Goal: Task Accomplishment & Management: Use online tool/utility

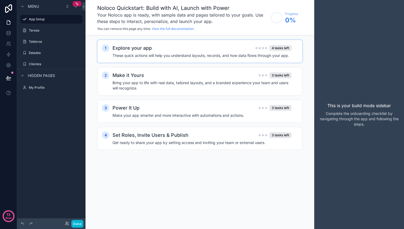
click at [223, 53] on h4 "These quick actions will help you understand layouts, records, and how data flo…" at bounding box center [202, 55] width 179 height 5
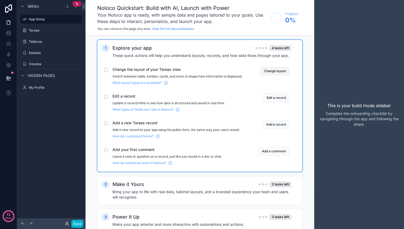
click at [278, 72] on button "Change layout" at bounding box center [275, 71] width 29 height 9
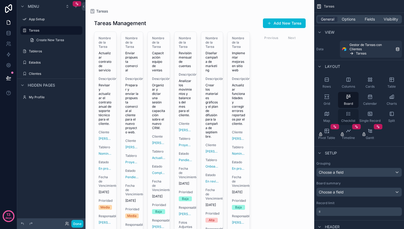
click at [349, 118] on div "Checklist" at bounding box center [348, 117] width 21 height 16
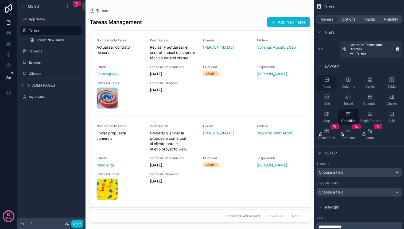
click at [325, 81] on icon "scrollable content" at bounding box center [326, 79] width 3 height 3
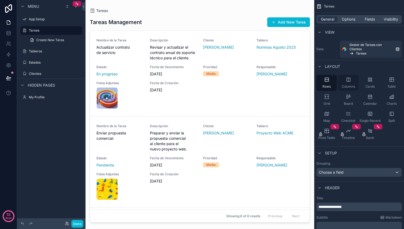
click at [347, 86] on span "Columns" at bounding box center [348, 86] width 13 height 4
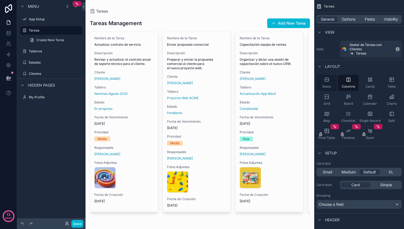
click at [329, 83] on div "Rows" at bounding box center [327, 83] width 21 height 16
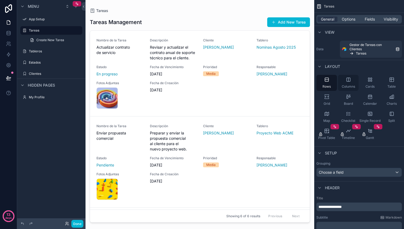
click at [343, 85] on span "Columns" at bounding box center [348, 86] width 13 height 4
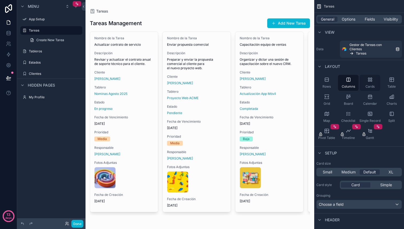
click at [368, 85] on span "Cards" at bounding box center [370, 86] width 9 height 4
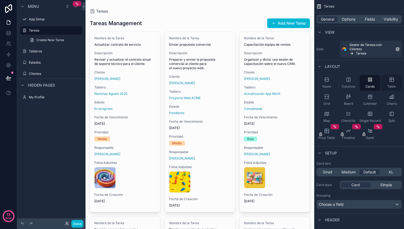
click at [394, 85] on span "Table" at bounding box center [392, 86] width 8 height 4
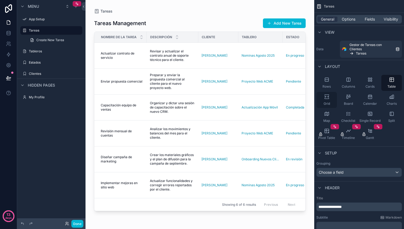
click at [326, 97] on icon "scrollable content" at bounding box center [326, 96] width 2 height 1
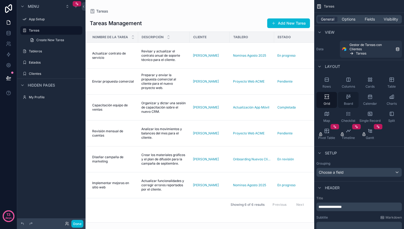
click at [349, 101] on div "Board" at bounding box center [348, 100] width 21 height 16
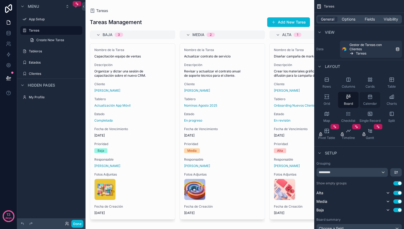
click at [368, 101] on div "Calendar" at bounding box center [370, 100] width 21 height 16
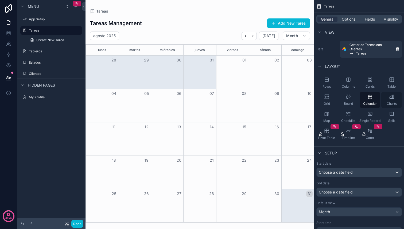
click at [392, 103] on span "Charts" at bounding box center [392, 104] width 10 height 4
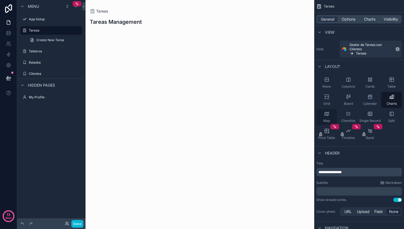
click at [327, 120] on span "Map" at bounding box center [326, 121] width 7 height 4
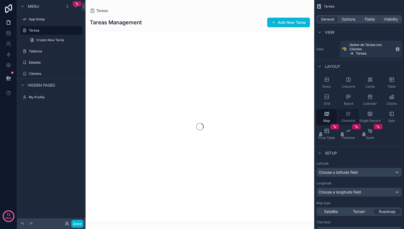
click at [342, 119] on span "Checklist" at bounding box center [348, 121] width 14 height 4
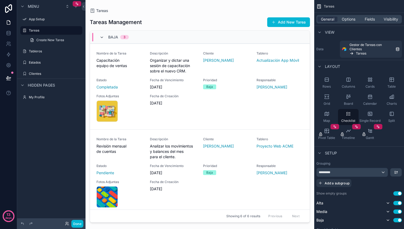
click at [101, 37] on icon "scrollable content" at bounding box center [102, 37] width 4 height 4
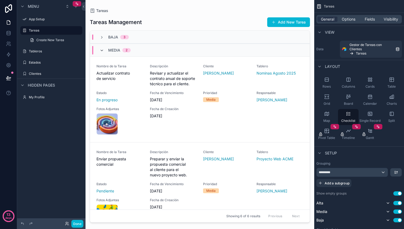
click at [103, 51] on icon "scrollable content" at bounding box center [102, 50] width 4 height 4
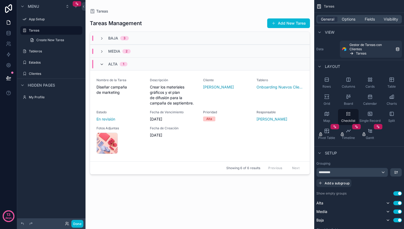
click at [103, 66] on icon "scrollable content" at bounding box center [102, 64] width 4 height 4
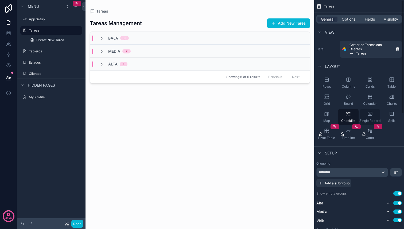
click at [372, 119] on span "Single Record" at bounding box center [370, 121] width 21 height 4
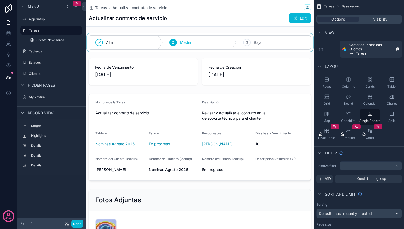
click at [117, 44] on div "scrollable content" at bounding box center [200, 42] width 229 height 19
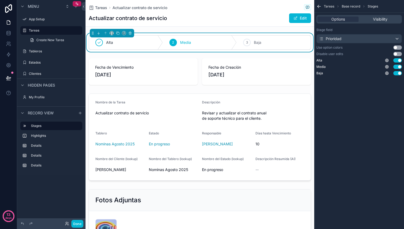
click at [142, 19] on h1 "Actualizar contrato de servicio" at bounding box center [128, 17] width 78 height 7
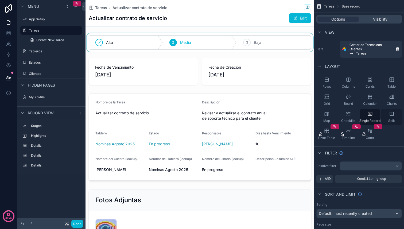
click at [393, 117] on div "Split" at bounding box center [392, 117] width 21 height 16
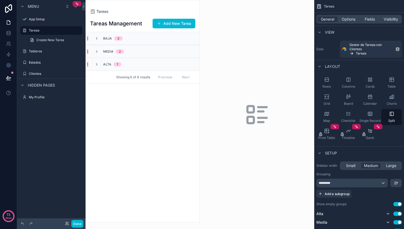
click at [92, 38] on div "Baja 3" at bounding box center [108, 38] width 41 height 4
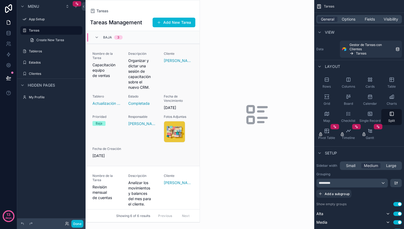
click at [99, 59] on span "Nombre de la Tarea" at bounding box center [107, 56] width 29 height 9
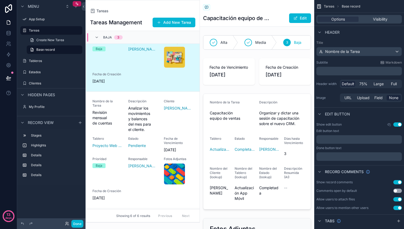
scroll to position [80, 0]
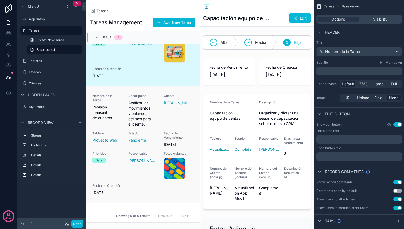
click at [136, 117] on span "Analizar los movimientos y balances del mes para el cliente." at bounding box center [142, 113] width 29 height 27
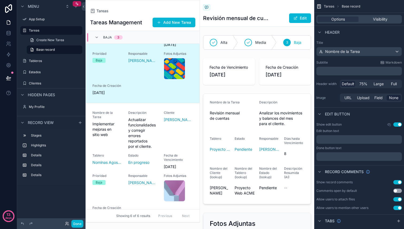
scroll to position [221, 0]
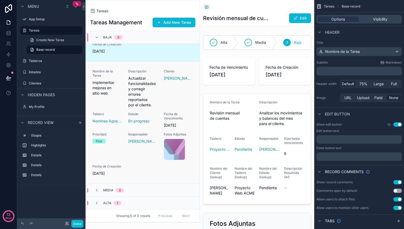
click at [158, 116] on div "Nombre de la Tarea Implementar mejoras en sitio web Descripción Actualizar func…" at bounding box center [143, 122] width 101 height 107
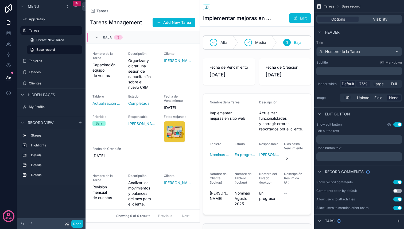
click at [364, 84] on span "75%" at bounding box center [364, 83] width 8 height 5
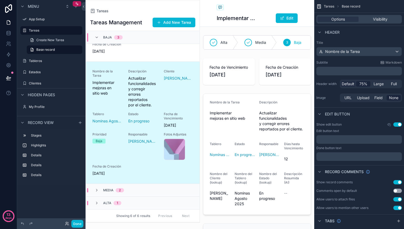
click at [348, 84] on span "Default" at bounding box center [348, 83] width 13 height 5
click at [378, 85] on span "Large" at bounding box center [379, 83] width 10 height 5
click at [364, 84] on span "75%" at bounding box center [364, 83] width 8 height 5
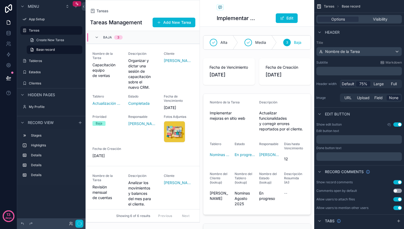
click at [351, 84] on span "Default" at bounding box center [348, 83] width 13 height 5
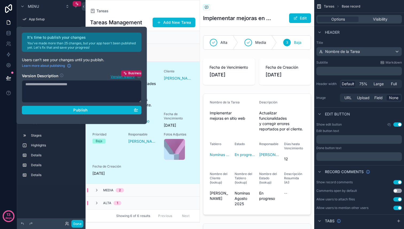
click at [176, 49] on div "Nombre de la Tarea Revisión mensual de cuentas Descripción Analizar los movimie…" at bounding box center [143, 3] width 101 height 102
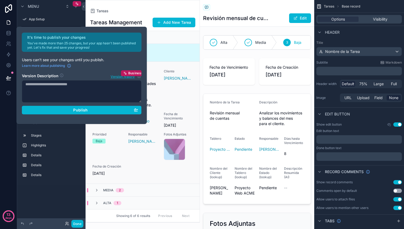
click at [121, 141] on div "Baja" at bounding box center [107, 141] width 29 height 5
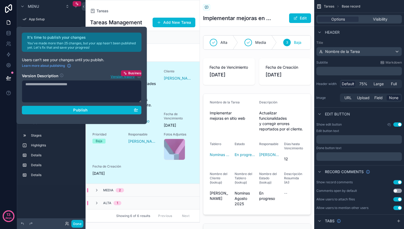
click at [33, 7] on span "Menu" at bounding box center [33, 6] width 11 height 5
click at [39, 39] on h2 "It's time to publish your changes" at bounding box center [82, 37] width 111 height 5
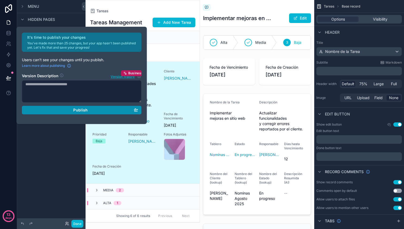
click at [88, 111] on div "Publish" at bounding box center [81, 110] width 113 height 5
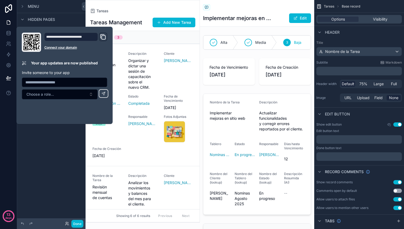
scroll to position [221, 0]
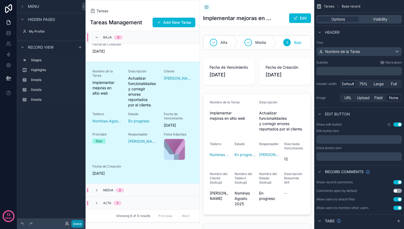
click at [78, 221] on button "Done" at bounding box center [77, 224] width 12 height 8
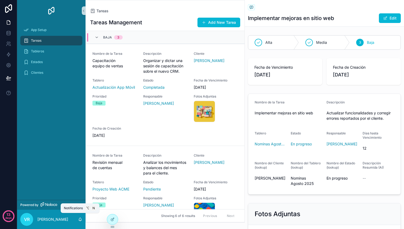
scroll to position [176, 0]
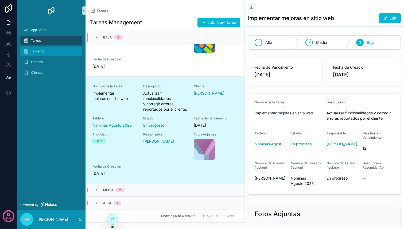
click at [34, 51] on span "Tableros" at bounding box center [37, 51] width 13 height 4
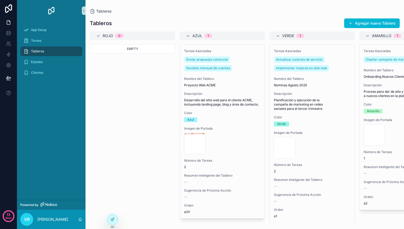
click at [53, 49] on div "Tableros" at bounding box center [52, 51] width 56 height 9
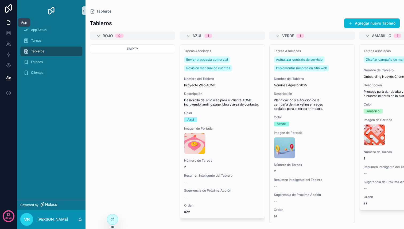
click at [9, 21] on icon at bounding box center [9, 21] width 1 height 1
click at [9, 66] on icon at bounding box center [8, 65] width 1 height 1
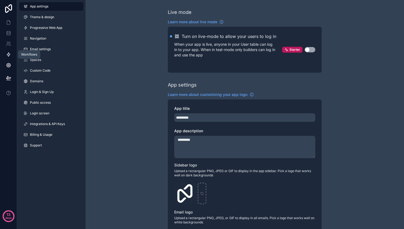
click at [10, 55] on icon at bounding box center [8, 54] width 5 height 5
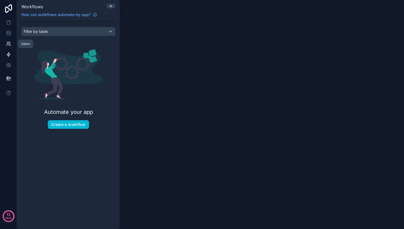
click at [9, 43] on icon at bounding box center [8, 43] width 5 height 5
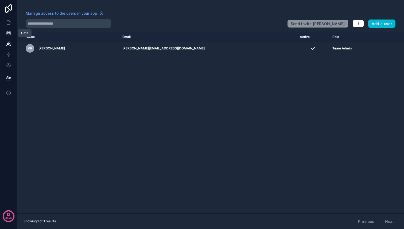
click at [7, 35] on icon at bounding box center [8, 34] width 3 height 2
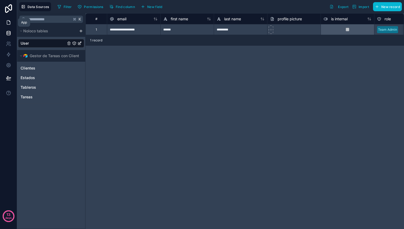
click at [8, 23] on icon at bounding box center [8, 22] width 5 height 5
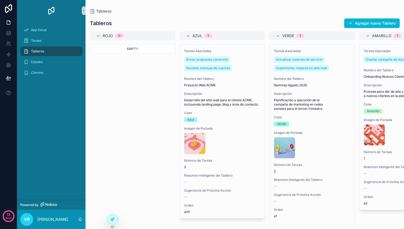
click at [44, 50] on div "Tableros" at bounding box center [52, 51] width 56 height 9
click at [48, 10] on img "scrollable content" at bounding box center [51, 10] width 9 height 9
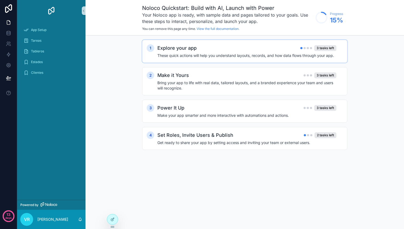
click at [290, 49] on div "Explore your app 3 tasks left" at bounding box center [246, 47] width 179 height 7
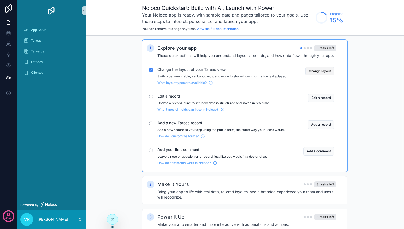
click at [323, 72] on button "Change layout" at bounding box center [320, 71] width 29 height 9
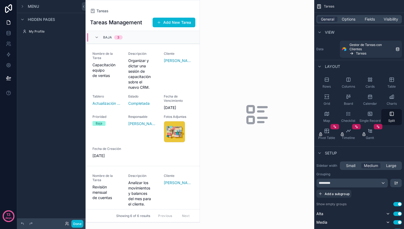
click at [38, 20] on span "Hidden pages" at bounding box center [41, 19] width 27 height 5
click at [35, 8] on span "Menu" at bounding box center [33, 6] width 11 height 5
click at [32, 31] on label "Tareas" at bounding box center [50, 30] width 43 height 4
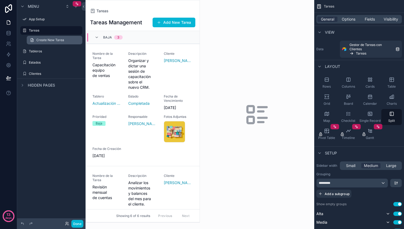
click at [39, 43] on link "Create New Tarea" at bounding box center [55, 40] width 56 height 9
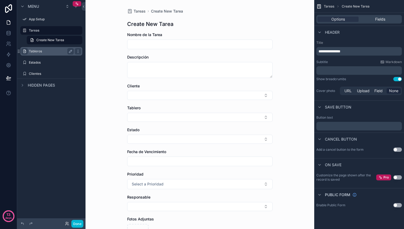
click at [25, 51] on icon "scrollable content" at bounding box center [24, 51] width 4 height 4
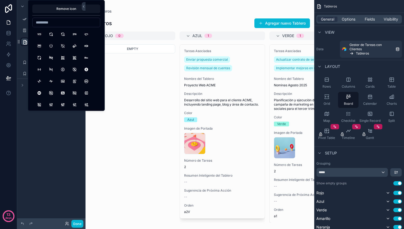
click at [47, 152] on div "Menu App Setup Tareas ******** Crear Tablero Estados Clientes Hidden pages" at bounding box center [51, 111] width 68 height 223
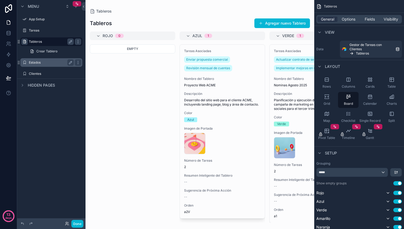
click at [34, 63] on label "Estados" at bounding box center [50, 62] width 43 height 4
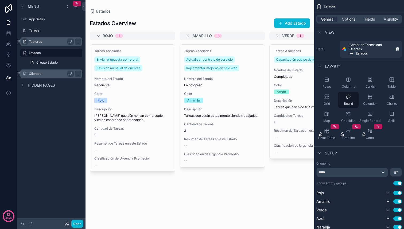
click at [36, 76] on div "Clientes" at bounding box center [51, 74] width 45 height 6
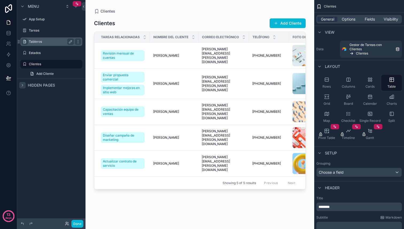
click at [25, 85] on div "scrollable content" at bounding box center [22, 85] width 6 height 6
click at [31, 100] on div "My Profile" at bounding box center [51, 97] width 45 height 6
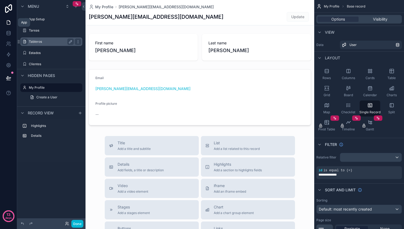
click at [8, 22] on icon at bounding box center [8, 22] width 5 height 5
click at [76, 7] on icon "scrollable content" at bounding box center [76, 6] width 0 height 2
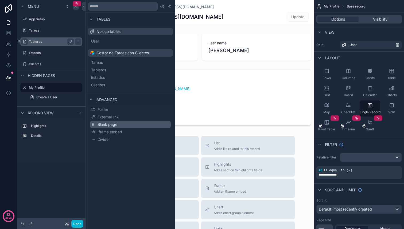
click at [120, 125] on button "Blank page" at bounding box center [130, 124] width 81 height 7
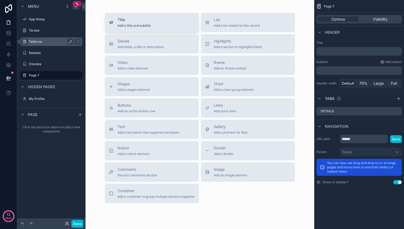
click at [146, 23] on div "Title Add a title and subtitle" at bounding box center [134, 22] width 33 height 11
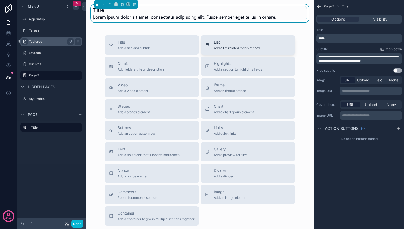
click at [221, 48] on span "Add a list related to this record" at bounding box center [237, 48] width 46 height 4
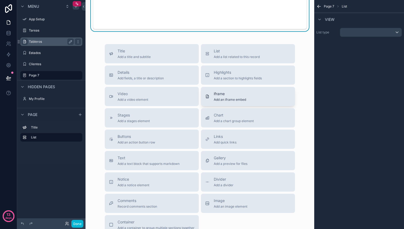
scroll to position [66, 0]
click at [150, 186] on div "Notice Add a notice element" at bounding box center [152, 181] width 86 height 11
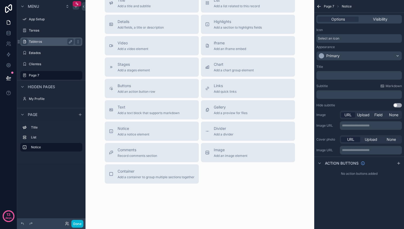
scroll to position [144, 0]
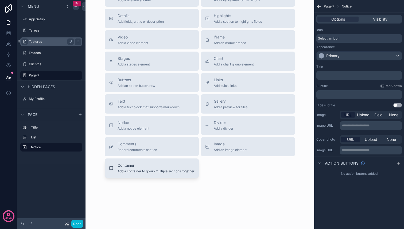
click at [165, 170] on span "Add a container to group multiple sections together" at bounding box center [156, 171] width 77 height 4
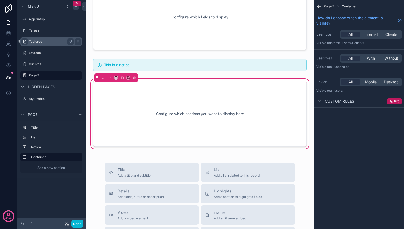
scroll to position [44, 0]
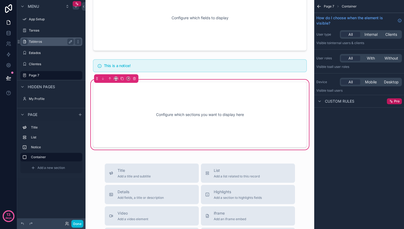
click at [175, 106] on div "Configure which sections you want to display here" at bounding box center [200, 115] width 196 height 48
drag, startPoint x: 151, startPoint y: 172, endPoint x: 141, endPoint y: 108, distance: 64.7
click at [141, 108] on div "Title Lorem ipsum dolor sit amet, consectetur adipiscing elit. Fusce semper ege…" at bounding box center [200, 176] width 229 height 441
click at [152, 168] on div "Title Add a title and subtitle" at bounding box center [152, 173] width 86 height 11
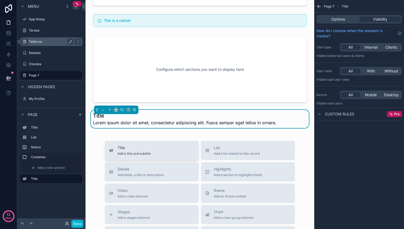
scroll to position [93, 0]
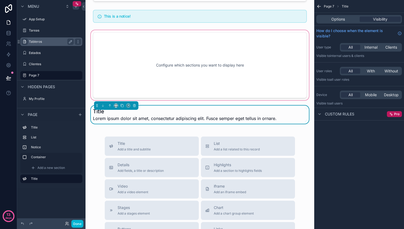
click at [174, 56] on div "scrollable content" at bounding box center [200, 65] width 220 height 72
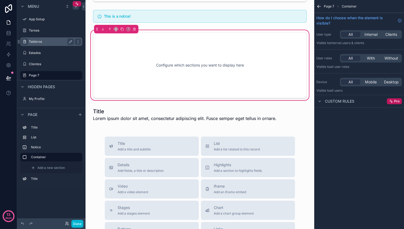
click at [246, 82] on div "Configure which sections you want to display here" at bounding box center [200, 65] width 196 height 48
click at [375, 35] on span "Internal" at bounding box center [371, 34] width 13 height 5
click at [351, 34] on span "All" at bounding box center [351, 34] width 4 height 5
click at [324, 102] on div "Custom rules" at bounding box center [336, 101] width 38 height 6
click at [321, 102] on icon "scrollable content" at bounding box center [320, 101] width 4 height 4
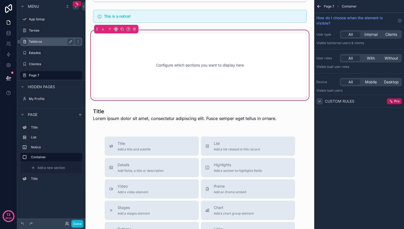
click at [189, 65] on div "Configure which sections you want to display here" at bounding box center [200, 65] width 196 height 48
click at [321, 101] on icon "scrollable content" at bounding box center [320, 101] width 4 height 4
click at [324, 91] on p "Visible to all users" at bounding box center [360, 90] width 86 height 4
click at [164, 67] on div "Configure which sections you want to display here" at bounding box center [200, 65] width 196 height 48
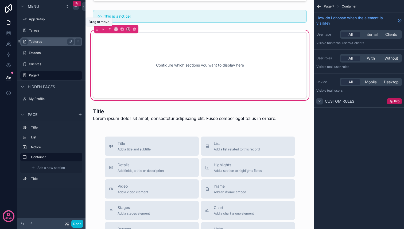
click at [96, 30] on icon "scrollable content" at bounding box center [97, 29] width 4 height 4
click at [168, 66] on div "Configure which sections you want to display here" at bounding box center [200, 65] width 196 height 48
click at [180, 67] on div "Configure which sections you want to display here" at bounding box center [200, 65] width 196 height 48
click at [205, 64] on div "Configure which sections you want to display here" at bounding box center [200, 65] width 196 height 48
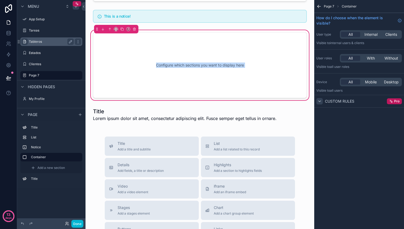
click at [205, 64] on div "Configure which sections you want to display here" at bounding box center [200, 65] width 196 height 48
click at [319, 7] on icon "scrollable content" at bounding box center [318, 6] width 1 height 1
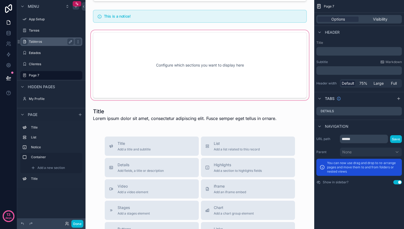
click at [242, 59] on div "scrollable content" at bounding box center [200, 65] width 220 height 72
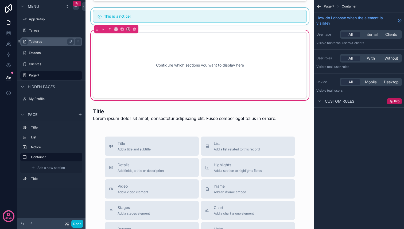
click at [233, 16] on div "scrollable content" at bounding box center [200, 16] width 220 height 17
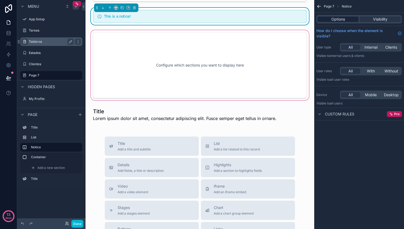
click at [340, 20] on span "Options" at bounding box center [339, 19] width 14 height 5
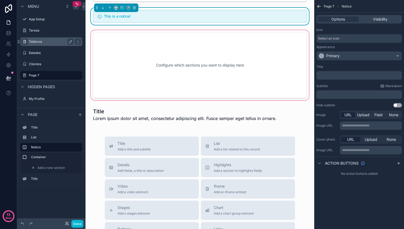
click at [232, 62] on div "scrollable content" at bounding box center [200, 65] width 220 height 72
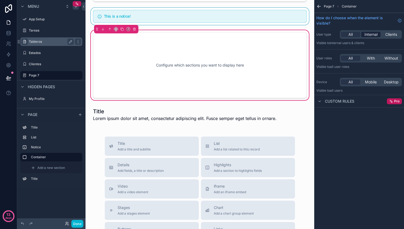
click at [373, 35] on span "Internal" at bounding box center [371, 34] width 13 height 5
click at [238, 54] on div "Configure which sections you want to display here" at bounding box center [200, 65] width 196 height 48
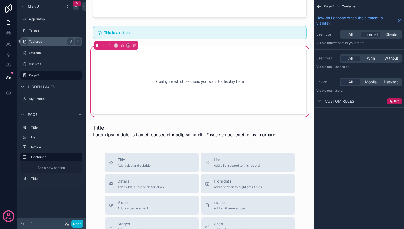
scroll to position [76, 0]
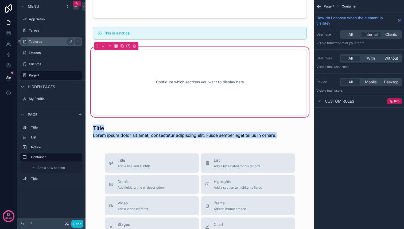
drag, startPoint x: 190, startPoint y: 134, endPoint x: 196, endPoint y: 105, distance: 29.5
click at [196, 105] on div "Title Lorem ipsum dolor sit amet, consectetur adipiscing elit. Fusce semper ege…" at bounding box center [200, 155] width 229 height 463
click at [189, 89] on div "Configure which sections you want to display here" at bounding box center [200, 82] width 196 height 48
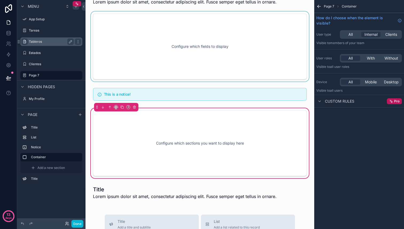
scroll to position [0, 0]
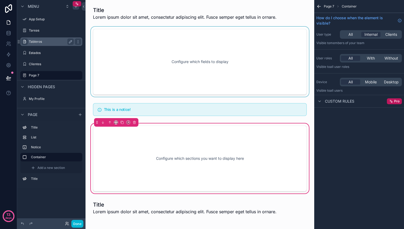
click at [240, 71] on div "scrollable content" at bounding box center [200, 62] width 220 height 70
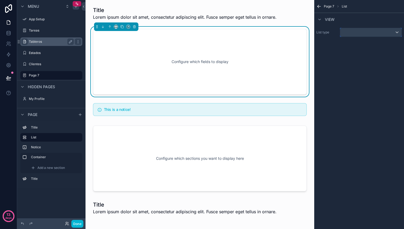
click at [366, 31] on div "scrollable content" at bounding box center [370, 32] width 61 height 9
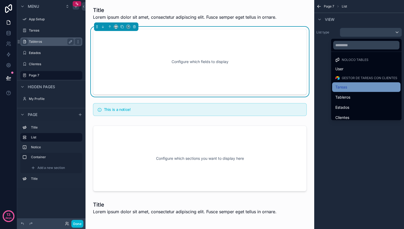
click at [353, 88] on div "Tareas" at bounding box center [367, 87] width 62 height 6
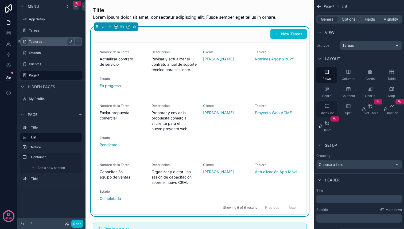
click at [326, 108] on icon "scrollable content" at bounding box center [326, 105] width 5 height 5
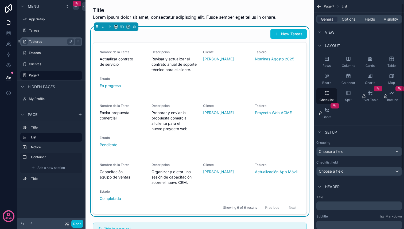
scroll to position [15, 0]
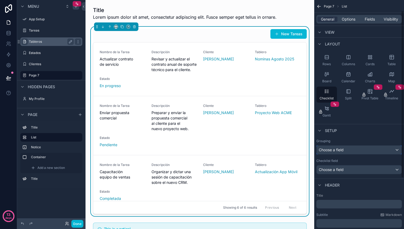
click at [342, 150] on span "Choose a field" at bounding box center [331, 150] width 25 height 5
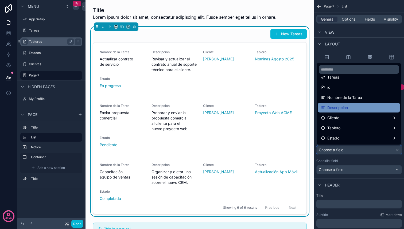
scroll to position [21, 0]
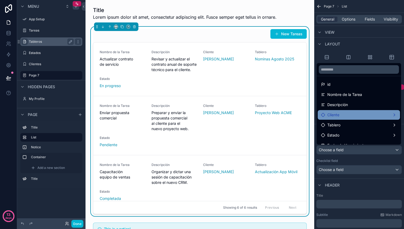
click at [342, 116] on div "Cliente" at bounding box center [359, 115] width 76 height 6
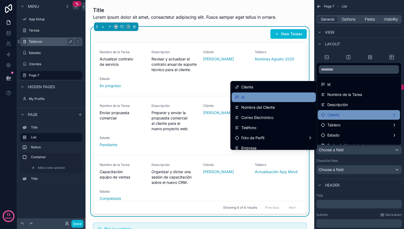
click at [263, 97] on div "id" at bounding box center [274, 97] width 78 height 6
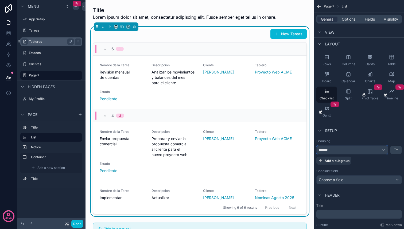
click at [337, 150] on div "*******" at bounding box center [352, 150] width 71 height 9
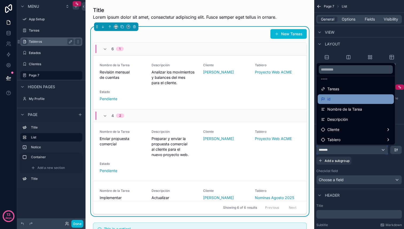
scroll to position [10, 0]
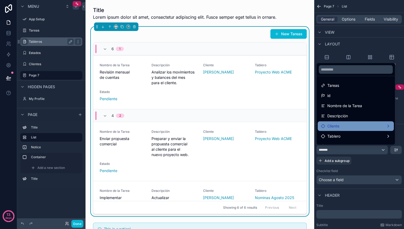
click at [336, 127] on span "Cliente" at bounding box center [334, 126] width 12 height 6
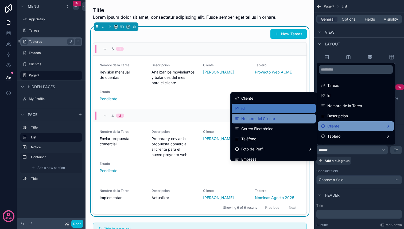
click at [286, 118] on div "Nombre del Cliente" at bounding box center [274, 118] width 78 height 6
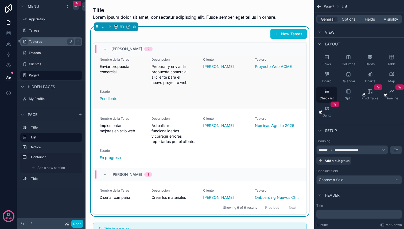
scroll to position [6, 0]
click at [105, 50] on icon "scrollable content" at bounding box center [105, 49] width 4 height 4
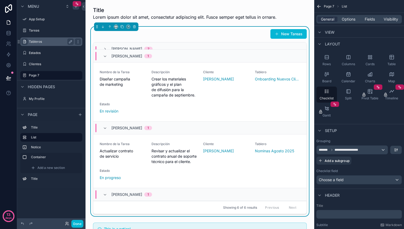
click at [105, 50] on div "Laura Gómez 1" at bounding box center [199, 55] width 213 height 13
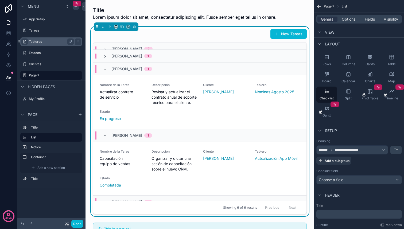
click at [105, 56] on icon "scrollable content" at bounding box center [105, 56] width 4 height 4
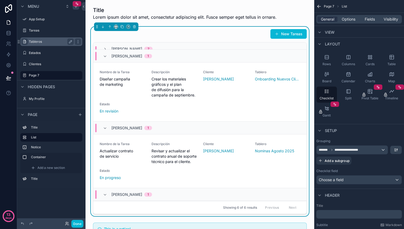
click at [105, 50] on div "Laura Gómez 1" at bounding box center [199, 55] width 213 height 13
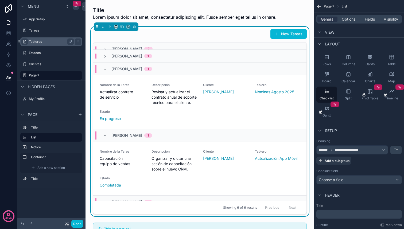
click at [105, 48] on icon "scrollable content" at bounding box center [105, 49] width 4 height 4
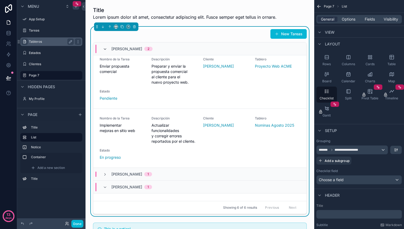
click at [105, 51] on icon "scrollable content" at bounding box center [105, 49] width 4 height 4
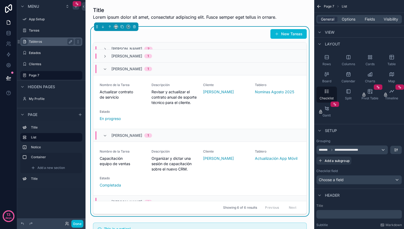
click at [105, 51] on div "Laura Gómez 1" at bounding box center [199, 55] width 213 height 13
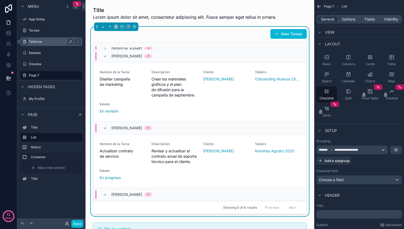
click at [106, 58] on icon "scrollable content" at bounding box center [105, 56] width 4 height 4
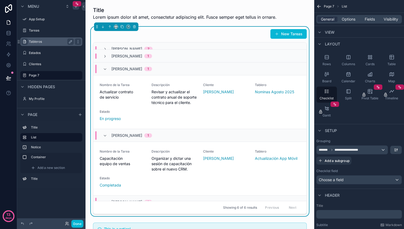
click at [169, 46] on div "María López 2" at bounding box center [199, 49] width 213 height 13
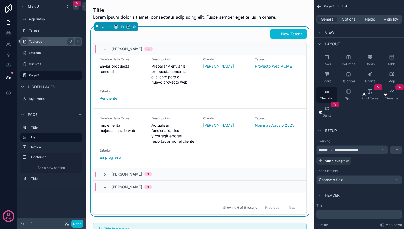
click at [161, 44] on div "María López 2" at bounding box center [199, 49] width 213 height 13
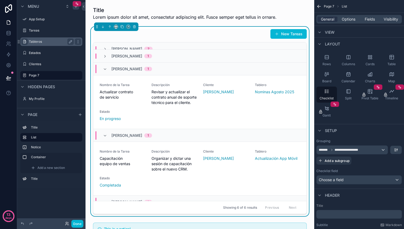
click at [125, 68] on span "[PERSON_NAME]" at bounding box center [126, 68] width 31 height 5
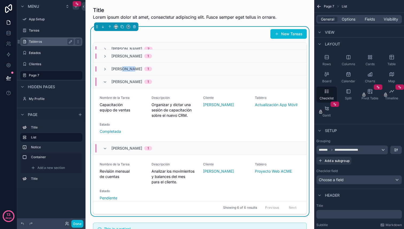
click at [125, 68] on span "[PERSON_NAME]" at bounding box center [126, 68] width 31 height 5
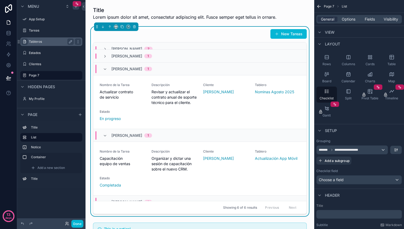
click at [125, 68] on span "[PERSON_NAME]" at bounding box center [126, 68] width 31 height 5
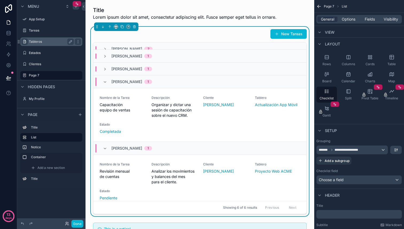
click at [174, 44] on div "María López 2" at bounding box center [199, 49] width 213 height 13
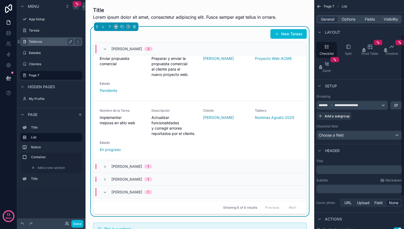
scroll to position [74, 0]
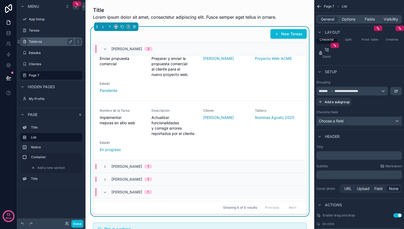
click at [347, 122] on div "Choose a field" at bounding box center [359, 121] width 85 height 9
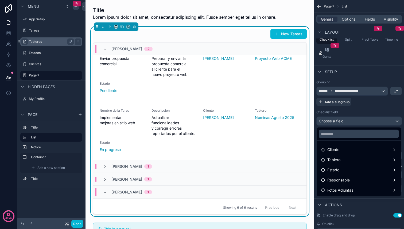
click at [339, 155] on ul "Cliente Tablero Estado Responsable Fotos Adjuntas" at bounding box center [359, 169] width 84 height 56
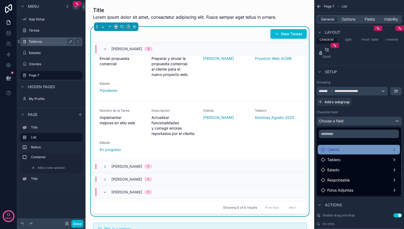
click at [339, 150] on span "Cliente" at bounding box center [334, 150] width 12 height 6
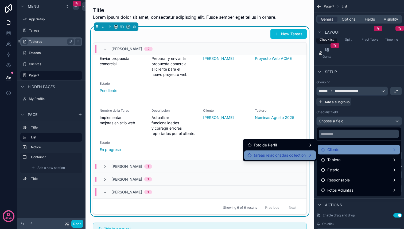
click at [295, 156] on span "tareas relacionadas collection" at bounding box center [280, 155] width 52 height 6
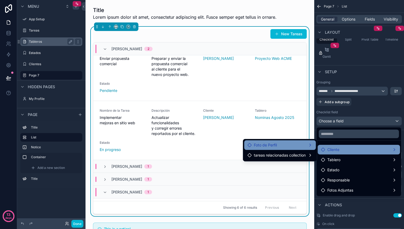
click at [290, 146] on div "Foto de Perfil" at bounding box center [280, 145] width 65 height 6
click at [282, 145] on div "Foto de Perfil" at bounding box center [280, 145] width 65 height 6
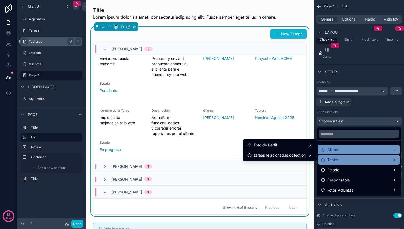
click at [333, 159] on span "Tablero" at bounding box center [334, 160] width 13 height 6
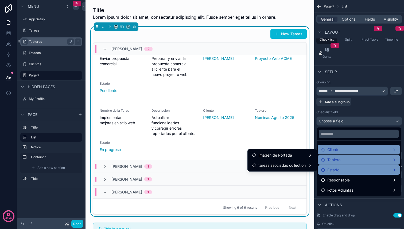
click at [339, 171] on span "Estado" at bounding box center [334, 170] width 12 height 6
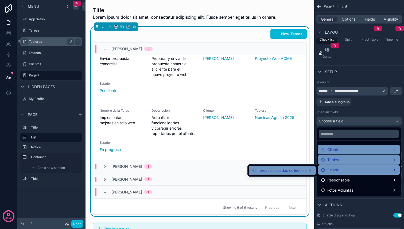
click at [301, 170] on span "tareas asociadas collection" at bounding box center [282, 170] width 47 height 6
click at [357, 164] on div "Tablero" at bounding box center [359, 160] width 82 height 10
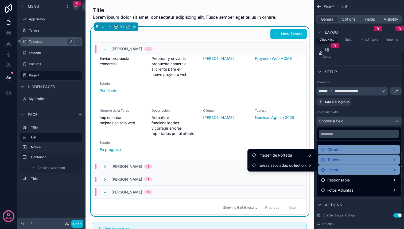
click at [399, 217] on div "scrollable content" at bounding box center [202, 114] width 404 height 229
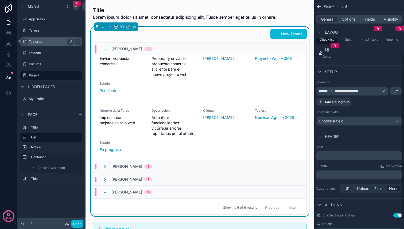
click at [399, 217] on button "Use setting" at bounding box center [398, 215] width 9 height 4
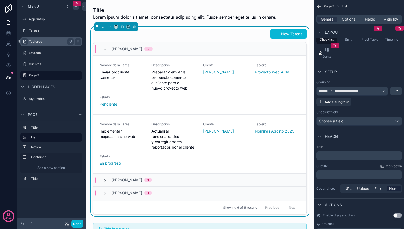
click at [330, 225] on span "On click" at bounding box center [328, 224] width 12 height 4
click at [103, 44] on div "María López 2" at bounding box center [199, 49] width 213 height 13
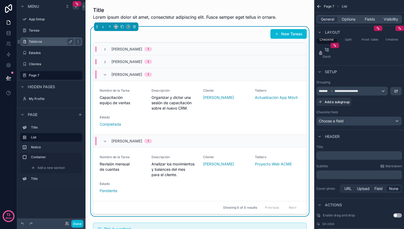
scroll to position [0, 0]
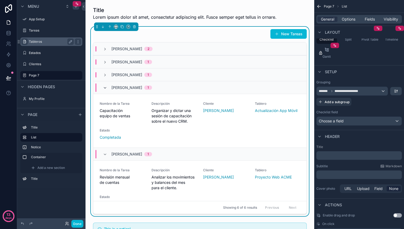
click at [105, 88] on icon "scrollable content" at bounding box center [105, 88] width 4 height 4
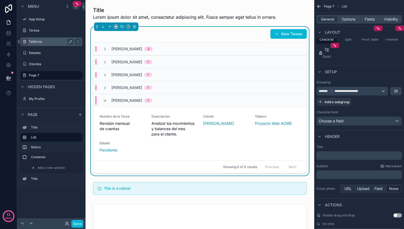
click at [105, 99] on icon "scrollable content" at bounding box center [105, 101] width 4 height 4
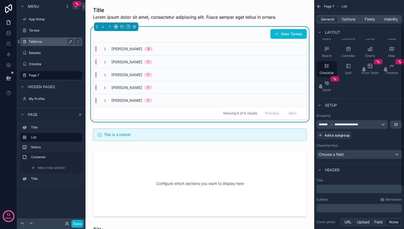
scroll to position [34, 0]
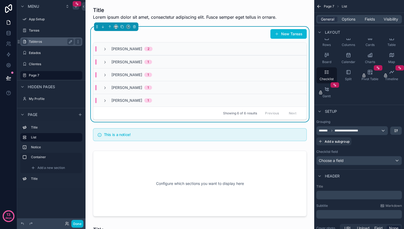
click at [351, 24] on div "General Options Fields Visibility" at bounding box center [359, 19] width 90 height 13
click at [351, 23] on div "General Options Fields Visibility" at bounding box center [360, 19] width 86 height 9
click at [350, 20] on span "Options" at bounding box center [349, 19] width 14 height 5
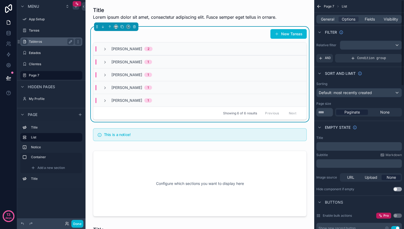
scroll to position [0, 0]
click at [375, 48] on div "scrollable content" at bounding box center [370, 45] width 61 height 9
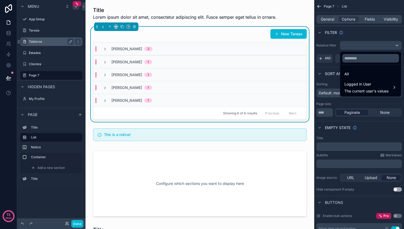
click at [365, 37] on div "scrollable content" at bounding box center [202, 114] width 404 height 229
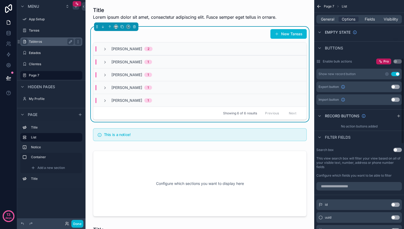
scroll to position [155, 0]
click at [398, 150] on button "Use setting" at bounding box center [398, 150] width 9 height 4
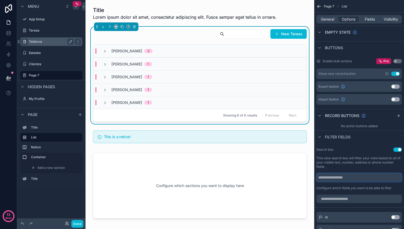
click at [355, 179] on input "scrollable content" at bounding box center [360, 177] width 86 height 9
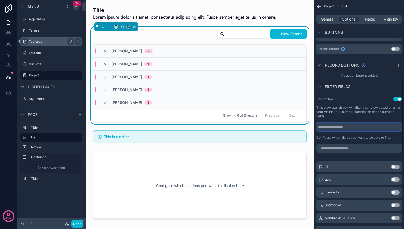
scroll to position [206, 0]
click at [394, 192] on button "Use setting" at bounding box center [395, 192] width 9 height 4
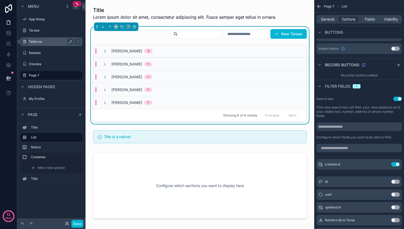
click at [246, 35] on input "scrollable content" at bounding box center [246, 33] width 44 height 7
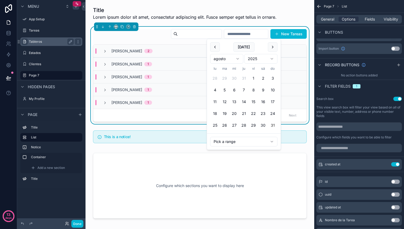
click at [246, 35] on input "scrollable content" at bounding box center [246, 33] width 44 height 7
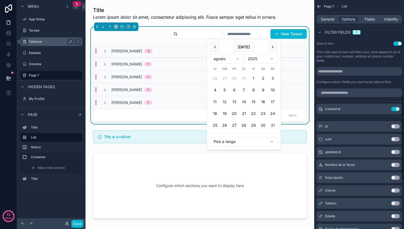
scroll to position [266, 0]
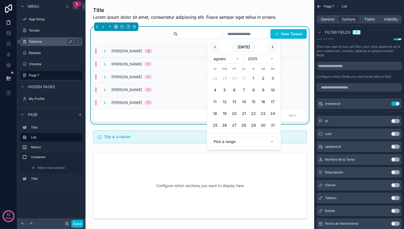
click at [393, 187] on button "Use setting" at bounding box center [395, 185] width 9 height 4
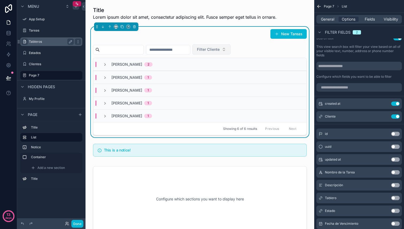
click at [218, 51] on span "Filter Cliente" at bounding box center [208, 49] width 23 height 5
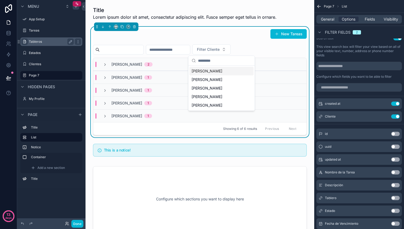
click at [204, 70] on span "[PERSON_NAME]" at bounding box center [207, 70] width 31 height 5
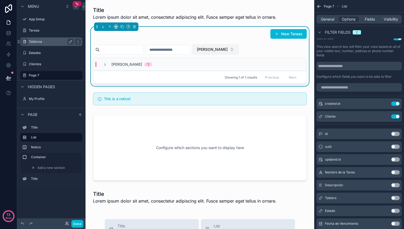
click at [216, 48] on span "[PERSON_NAME]" at bounding box center [212, 49] width 31 height 5
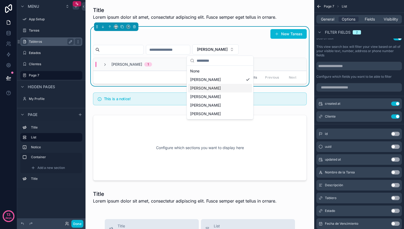
click at [204, 87] on span "[PERSON_NAME]" at bounding box center [205, 88] width 31 height 5
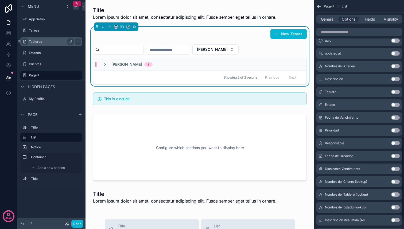
scroll to position [379, 0]
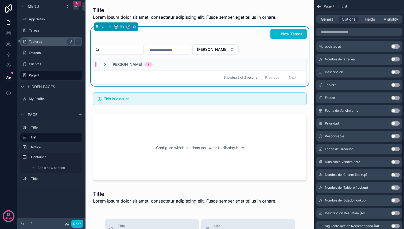
click at [217, 57] on div "New Tareas María López María López 2 Showing 2 of 2 results Previous Next" at bounding box center [200, 56] width 214 height 55
click at [217, 47] on span "[PERSON_NAME]" at bounding box center [212, 49] width 31 height 5
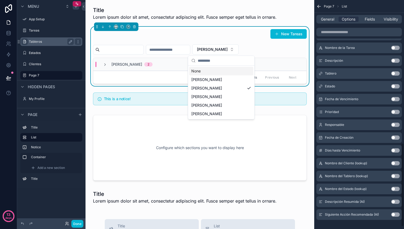
scroll to position [397, 0]
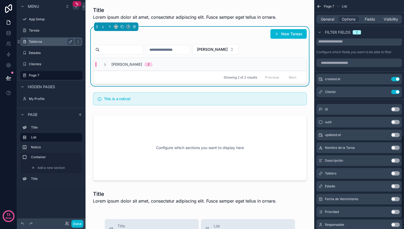
scroll to position [210, 0]
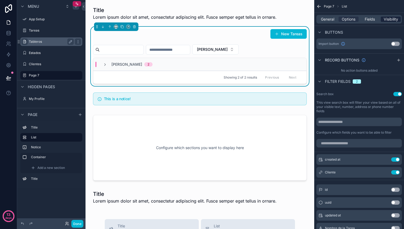
click at [384, 18] on span "Visibility" at bounding box center [391, 19] width 14 height 5
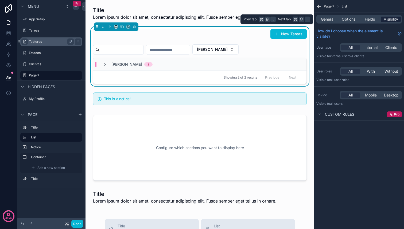
scroll to position [0, 0]
click at [371, 48] on span "Internal" at bounding box center [371, 47] width 13 height 5
click at [349, 46] on span "All" at bounding box center [351, 47] width 4 height 5
click at [321, 114] on icon "scrollable content" at bounding box center [320, 114] width 4 height 4
click at [369, 23] on div "General Options Fields Visibility" at bounding box center [360, 19] width 86 height 9
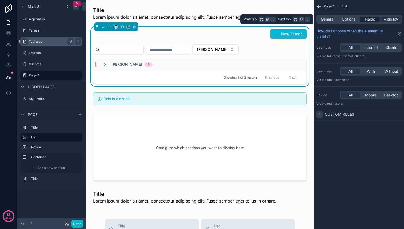
click at [369, 19] on span "Fields" at bounding box center [370, 19] width 10 height 5
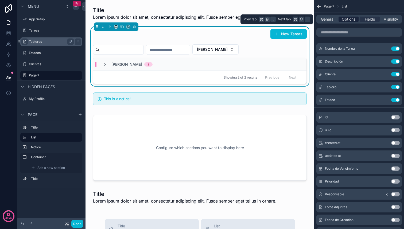
click at [348, 20] on span "Options" at bounding box center [349, 19] width 14 height 5
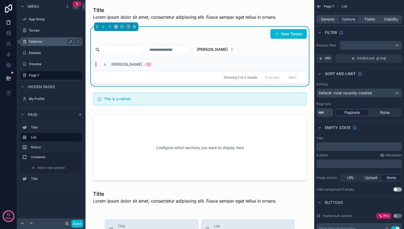
click at [104, 66] on icon "scrollable content" at bounding box center [105, 65] width 4 height 4
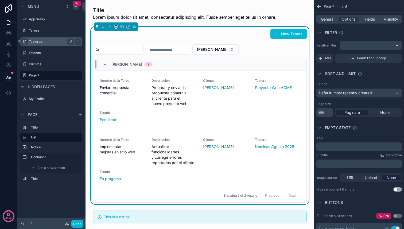
click at [104, 66] on icon "scrollable content" at bounding box center [105, 65] width 4 height 4
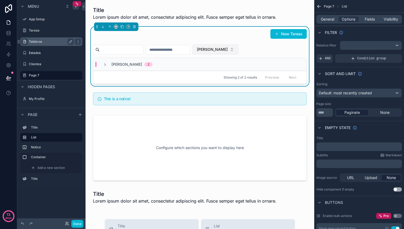
click at [215, 46] on button "[PERSON_NAME]" at bounding box center [215, 49] width 46 height 10
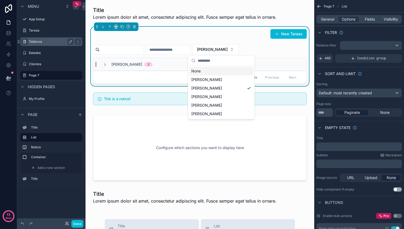
click at [211, 61] on input "scrollable content" at bounding box center [224, 61] width 53 height 10
click at [206, 79] on span "[PERSON_NAME]" at bounding box center [206, 79] width 31 height 5
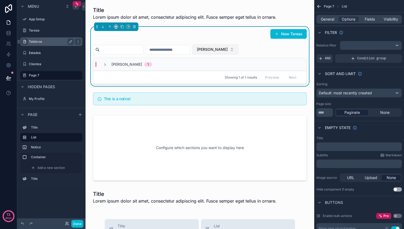
click at [221, 52] on span "[PERSON_NAME]" at bounding box center [212, 49] width 31 height 5
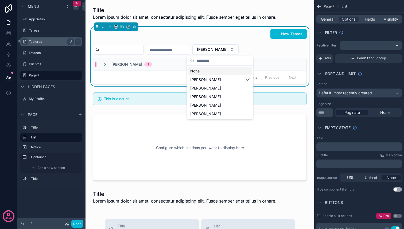
click at [210, 70] on div "None" at bounding box center [220, 71] width 64 height 9
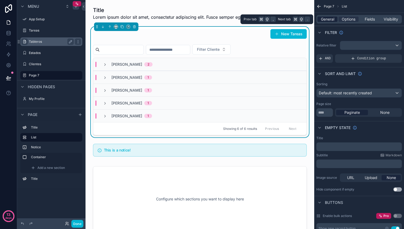
click at [327, 20] on span "General" at bounding box center [327, 19] width 13 height 5
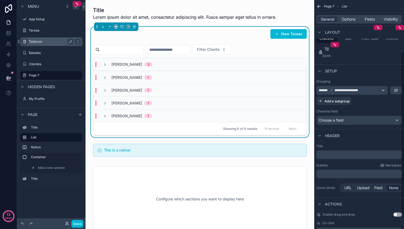
scroll to position [91, 0]
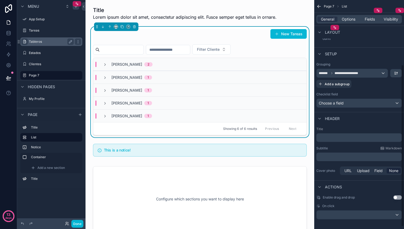
click at [365, 138] on p "﻿" at bounding box center [360, 137] width 82 height 5
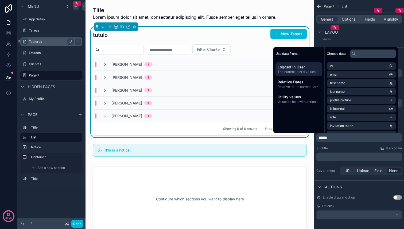
click at [344, 156] on p "﻿" at bounding box center [360, 156] width 82 height 5
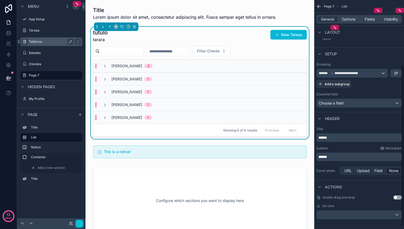
click at [330, 175] on div "Cover photo URL Upload Field None" at bounding box center [360, 171] width 86 height 9
click at [380, 170] on span "Field" at bounding box center [379, 170] width 8 height 5
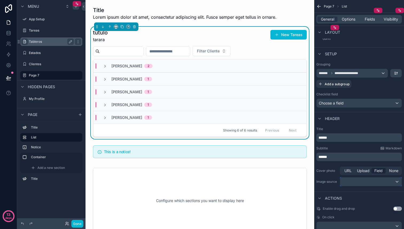
click at [370, 179] on div "scrollable content" at bounding box center [370, 182] width 61 height 9
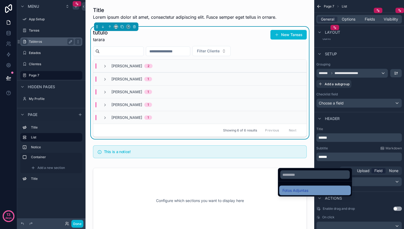
click at [319, 191] on div "Fotos Adjuntas" at bounding box center [315, 190] width 65 height 6
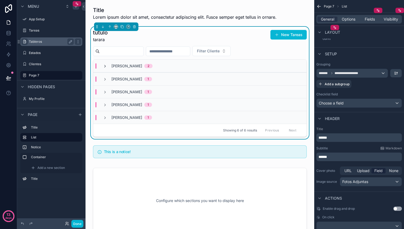
click at [105, 65] on icon "scrollable content" at bounding box center [105, 66] width 4 height 4
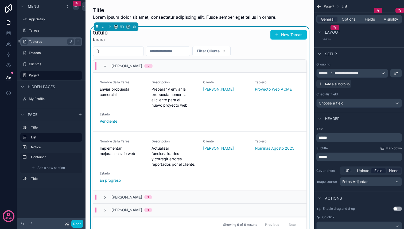
click at [394, 173] on span "None" at bounding box center [393, 170] width 9 height 5
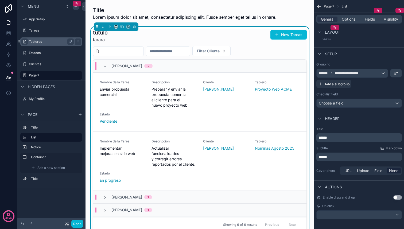
scroll to position [95, 0]
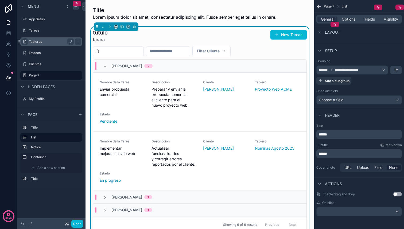
click at [332, 204] on span "On click" at bounding box center [328, 203] width 12 height 4
click at [336, 213] on div "scrollable content" at bounding box center [359, 211] width 85 height 9
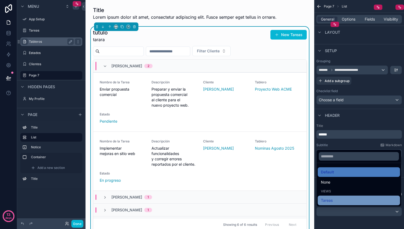
click at [337, 198] on div "Tareas" at bounding box center [359, 200] width 76 height 6
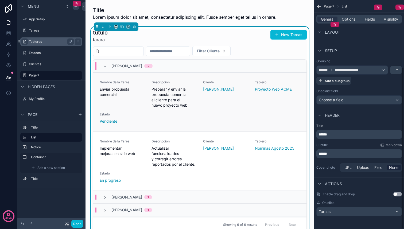
click at [164, 98] on span "Preparar y enviar la propuesta comercial al cliente para el nuevo proyecto web." at bounding box center [174, 97] width 45 height 21
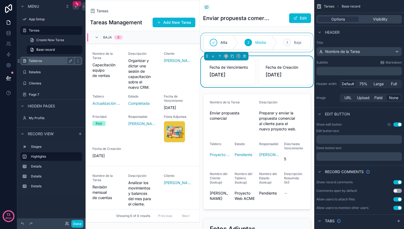
click at [218, 43] on div "scrollable content" at bounding box center [257, 42] width 114 height 19
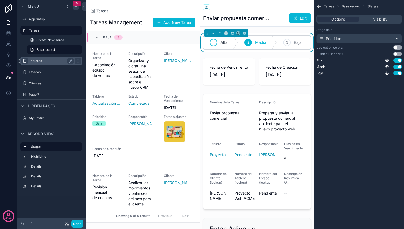
click at [214, 43] on icon "scrollable content" at bounding box center [213, 42] width 4 height 4
click at [249, 44] on icon "scrollable content" at bounding box center [248, 42] width 4 height 4
click at [288, 45] on div "3" at bounding box center [286, 42] width 7 height 7
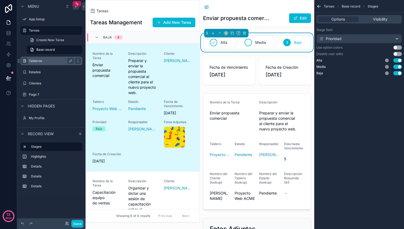
click at [251, 45] on div "scrollable content" at bounding box center [248, 42] width 7 height 7
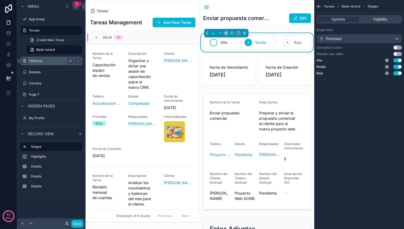
click at [214, 41] on icon "scrollable content" at bounding box center [213, 42] width 4 height 4
click at [387, 62] on icon "scrollable content" at bounding box center [387, 60] width 4 height 4
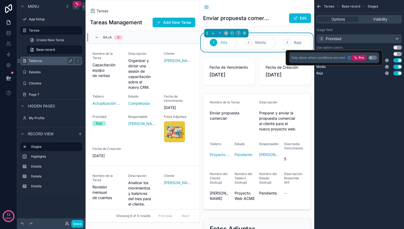
click at [381, 83] on div "Tareas Base record Stages Options Visibility Stage field Prioridad Use option c…" at bounding box center [359, 43] width 90 height 86
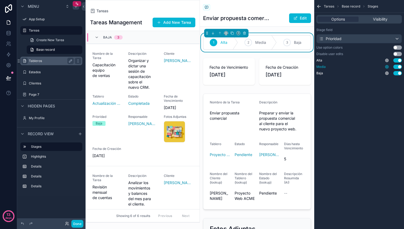
click at [388, 67] on icon "scrollable content" at bounding box center [387, 66] width 3 height 3
click at [378, 90] on div "Tareas Base record Stages Options Visibility Stage field Prioridad Use option c…" at bounding box center [359, 114] width 90 height 229
click at [397, 48] on button "Use setting" at bounding box center [398, 47] width 9 height 4
click at [396, 54] on button "Use setting" at bounding box center [398, 54] width 9 height 4
click at [222, 69] on div "scrollable content" at bounding box center [257, 71] width 114 height 31
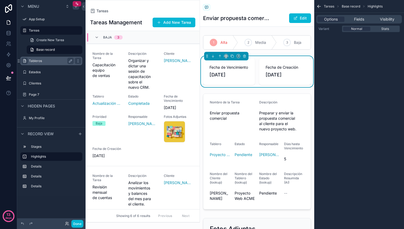
click at [222, 74] on span "[DATE]" at bounding box center [229, 74] width 39 height 7
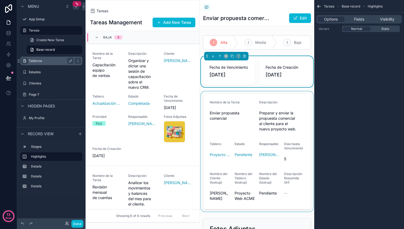
click at [228, 105] on div "scrollable content" at bounding box center [257, 151] width 114 height 120
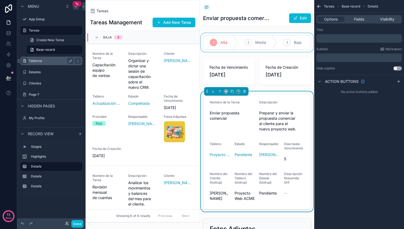
click at [252, 47] on div "scrollable content" at bounding box center [257, 42] width 114 height 19
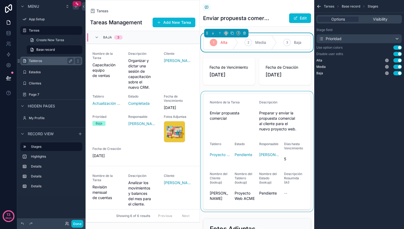
click at [249, 42] on span "2" at bounding box center [249, 42] width 2 height 4
click at [399, 54] on button "Use setting" at bounding box center [398, 54] width 9 height 4
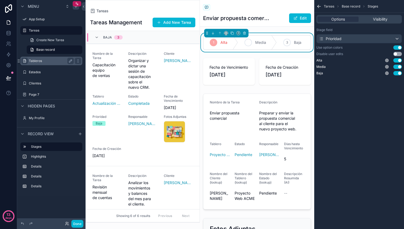
click at [260, 45] on span "Media" at bounding box center [260, 42] width 11 height 5
click at [290, 44] on div "3" at bounding box center [286, 42] width 7 height 7
click at [246, 65] on div "scrollable content" at bounding box center [257, 71] width 114 height 31
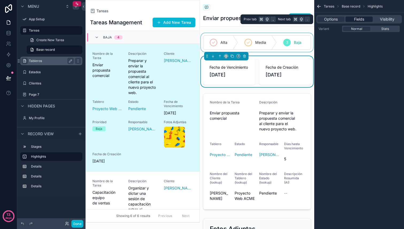
click at [357, 20] on span "Fields" at bounding box center [359, 19] width 10 height 5
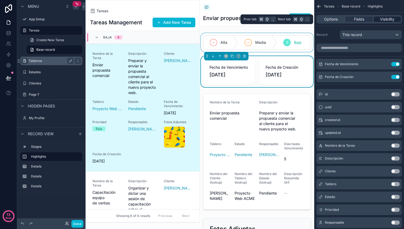
click at [388, 18] on span "Visibility" at bounding box center [387, 19] width 14 height 5
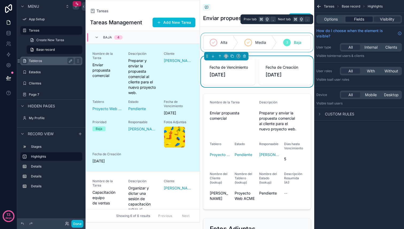
click at [363, 18] on span "Fields" at bounding box center [359, 19] width 10 height 5
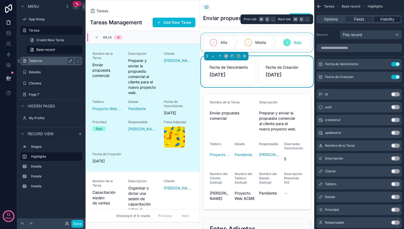
click at [387, 20] on span "Visibility" at bounding box center [387, 19] width 14 height 5
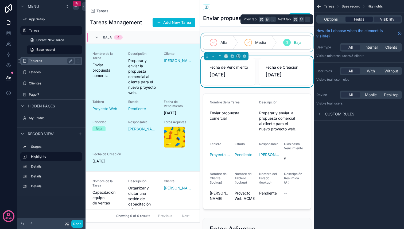
click at [357, 19] on span "Fields" at bounding box center [359, 19] width 10 height 5
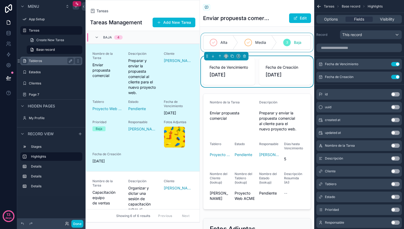
click at [394, 93] on button "Use setting" at bounding box center [395, 94] width 9 height 4
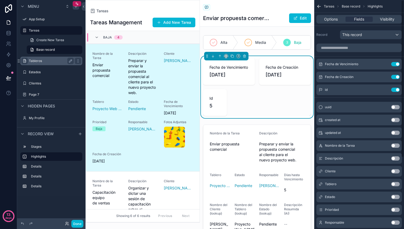
scroll to position [13, 0]
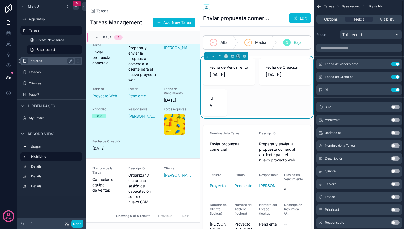
click at [394, 93] on div "id Use setting" at bounding box center [360, 89] width 86 height 11
click at [398, 90] on button "Use setting" at bounding box center [395, 90] width 9 height 4
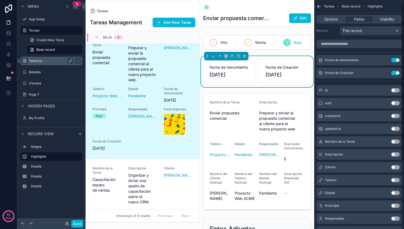
scroll to position [0, 0]
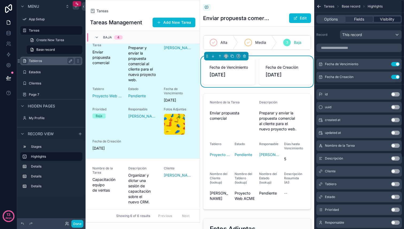
click at [386, 20] on span "Visibility" at bounding box center [387, 19] width 14 height 5
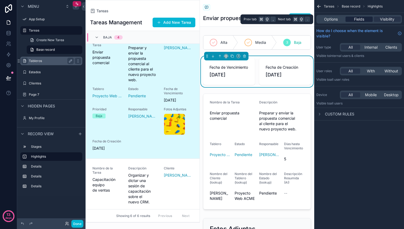
click at [355, 19] on span "Fields" at bounding box center [359, 19] width 10 height 5
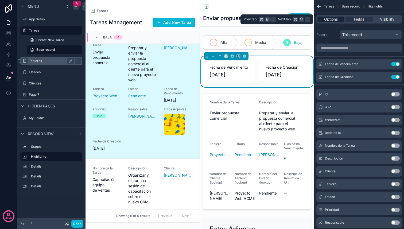
click at [330, 19] on span "Options" at bounding box center [331, 19] width 14 height 5
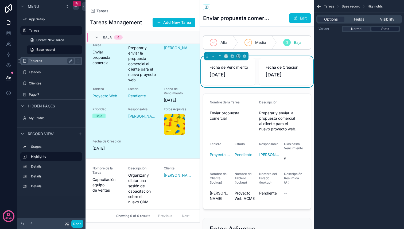
click at [383, 29] on span "Stats" at bounding box center [386, 29] width 8 height 4
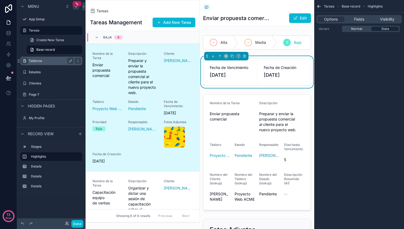
scroll to position [13, 0]
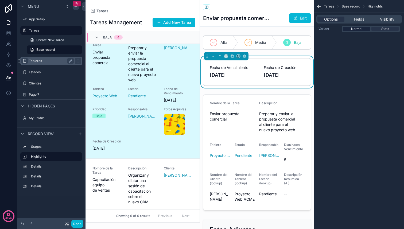
click at [359, 29] on span "Normal" at bounding box center [356, 29] width 11 height 4
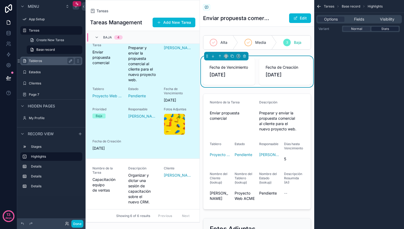
click at [383, 29] on span "Stats" at bounding box center [386, 29] width 8 height 4
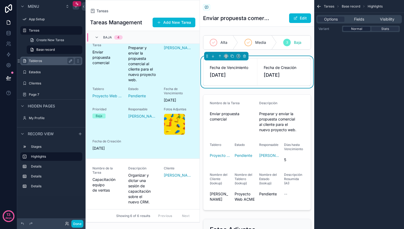
click at [353, 29] on span "Normal" at bounding box center [356, 29] width 11 height 4
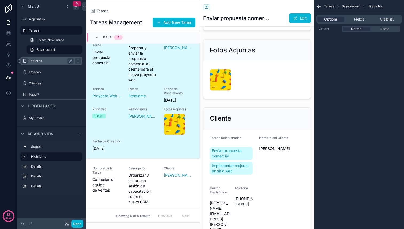
scroll to position [0, 0]
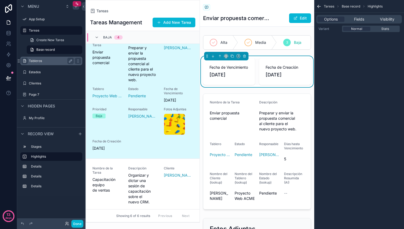
click at [36, 60] on label "Tableros" at bounding box center [50, 61] width 43 height 4
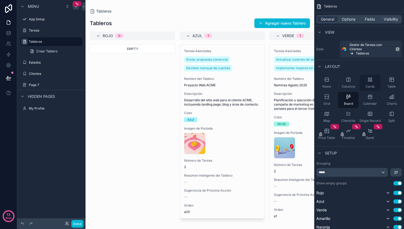
click at [374, 79] on div "Cards" at bounding box center [370, 83] width 21 height 16
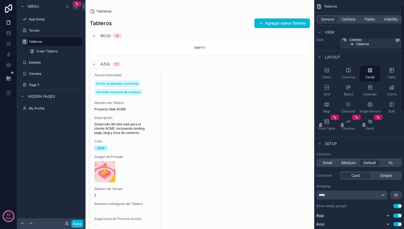
scroll to position [10, 0]
click at [391, 162] on span "XL" at bounding box center [391, 162] width 5 height 5
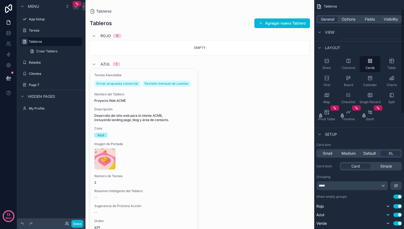
scroll to position [19, 0]
click at [382, 187] on div "*****" at bounding box center [352, 185] width 71 height 9
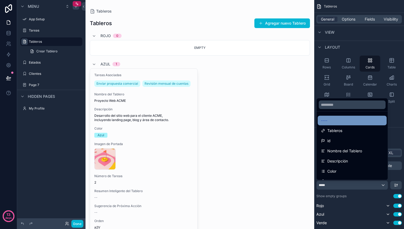
click at [351, 124] on div "----" at bounding box center [352, 121] width 69 height 10
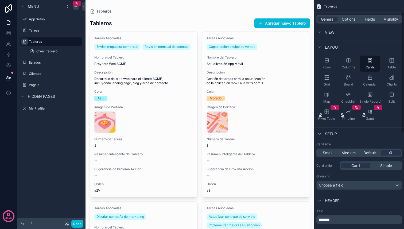
click at [327, 156] on div "Small Medium Default XL" at bounding box center [360, 153] width 86 height 9
click at [327, 154] on span "Small" at bounding box center [327, 152] width 9 height 5
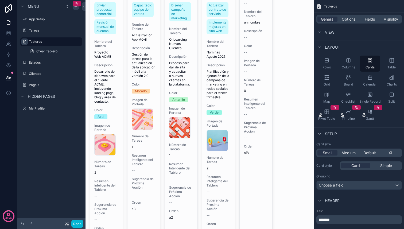
scroll to position [70, 0]
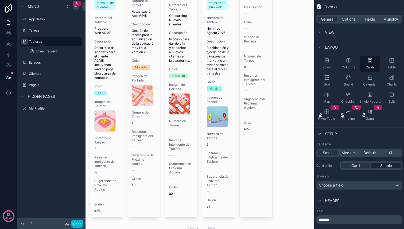
click at [384, 167] on span "Simple" at bounding box center [386, 165] width 12 height 5
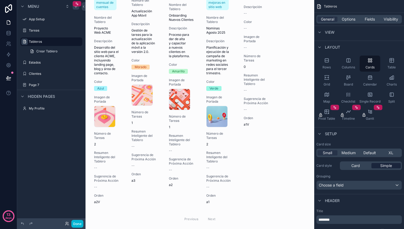
click at [383, 167] on span "Simple" at bounding box center [386, 165] width 12 height 5
click at [361, 167] on div "Card" at bounding box center [355, 165] width 29 height 5
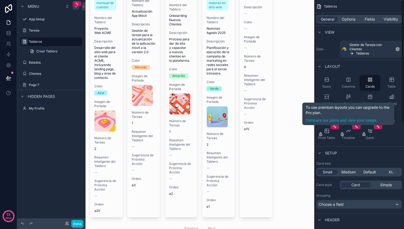
scroll to position [0, 0]
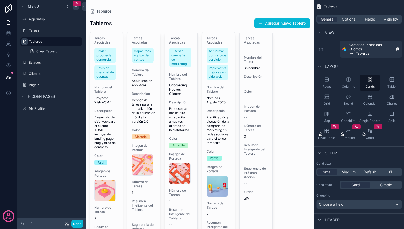
drag, startPoint x: 101, startPoint y: 44, endPoint x: 131, endPoint y: 44, distance: 29.9
click at [131, 44] on div "scrollable content" at bounding box center [200, 160] width 229 height 321
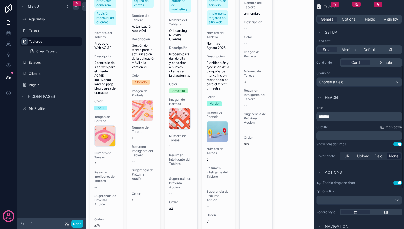
scroll to position [123, 0]
click at [371, 199] on div "scrollable content" at bounding box center [359, 200] width 85 height 9
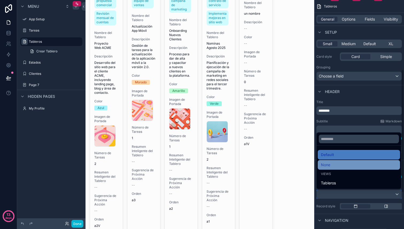
scroll to position [129, 0]
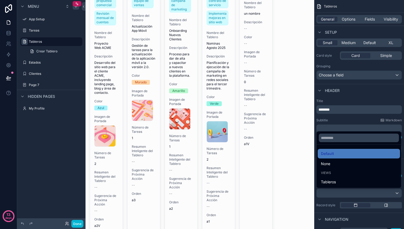
click at [343, 194] on div "scrollable content" at bounding box center [202, 114] width 404 height 229
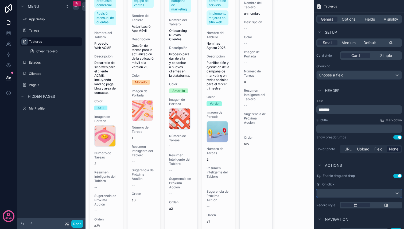
click at [337, 191] on div "scrollable content" at bounding box center [359, 193] width 85 height 9
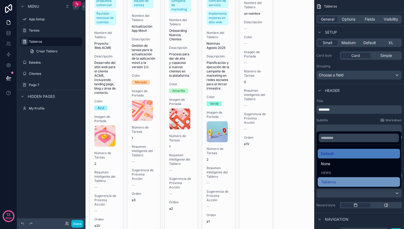
click at [336, 183] on span "Tableros" at bounding box center [328, 182] width 15 height 6
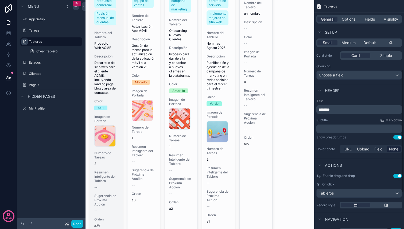
click at [109, 63] on span "Desarrollo del sitio web para el cliente ACME, incluyendo landing page, blog y …" at bounding box center [106, 78] width 24 height 34
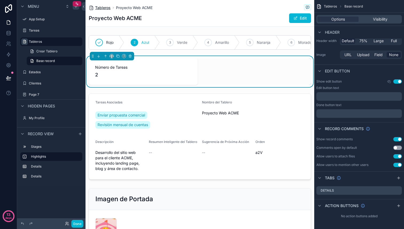
click at [102, 7] on span "Tableros" at bounding box center [103, 7] width 16 height 5
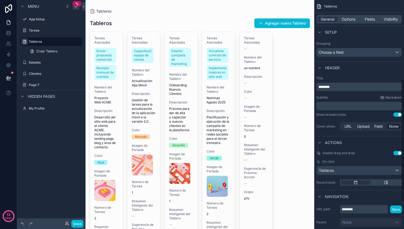
scroll to position [157, 0]
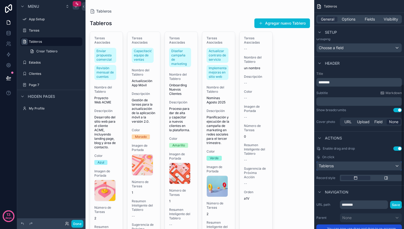
click at [358, 164] on div "Tableros" at bounding box center [359, 166] width 85 height 9
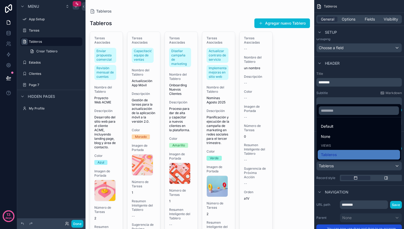
click at [379, 177] on div "scrollable content" at bounding box center [202, 114] width 404 height 229
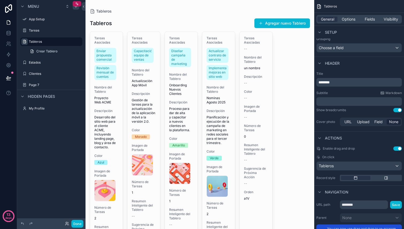
click at [342, 158] on div "On click" at bounding box center [360, 157] width 86 height 4
click at [342, 167] on div "Tableros" at bounding box center [359, 166] width 85 height 9
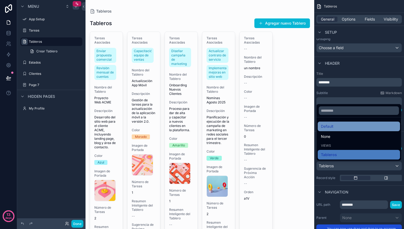
click at [344, 126] on div "Default" at bounding box center [359, 126] width 76 height 6
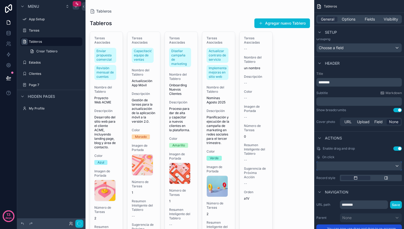
click at [336, 167] on div "scrollable content" at bounding box center [359, 166] width 85 height 9
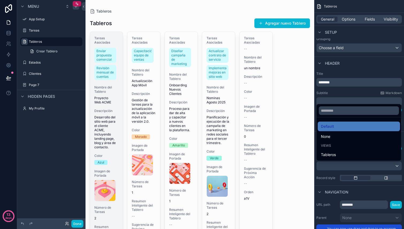
click at [112, 113] on div "Descripción Desarrollo del sitio web para el cliente ACME, incluyendo landing p…" at bounding box center [106, 129] width 24 height 41
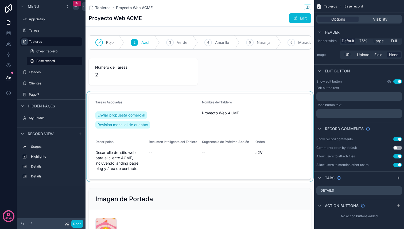
click at [126, 116] on div "scrollable content" at bounding box center [200, 136] width 229 height 90
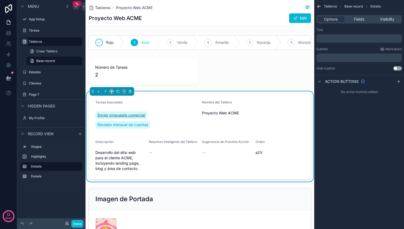
click at [127, 116] on span "Enviar propuesta comercial" at bounding box center [122, 115] width 48 height 5
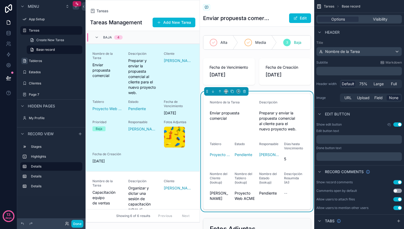
scroll to position [13, 0]
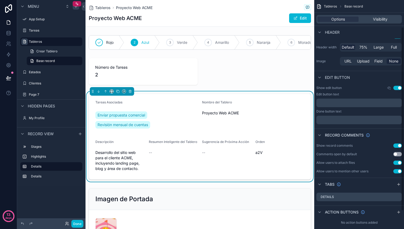
scroll to position [56, 0]
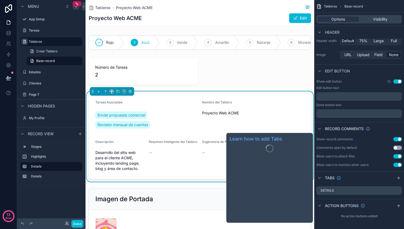
click at [341, 180] on div "Tabs" at bounding box center [333, 177] width 16 height 5
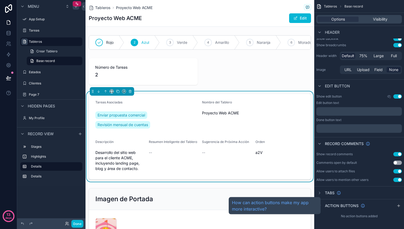
click at [341, 204] on span "Action buttons" at bounding box center [342, 205] width 34 height 5
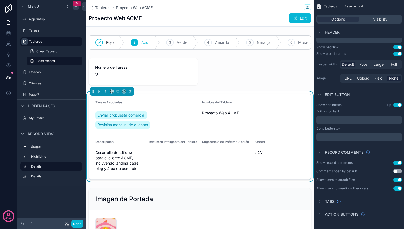
click at [326, 219] on div "Action buttons" at bounding box center [359, 214] width 90 height 13
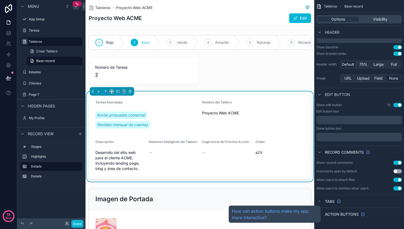
click at [330, 214] on span "Action buttons" at bounding box center [342, 214] width 34 height 5
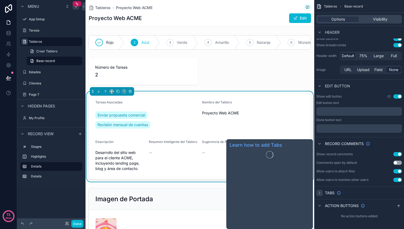
click at [322, 192] on icon "scrollable content" at bounding box center [320, 193] width 4 height 4
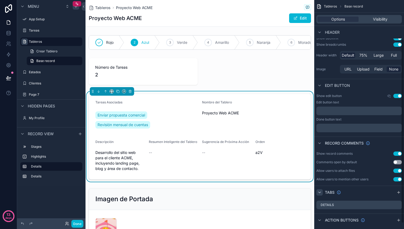
scroll to position [56, 0]
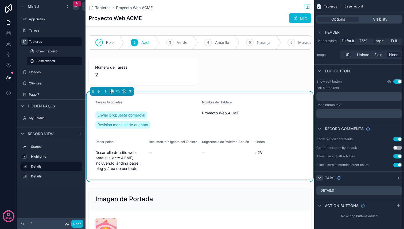
click at [334, 8] on span "Tableros" at bounding box center [330, 6] width 13 height 4
click at [332, 7] on span "Tableros" at bounding box center [330, 6] width 13 height 4
click at [102, 9] on span "Tableros" at bounding box center [103, 7] width 16 height 5
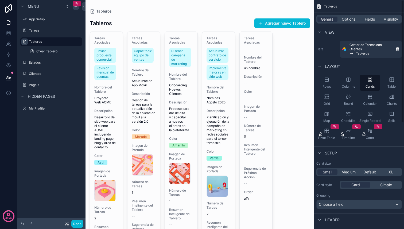
click at [353, 22] on div "General Options Fields Visibility" at bounding box center [360, 19] width 86 height 9
click at [350, 17] on span "Options" at bounding box center [349, 19] width 14 height 5
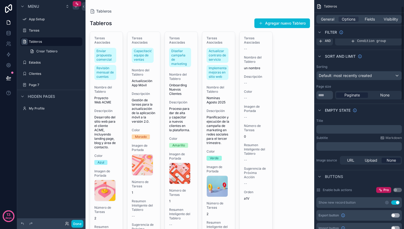
scroll to position [18, 0]
click at [362, 76] on span "Default: most recently created" at bounding box center [345, 75] width 53 height 5
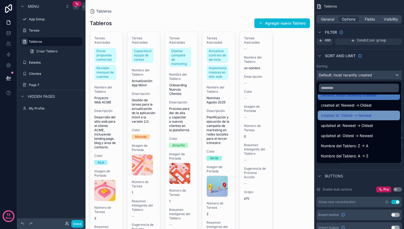
scroll to position [0, 0]
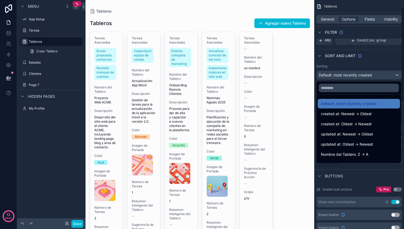
click at [368, 68] on div "scrollable content" at bounding box center [202, 114] width 404 height 229
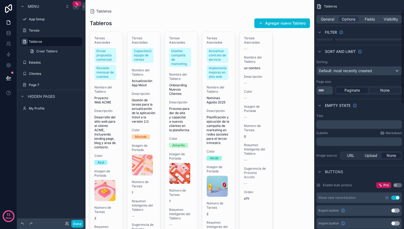
scroll to position [24, 0]
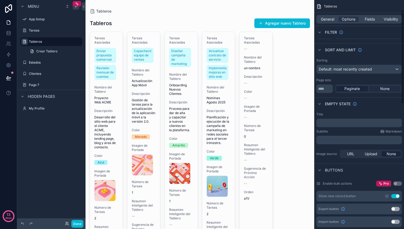
click at [384, 88] on span "None" at bounding box center [384, 88] width 9 height 5
click at [357, 88] on span "Paginate" at bounding box center [353, 88] width 16 height 5
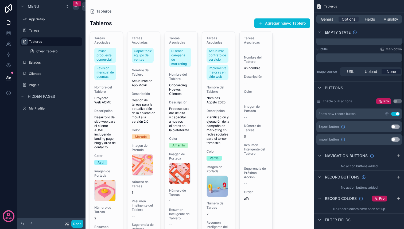
scroll to position [107, 0]
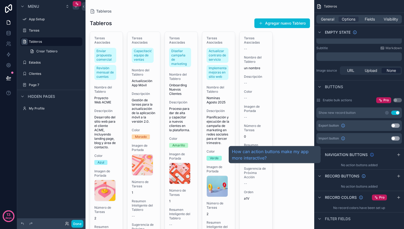
click at [372, 155] on icon "scrollable content" at bounding box center [372, 155] width 4 height 4
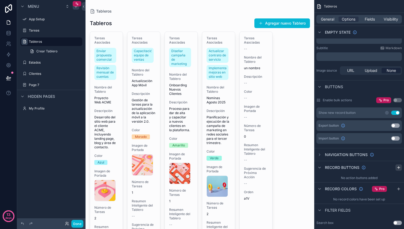
click at [400, 166] on icon "scrollable content" at bounding box center [399, 167] width 4 height 4
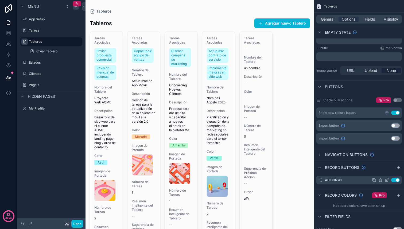
click at [387, 181] on icon "scrollable content" at bounding box center [387, 180] width 4 height 4
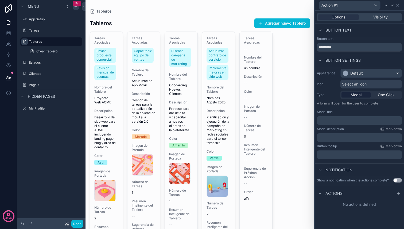
click at [342, 120] on p "﻿" at bounding box center [360, 120] width 82 height 5
click at [334, 138] on p "﻿" at bounding box center [360, 137] width 82 height 5
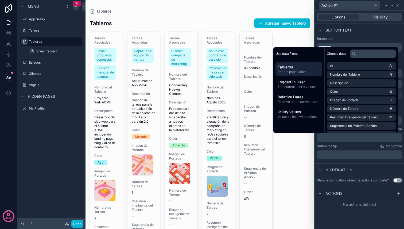
click at [344, 145] on div "Button tooltip Markdown" at bounding box center [359, 146] width 85 height 4
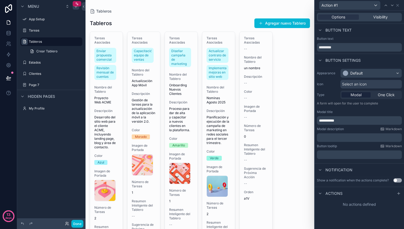
click at [342, 122] on p "**********" at bounding box center [360, 120] width 82 height 5
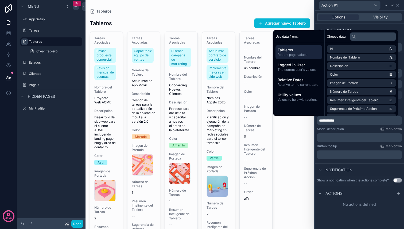
click at [292, 36] on span "Use data from..." at bounding box center [288, 36] width 24 height 4
click at [362, 34] on input "text" at bounding box center [373, 36] width 46 height 9
click at [292, 83] on span "Relative to the current date" at bounding box center [299, 85] width 43 height 4
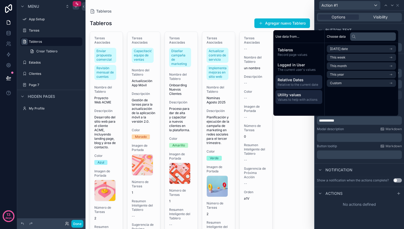
click at [293, 98] on span "Values to help with actions" at bounding box center [299, 100] width 43 height 4
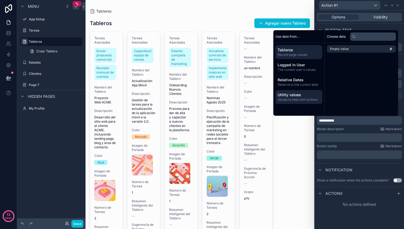
click at [294, 49] on span "Tableros" at bounding box center [299, 49] width 43 height 5
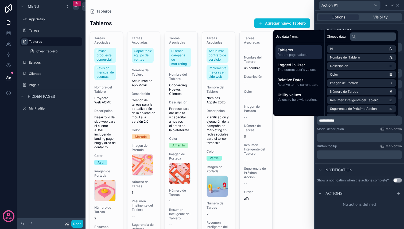
click at [336, 23] on div "Options Visibility" at bounding box center [359, 17] width 89 height 13
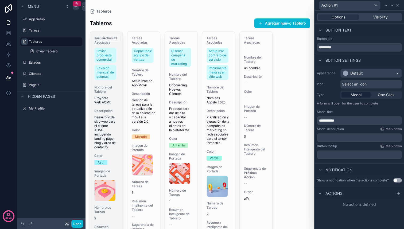
click at [108, 38] on span "Action #1" at bounding box center [109, 37] width 21 height 5
click at [105, 54] on span "Enviar propuesta comercial" at bounding box center [106, 55] width 18 height 13
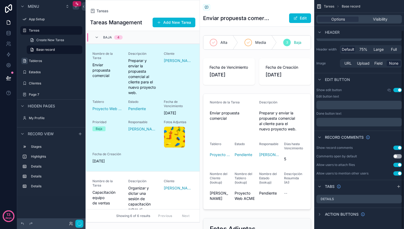
scroll to position [13, 0]
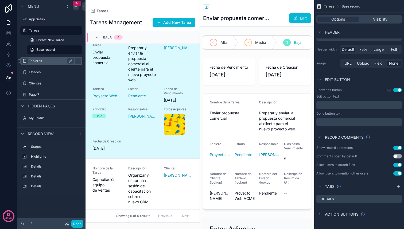
click at [36, 63] on div "Tableros" at bounding box center [51, 61] width 45 height 6
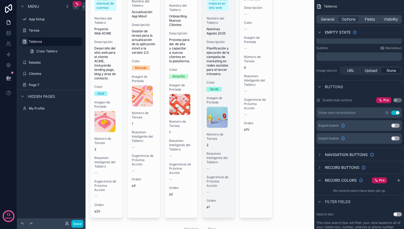
scroll to position [63, 0]
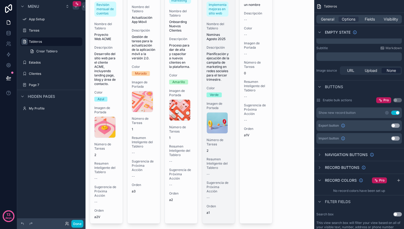
click at [219, 48] on span "Descripción" at bounding box center [219, 47] width 24 height 4
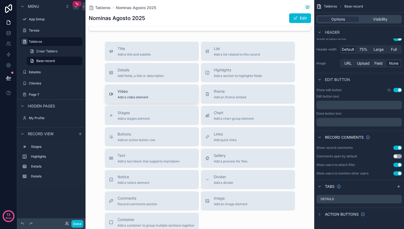
scroll to position [228, 0]
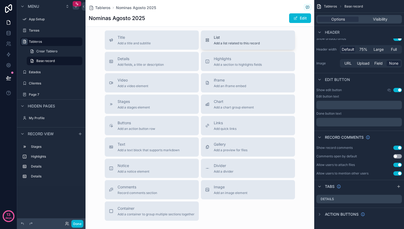
click at [228, 45] on span "Add a list related to this record" at bounding box center [237, 43] width 46 height 4
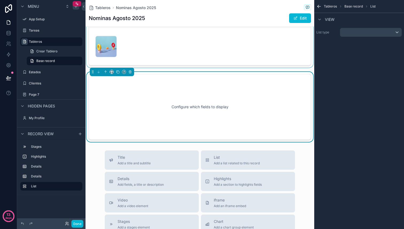
scroll to position [180, 0]
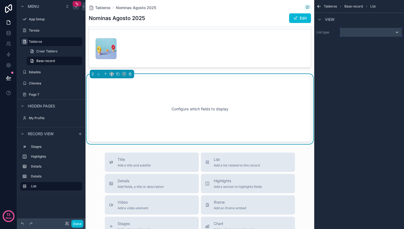
click at [365, 33] on div "scrollable content" at bounding box center [370, 32] width 61 height 9
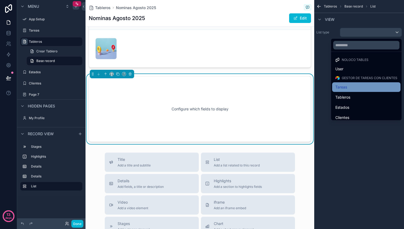
click at [349, 87] on div "Tareas" at bounding box center [367, 87] width 62 height 6
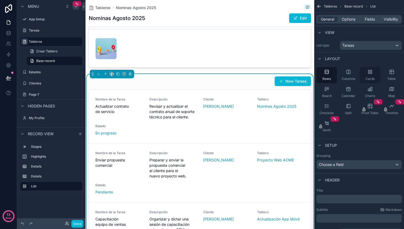
click at [373, 75] on div "Cards" at bounding box center [370, 75] width 21 height 16
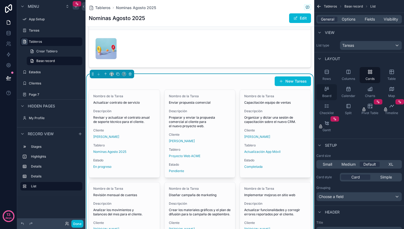
click at [328, 95] on span "Board" at bounding box center [326, 96] width 9 height 4
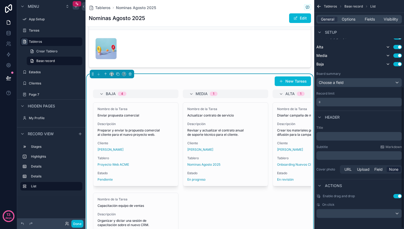
scroll to position [140, 0]
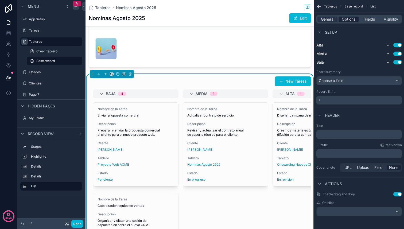
click at [350, 20] on span "Options" at bounding box center [349, 19] width 14 height 5
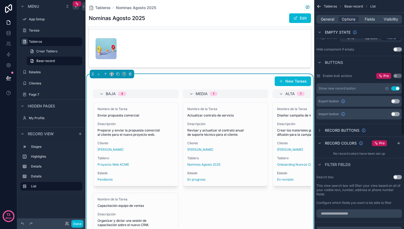
scroll to position [0, 0]
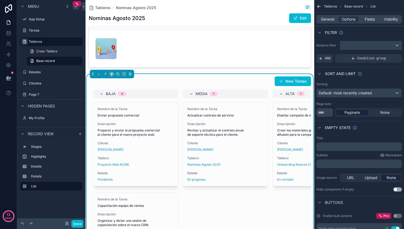
click at [367, 45] on div "scrollable content" at bounding box center [370, 45] width 61 height 9
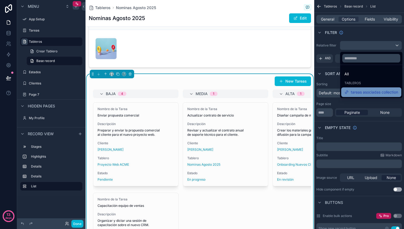
click at [363, 92] on span "tareas asociadas collection" at bounding box center [374, 92] width 47 height 6
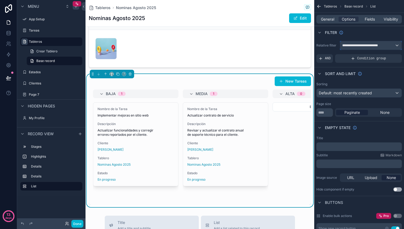
click at [375, 45] on span "**********" at bounding box center [362, 45] width 41 height 4
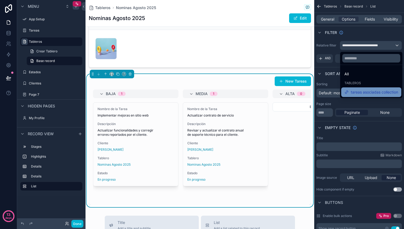
click at [361, 93] on span "tareas asociadas collection" at bounding box center [374, 92] width 47 height 6
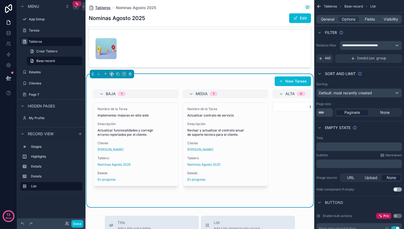
click at [104, 8] on span "Tableros" at bounding box center [103, 7] width 16 height 5
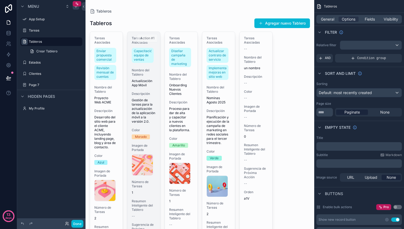
click at [142, 99] on span "Gestión de tareas para la actualización de la aplicación móvil a la versión 2.0." at bounding box center [144, 111] width 24 height 26
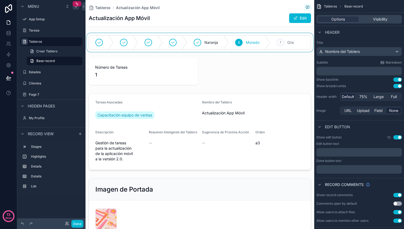
click at [135, 44] on div "scrollable content" at bounding box center [200, 42] width 229 height 19
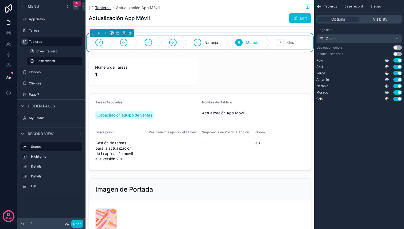
click at [109, 9] on span "Tableros" at bounding box center [103, 7] width 16 height 5
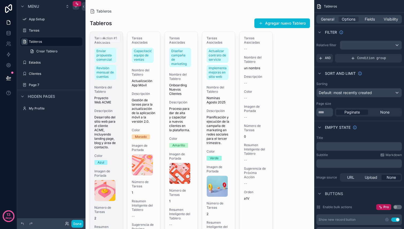
click at [107, 92] on span "Nombre del Tablero" at bounding box center [106, 89] width 24 height 9
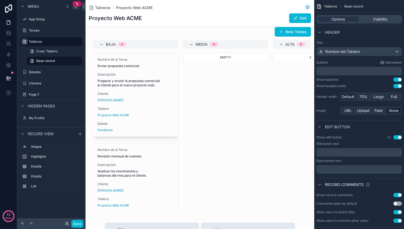
scroll to position [261, 0]
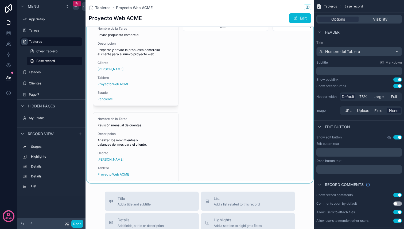
click at [146, 65] on div "scrollable content" at bounding box center [200, 89] width 229 height 190
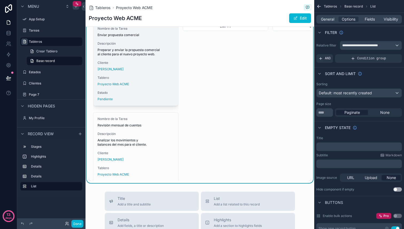
click at [142, 63] on span "Cliente" at bounding box center [136, 63] width 76 height 4
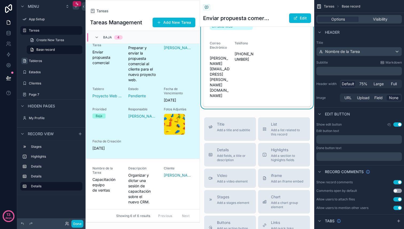
scroll to position [213, 0]
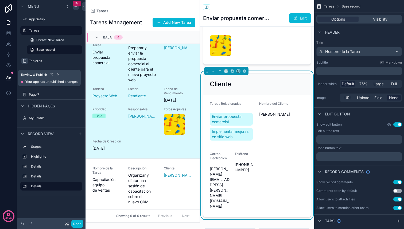
click at [6, 80] on icon at bounding box center [8, 77] width 5 height 5
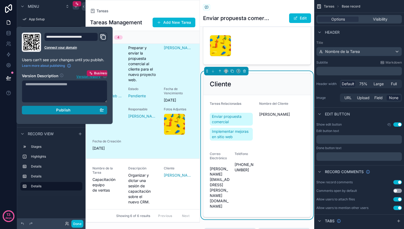
click at [58, 111] on span "Publish" at bounding box center [63, 110] width 14 height 5
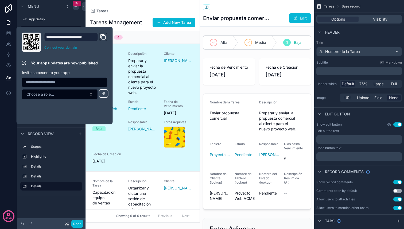
scroll to position [13, 0]
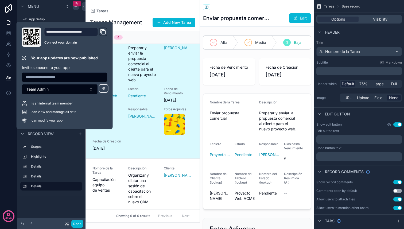
click at [105, 32] on icon "Domain and Custom Link" at bounding box center [103, 32] width 6 height 6
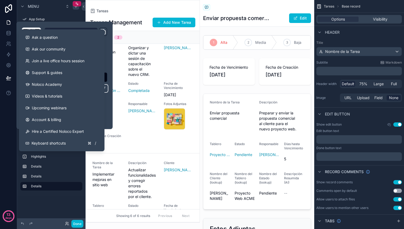
click at [2, 122] on div "13 days" at bounding box center [8, 114] width 17 height 229
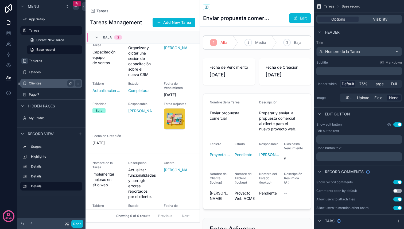
click at [70, 83] on icon "scrollable content" at bounding box center [70, 83] width 4 height 4
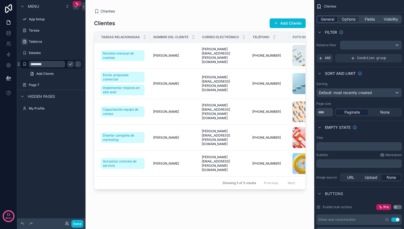
click at [337, 19] on div "General" at bounding box center [328, 19] width 20 height 5
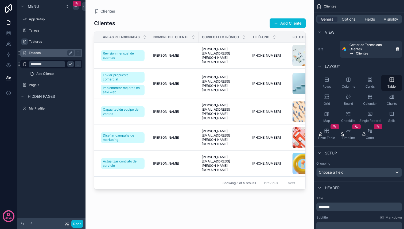
click at [39, 54] on label "Estados" at bounding box center [50, 53] width 43 height 4
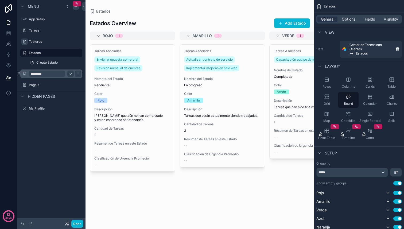
click at [37, 72] on input "********" at bounding box center [47, 74] width 36 height 6
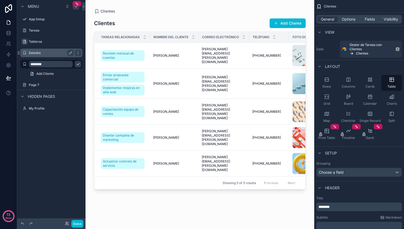
click at [38, 53] on label "Estados" at bounding box center [50, 53] width 43 height 4
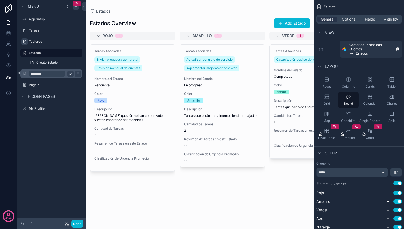
click at [38, 73] on input "********" at bounding box center [47, 74] width 36 height 6
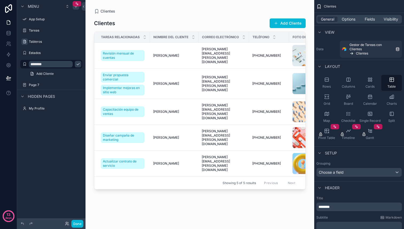
click at [269, 35] on span "Teléfono" at bounding box center [261, 37] width 17 height 4
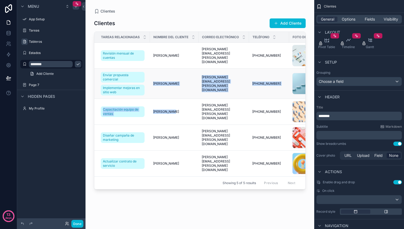
drag, startPoint x: 151, startPoint y: 119, endPoint x: 152, endPoint y: 85, distance: 33.7
click at [152, 85] on tbody "Revisión mensual de cuentas Ana Torres Ana Torres ana.torres@digitalplus0e52.co…" at bounding box center [349, 110] width 510 height 134
click at [397, 183] on button "Use setting" at bounding box center [398, 182] width 9 height 4
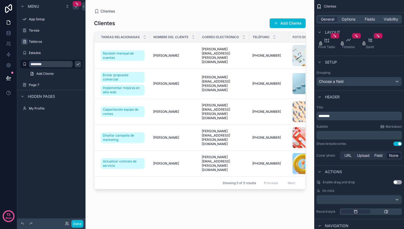
click at [397, 182] on button "Use setting" at bounding box center [398, 182] width 9 height 4
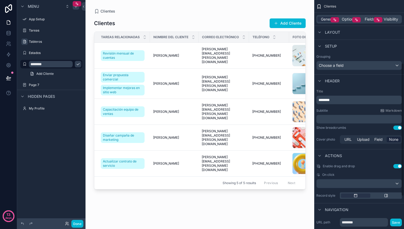
scroll to position [109, 0]
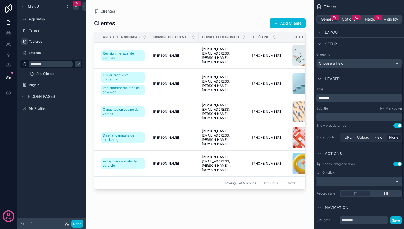
click at [362, 180] on div "scrollable content" at bounding box center [359, 181] width 85 height 9
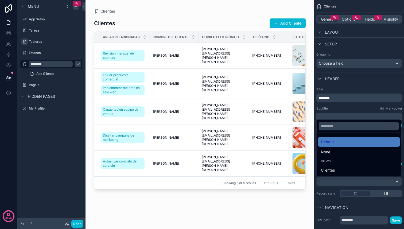
click at [362, 180] on div "scrollable content" at bounding box center [202, 114] width 404 height 229
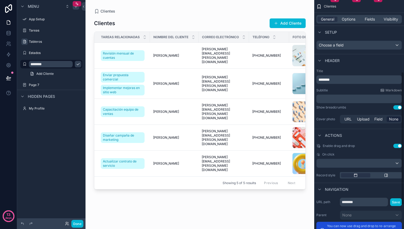
scroll to position [128, 0]
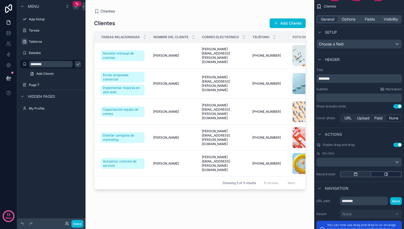
click at [386, 176] on icon "scrollable content" at bounding box center [386, 174] width 4 height 4
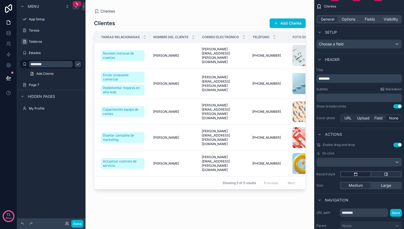
click at [359, 174] on div "scrollable content" at bounding box center [355, 174] width 29 height 4
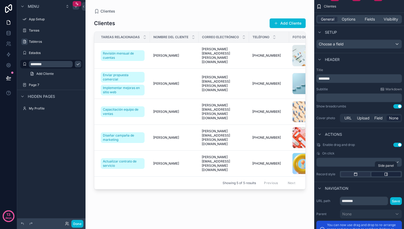
click at [384, 174] on div "scrollable content" at bounding box center [386, 174] width 29 height 4
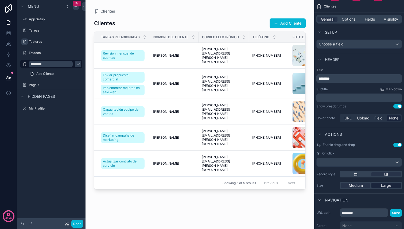
click at [382, 186] on span "Large" at bounding box center [386, 185] width 10 height 5
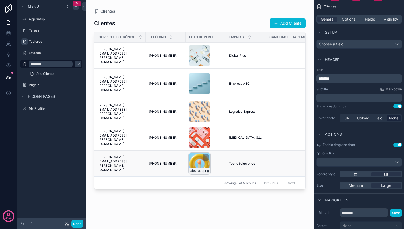
scroll to position [0, 32]
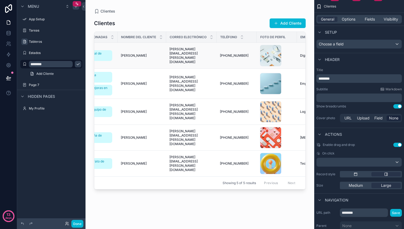
click at [233, 53] on span "[PHONE_NUMBER]" at bounding box center [234, 55] width 29 height 4
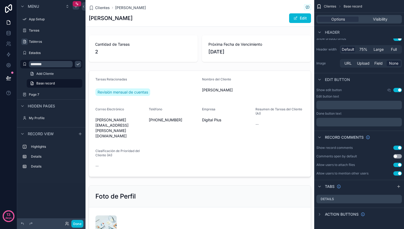
click at [332, 7] on span "Clientes" at bounding box center [330, 6] width 12 height 4
click at [330, 5] on span "Clientes" at bounding box center [330, 6] width 12 height 4
click at [103, 7] on span "Clientes" at bounding box center [102, 7] width 15 height 5
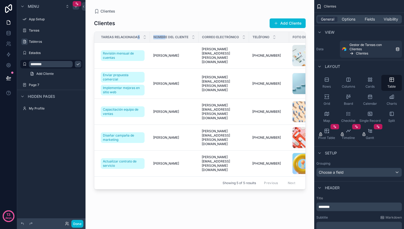
drag, startPoint x: 166, startPoint y: 36, endPoint x: 141, endPoint y: 37, distance: 24.9
click at [140, 37] on tr "Tareas Relacionadas Nombre del Cliente Correo Electrónico Teléfono Foto de Perf…" at bounding box center [349, 37] width 510 height 11
click at [182, 36] on span "Nombre del Cliente" at bounding box center [170, 37] width 35 height 4
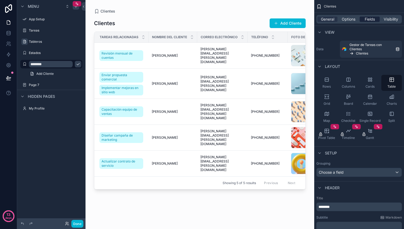
click at [371, 19] on span "Fields" at bounding box center [370, 19] width 10 height 5
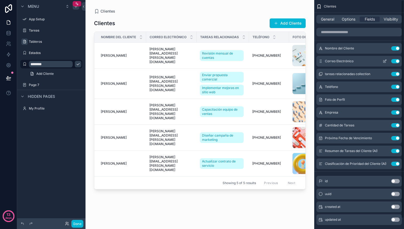
click at [397, 61] on button "Use setting" at bounding box center [395, 61] width 9 height 4
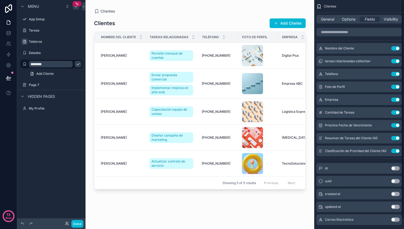
click at [397, 61] on button "Use setting" at bounding box center [395, 61] width 9 height 4
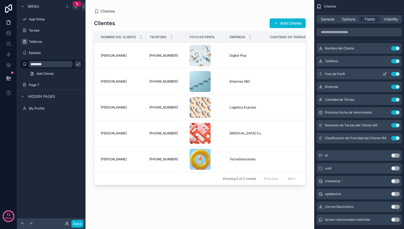
click at [397, 74] on button "Use setting" at bounding box center [395, 74] width 9 height 4
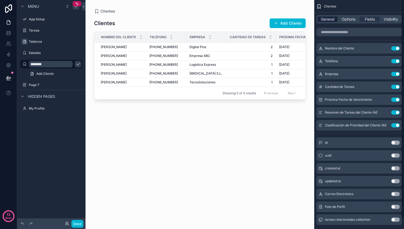
click at [331, 18] on span "General" at bounding box center [327, 19] width 13 height 5
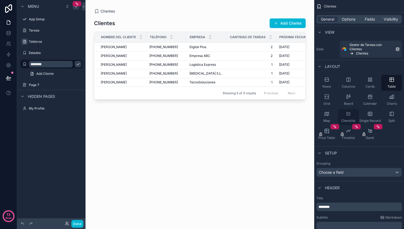
click at [346, 115] on icon "scrollable content" at bounding box center [348, 113] width 5 height 5
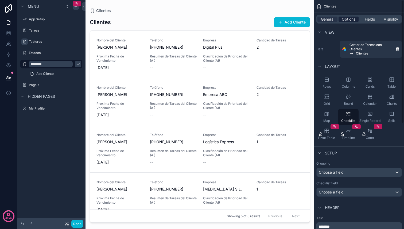
click at [350, 18] on span "Options" at bounding box center [349, 19] width 14 height 5
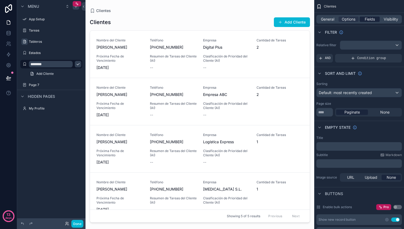
click at [370, 20] on span "Fields" at bounding box center [370, 19] width 10 height 5
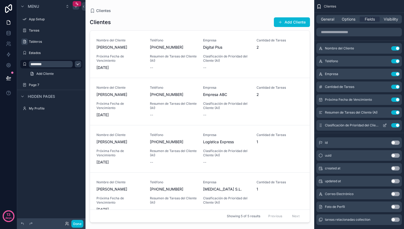
click at [397, 125] on button "Use setting" at bounding box center [395, 125] width 9 height 4
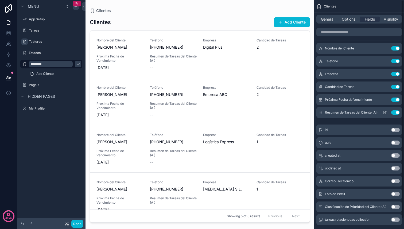
click at [395, 113] on button "Use setting" at bounding box center [395, 112] width 9 height 4
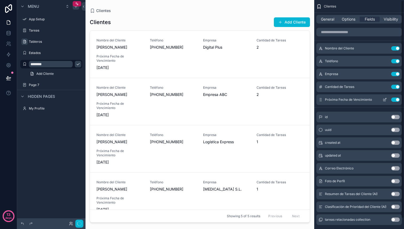
click at [396, 100] on button "Use setting" at bounding box center [395, 100] width 9 height 4
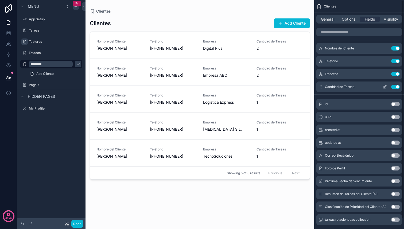
click at [396, 88] on button "Use setting" at bounding box center [395, 87] width 9 height 4
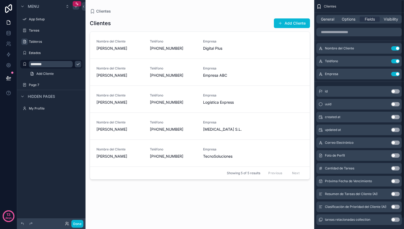
click at [395, 91] on button "Use setting" at bounding box center [395, 91] width 9 height 4
click at [325, 19] on span "General" at bounding box center [327, 19] width 13 height 5
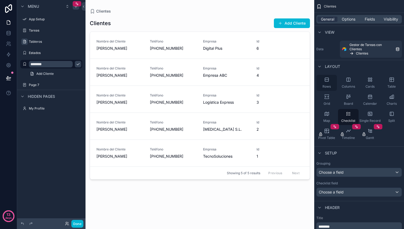
click at [323, 81] on div "Rows" at bounding box center [327, 83] width 21 height 16
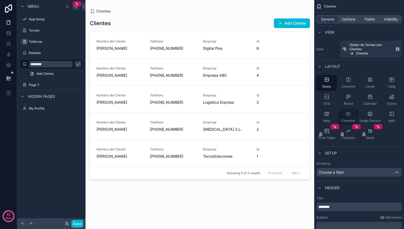
click at [351, 113] on icon "scrollable content" at bounding box center [348, 113] width 5 height 5
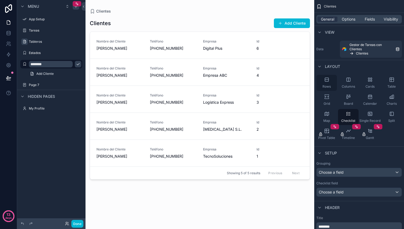
click at [330, 79] on div "Rows" at bounding box center [327, 83] width 21 height 16
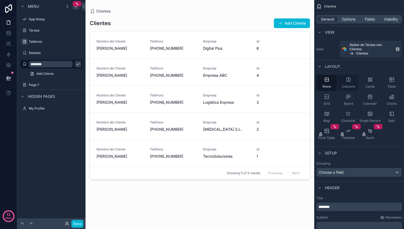
click at [349, 85] on span "Columns" at bounding box center [348, 86] width 13 height 4
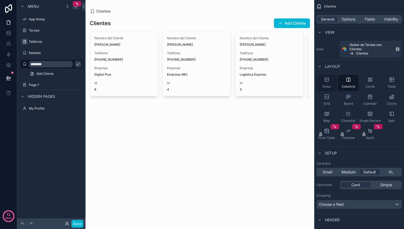
click at [330, 81] on div "Rows" at bounding box center [327, 83] width 21 height 16
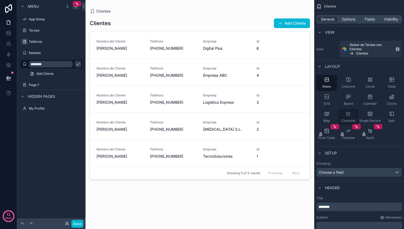
click at [349, 114] on icon "scrollable content" at bounding box center [348, 113] width 5 height 5
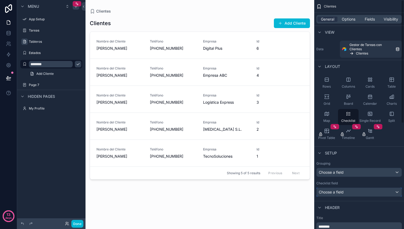
click at [350, 193] on div "Choose a field" at bounding box center [359, 192] width 85 height 9
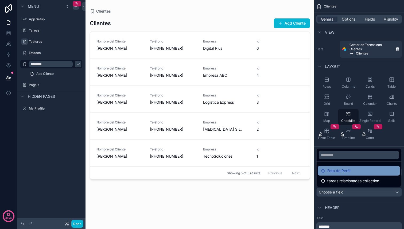
click at [348, 174] on span "Foto de Perfil" at bounding box center [339, 171] width 23 height 6
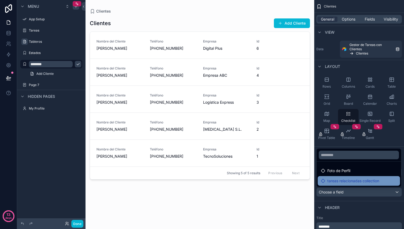
click at [342, 183] on span "tareas relacionadas collection" at bounding box center [354, 181] width 52 height 6
click at [342, 192] on div "scrollable content" at bounding box center [202, 114] width 404 height 229
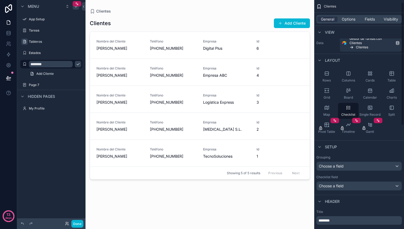
scroll to position [7, 0]
click at [393, 115] on span "Split" at bounding box center [391, 113] width 7 height 4
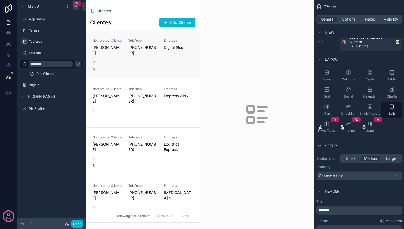
click at [148, 53] on span "[PHONE_NUMBER]" at bounding box center [142, 50] width 29 height 11
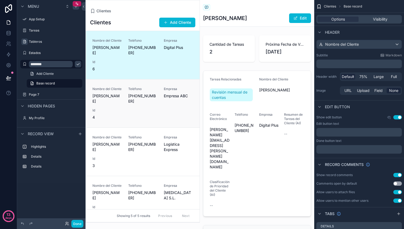
click at [148, 102] on span "[PHONE_NUMBER]" at bounding box center [142, 98] width 29 height 11
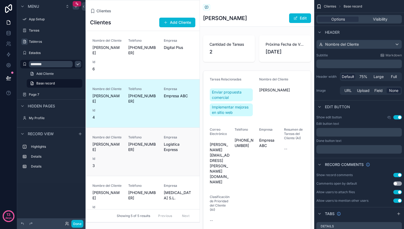
click at [143, 141] on div "Teléfono +34 655 321 789" at bounding box center [142, 143] width 29 height 17
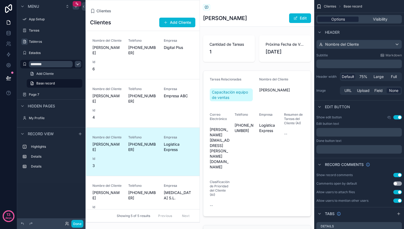
click at [333, 21] on span "Options" at bounding box center [339, 19] width 14 height 5
click at [328, 8] on span "Clientes" at bounding box center [330, 6] width 12 height 4
click at [328, 7] on span "Clientes" at bounding box center [330, 6] width 12 height 4
click at [148, 18] on div "Clientes Add Cliente" at bounding box center [142, 22] width 105 height 10
click at [353, 5] on span "Base record" at bounding box center [353, 6] width 18 height 4
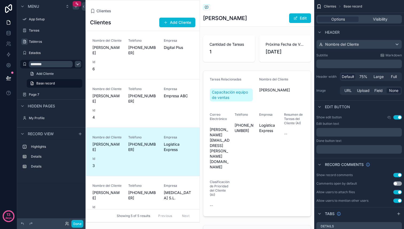
click at [331, 6] on span "Clientes" at bounding box center [330, 6] width 12 height 4
click at [36, 66] on input "********" at bounding box center [47, 64] width 36 height 6
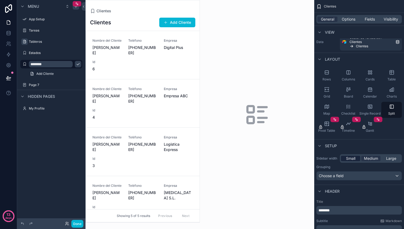
click at [345, 158] on div "Small" at bounding box center [350, 158] width 19 height 5
click at [372, 158] on span "Medium" at bounding box center [371, 158] width 14 height 5
click at [393, 158] on span "Large" at bounding box center [391, 158] width 10 height 5
click at [158, 103] on div "Nombre del Cliente [PERSON_NAME] [PHONE_NUMBER] Empresa Empresa ABC Id 4" at bounding box center [143, 103] width 101 height 33
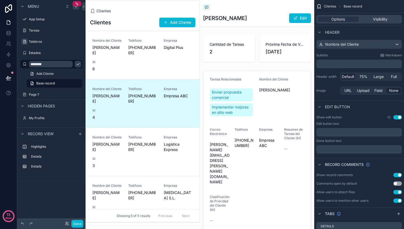
click at [330, 8] on span "Clientes" at bounding box center [330, 6] width 12 height 4
click at [32, 62] on input "********" at bounding box center [47, 64] width 36 height 6
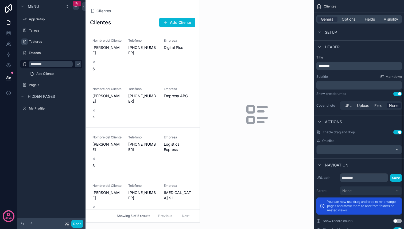
scroll to position [154, 0]
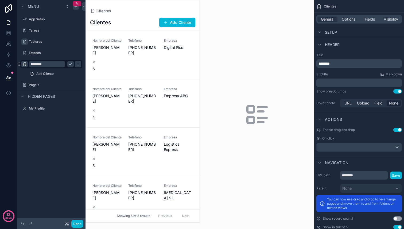
click at [23, 65] on icon "scrollable content" at bounding box center [24, 64] width 4 height 4
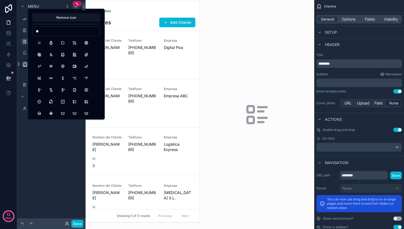
type input "*"
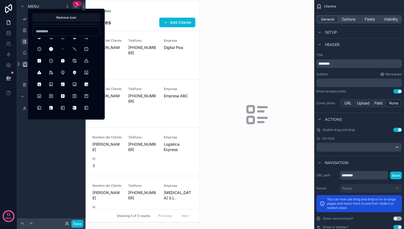
scroll to position [184, 0]
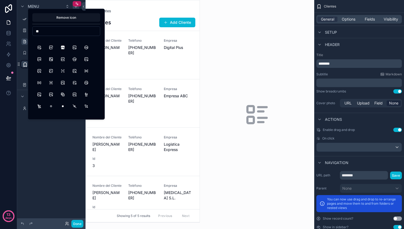
type input "*"
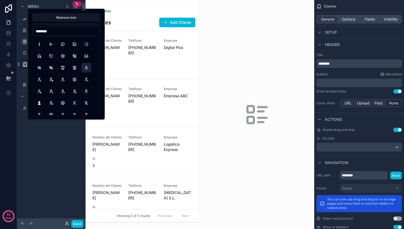
type input "********"
click at [88, 69] on button "User" at bounding box center [87, 68] width 10 height 10
click at [45, 144] on div "Menu App Setup Tareas Tableros Estados ******** Add Cliente Page 7 Hidden pages…" at bounding box center [51, 111] width 68 height 223
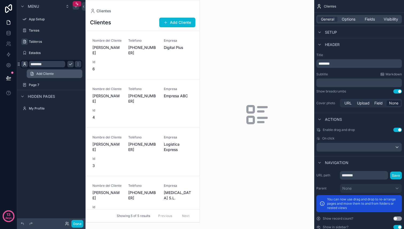
click at [30, 73] on icon "scrollable content" at bounding box center [32, 74] width 4 height 4
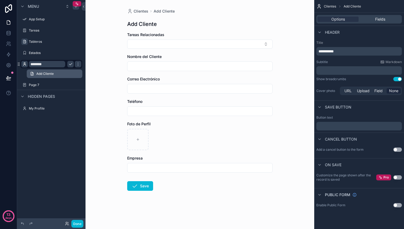
click at [32, 74] on icon "scrollable content" at bounding box center [32, 74] width 1 height 0
click at [49, 72] on span "Add Cliente" at bounding box center [44, 74] width 17 height 4
click at [334, 52] on span "**********" at bounding box center [326, 51] width 15 height 4
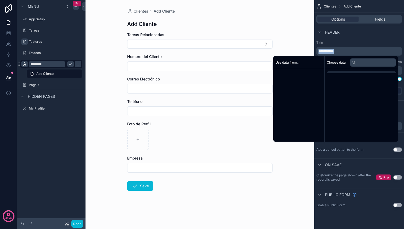
click at [334, 52] on span "**********" at bounding box center [326, 51] width 15 height 4
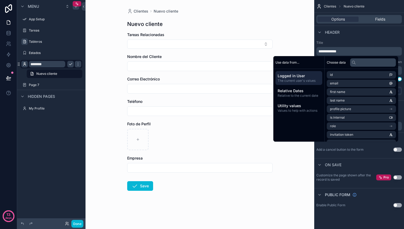
click at [26, 64] on icon "scrollable content" at bounding box center [24, 64] width 4 height 4
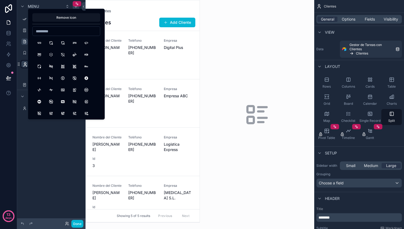
click at [43, 163] on div "Menu App Setup Tareas Tableros Estados ******** Nuevo cliente Page 7 Hidden pag…" at bounding box center [51, 111] width 68 height 223
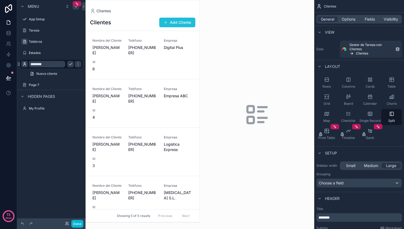
click at [179, 21] on button "Add Cliente" at bounding box center [177, 23] width 36 height 10
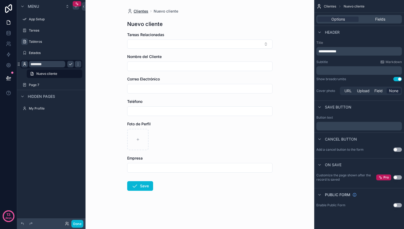
click at [142, 12] on span "Clientes" at bounding box center [141, 11] width 15 height 5
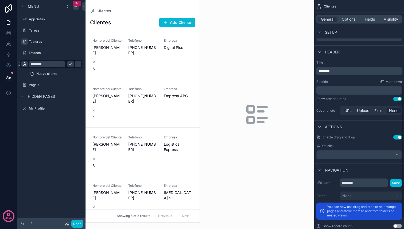
scroll to position [165, 0]
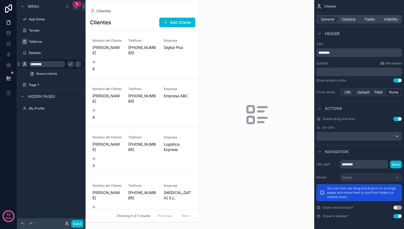
click at [396, 208] on button "Use setting" at bounding box center [398, 208] width 9 height 4
click at [400, 216] on button "Use setting" at bounding box center [398, 216] width 9 height 4
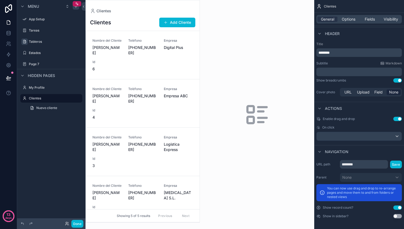
click at [400, 216] on button "Use setting" at bounding box center [398, 216] width 9 height 4
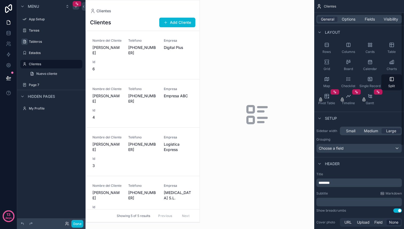
scroll to position [0, 0]
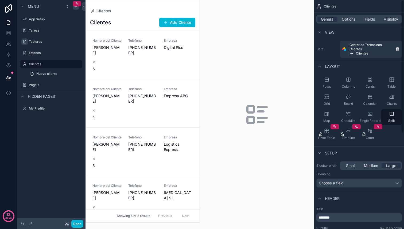
click at [351, 24] on div "General Options Fields Visibility" at bounding box center [359, 19] width 90 height 13
click at [350, 17] on span "Options" at bounding box center [349, 19] width 14 height 5
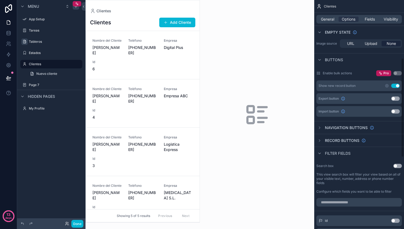
scroll to position [137, 0]
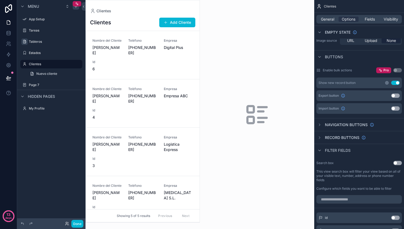
click at [387, 83] on icon "scrollable content" at bounding box center [387, 83] width 4 height 4
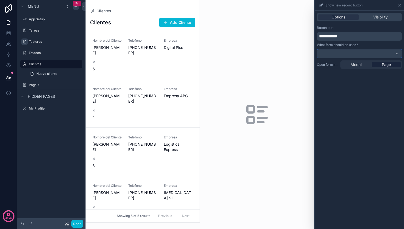
click at [338, 55] on div at bounding box center [359, 53] width 84 height 9
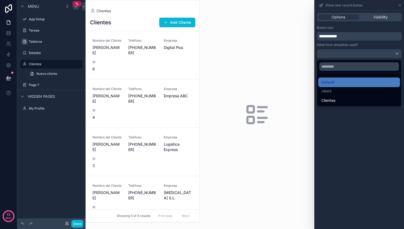
click at [338, 55] on div at bounding box center [359, 114] width 89 height 229
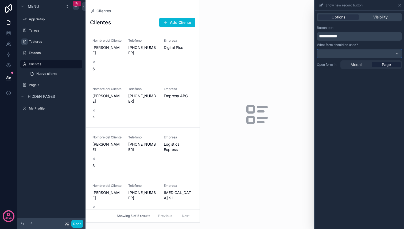
click at [338, 55] on div at bounding box center [359, 53] width 84 height 9
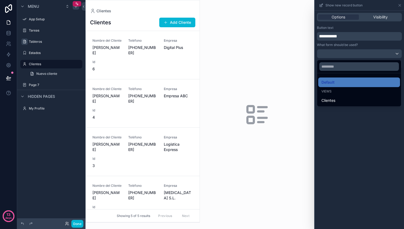
click at [340, 38] on div at bounding box center [359, 114] width 89 height 229
click at [337, 38] on span "**********" at bounding box center [328, 36] width 18 height 4
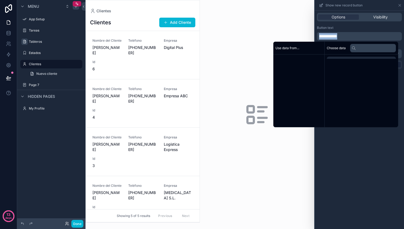
click at [337, 38] on span "**********" at bounding box center [328, 36] width 18 height 4
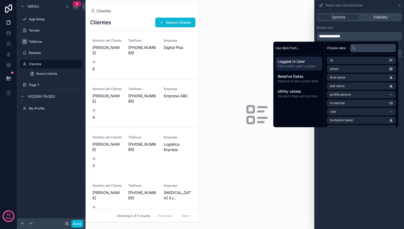
click at [349, 179] on div "**********" at bounding box center [359, 120] width 89 height 218
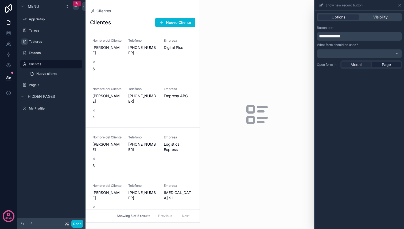
click at [355, 66] on span "Modal" at bounding box center [356, 64] width 11 height 5
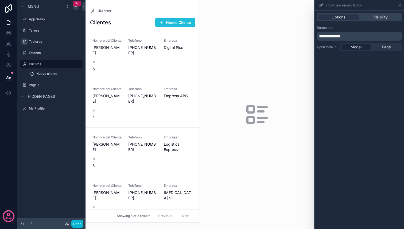
click at [177, 19] on button "Nuevo Cliente" at bounding box center [175, 23] width 40 height 10
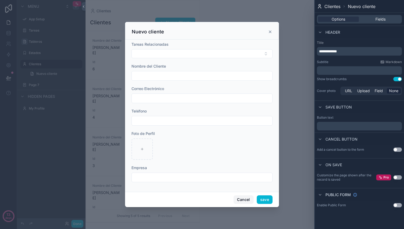
click at [244, 201] on button "Cancel" at bounding box center [244, 199] width 20 height 9
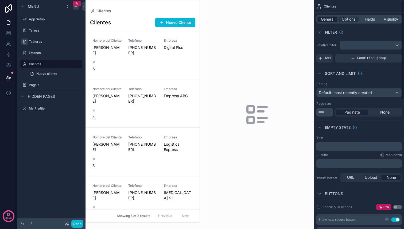
click at [325, 18] on span "General" at bounding box center [327, 19] width 13 height 5
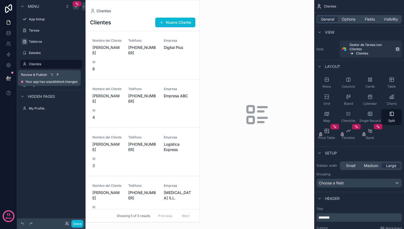
click at [34, 80] on span "Your app has unpublished changes" at bounding box center [51, 82] width 52 height 4
click at [37, 74] on span "Review & Publish" at bounding box center [34, 75] width 26 height 4
click at [57, 75] on span "P" at bounding box center [58, 75] width 4 height 4
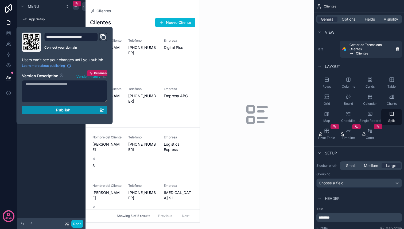
click at [55, 110] on div "Publish" at bounding box center [64, 110] width 79 height 5
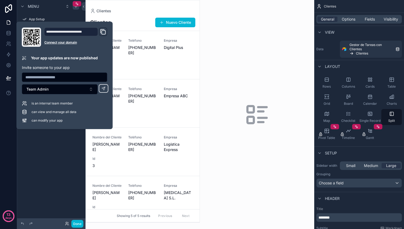
click at [221, 91] on div "scrollable content" at bounding box center [257, 114] width 114 height 229
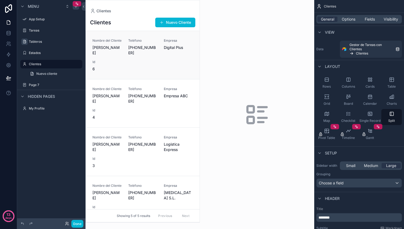
click at [170, 49] on span "Digital Plus" at bounding box center [178, 47] width 29 height 5
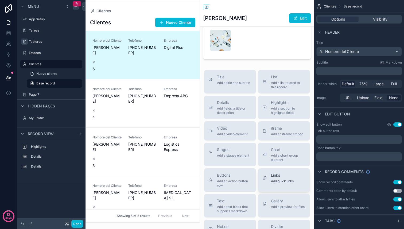
scroll to position [225, 0]
click at [281, 81] on span "Add a list related to this record" at bounding box center [288, 85] width 35 height 9
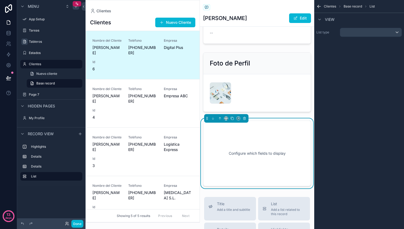
scroll to position [185, 0]
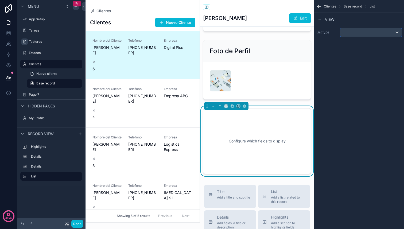
click at [347, 36] on div "scrollable content" at bounding box center [370, 32] width 61 height 9
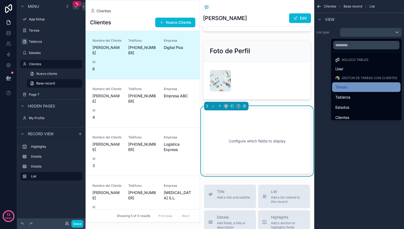
click at [346, 87] on span "Tareas" at bounding box center [342, 87] width 12 height 6
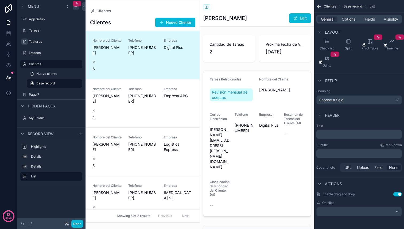
scroll to position [0, 0]
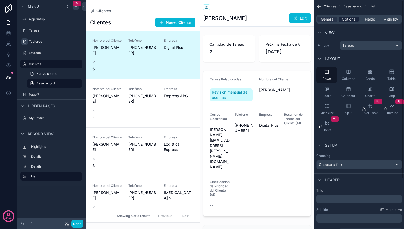
click at [350, 20] on span "Options" at bounding box center [349, 19] width 14 height 5
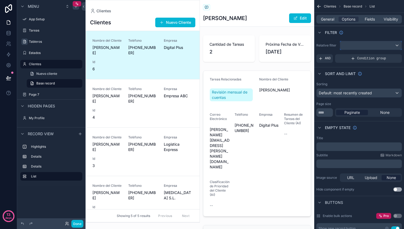
click at [360, 45] on div "scrollable content" at bounding box center [370, 45] width 61 height 9
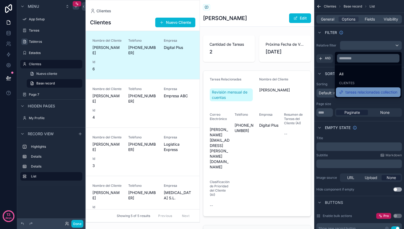
click at [355, 92] on span "tareas relacionadas collection" at bounding box center [372, 92] width 52 height 6
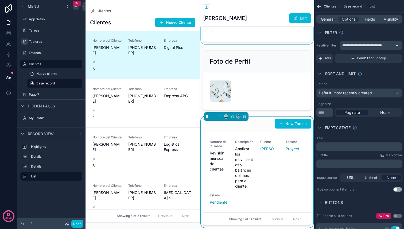
scroll to position [176, 0]
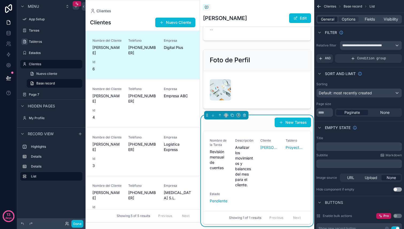
click at [331, 19] on span "General" at bounding box center [327, 19] width 13 height 5
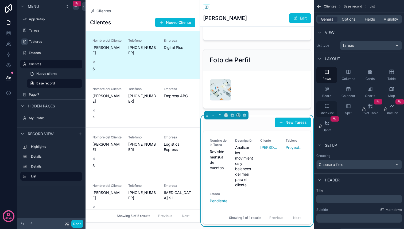
click at [330, 109] on div "Checklist" at bounding box center [327, 109] width 21 height 16
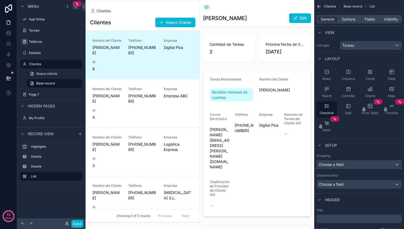
click at [350, 164] on div "Choose a field" at bounding box center [359, 164] width 85 height 9
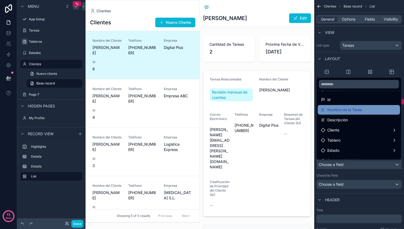
scroll to position [25, 0]
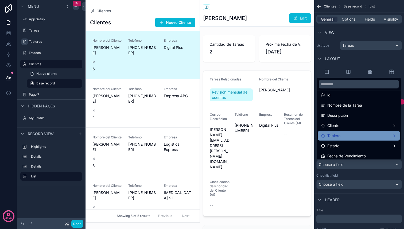
click at [344, 136] on div "Tablero" at bounding box center [359, 136] width 76 height 6
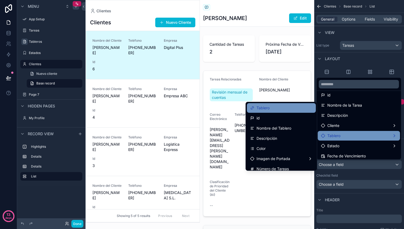
click at [284, 104] on div "Tablero" at bounding box center [281, 108] width 69 height 10
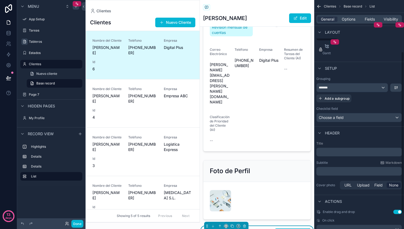
scroll to position [95, 0]
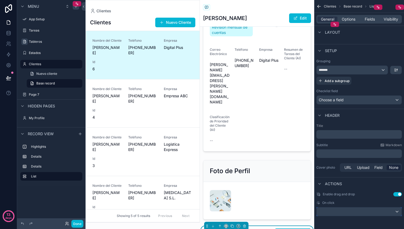
click at [346, 212] on div "scrollable content" at bounding box center [359, 211] width 85 height 9
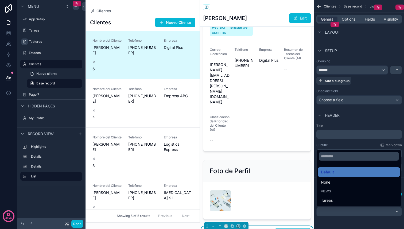
click at [346, 212] on div "scrollable content" at bounding box center [202, 114] width 404 height 229
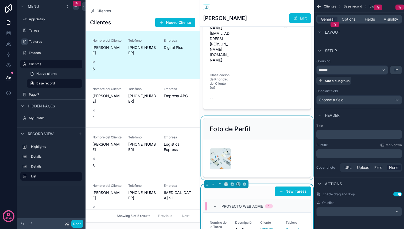
scroll to position [125, 0]
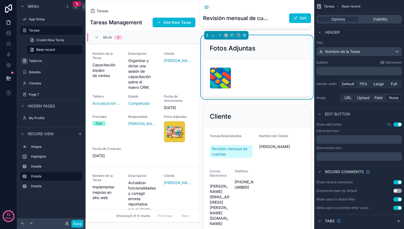
scroll to position [175, 0]
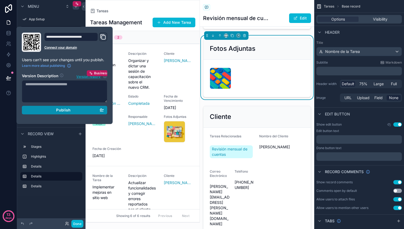
click at [70, 112] on span "Publish" at bounding box center [63, 110] width 14 height 5
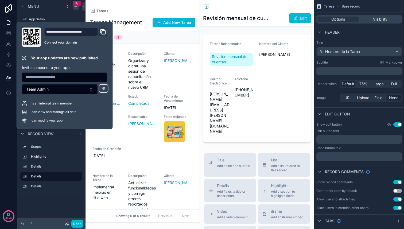
scroll to position [242, 0]
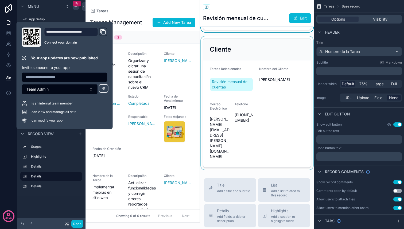
click at [275, 121] on div "scrollable content" at bounding box center [257, 102] width 114 height 133
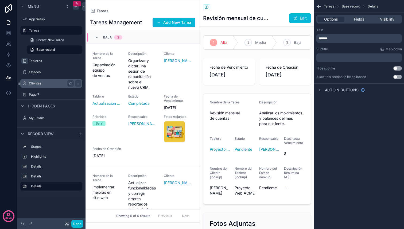
click at [37, 83] on label "Clientes" at bounding box center [50, 83] width 43 height 4
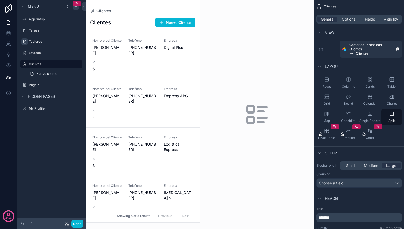
click at [98, 45] on div "scrollable content" at bounding box center [143, 111] width 114 height 222
click at [139, 59] on div "Nombre del Cliente Ana Torres Teléfono +34 677 555 888 Empresa Digital Plus Id 6" at bounding box center [143, 54] width 101 height 33
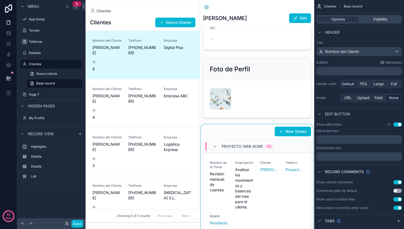
scroll to position [126, 0]
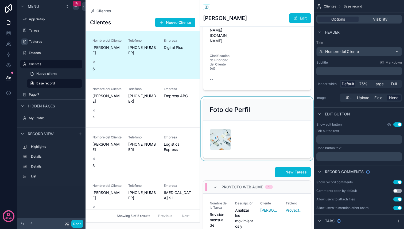
click at [293, 97] on div "scrollable content" at bounding box center [257, 129] width 114 height 64
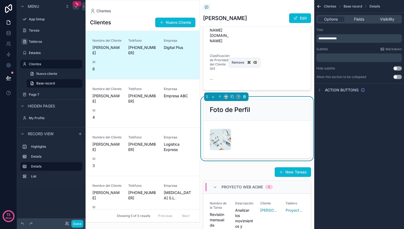
click at [243, 95] on icon "scrollable content" at bounding box center [245, 97] width 4 height 4
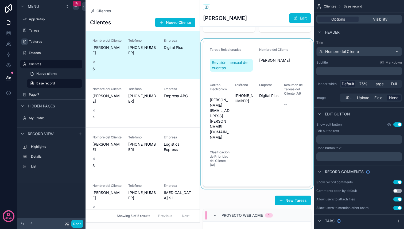
scroll to position [0, 0]
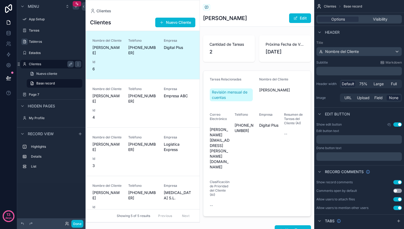
click at [41, 65] on label "Clientes" at bounding box center [50, 64] width 43 height 4
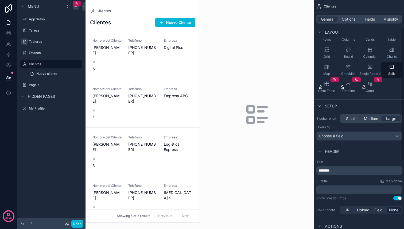
scroll to position [50, 0]
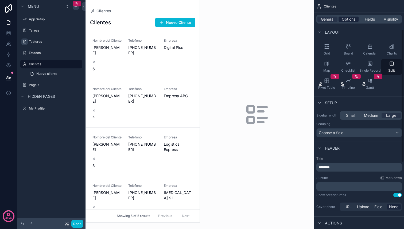
click at [351, 18] on span "Options" at bounding box center [349, 19] width 14 height 5
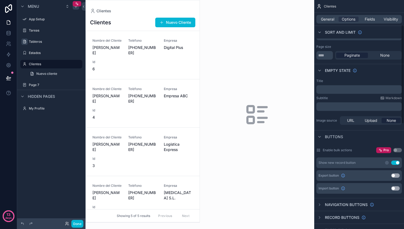
scroll to position [60, 0]
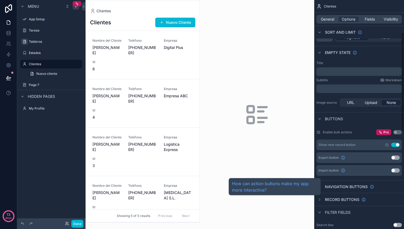
click at [335, 188] on span "Navigation buttons" at bounding box center [346, 186] width 43 height 5
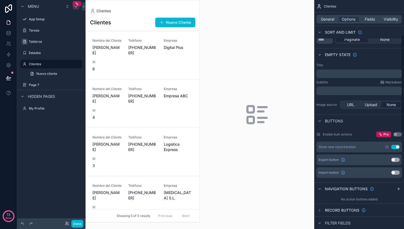
scroll to position [98, 0]
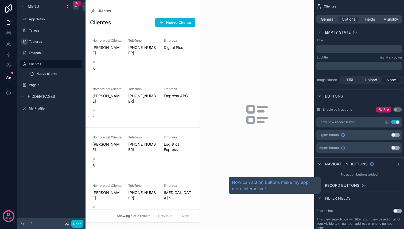
click at [338, 187] on span "Record buttons" at bounding box center [342, 185] width 34 height 5
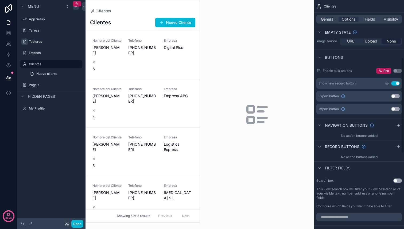
click at [339, 169] on span "Filter fields" at bounding box center [338, 167] width 26 height 5
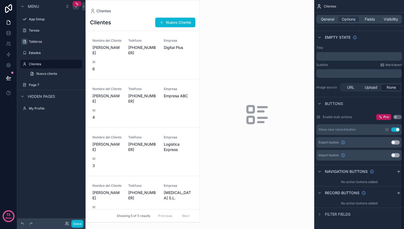
scroll to position [90, 0]
click at [335, 212] on span "Filter fields" at bounding box center [338, 214] width 26 height 5
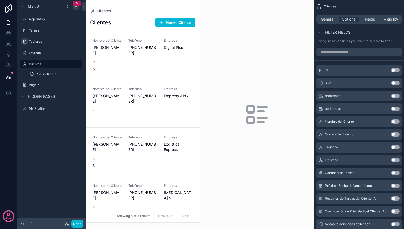
scroll to position [300, 0]
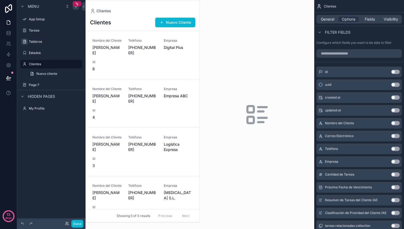
click at [396, 123] on button "Use setting" at bounding box center [395, 123] width 9 height 4
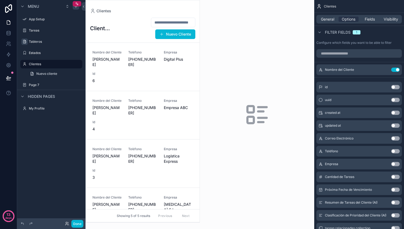
click at [180, 22] on div "scrollable content" at bounding box center [143, 111] width 114 height 222
click at [161, 21] on input "scrollable content" at bounding box center [173, 22] width 44 height 7
click at [395, 151] on button "Use setting" at bounding box center [395, 151] width 9 height 4
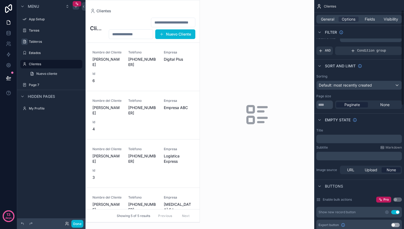
scroll to position [0, 0]
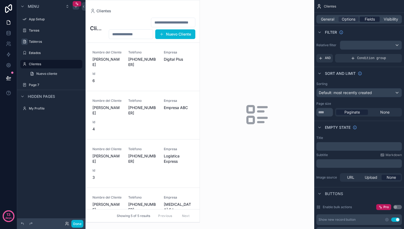
click at [369, 21] on span "Fields" at bounding box center [370, 19] width 10 height 5
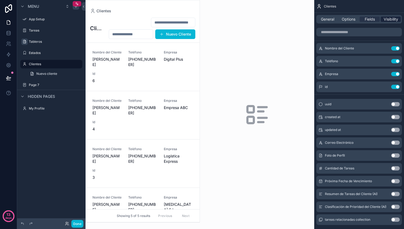
click at [391, 19] on span "Visibility" at bounding box center [391, 19] width 14 height 5
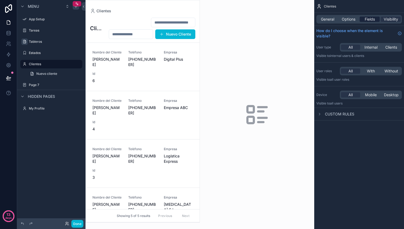
click at [360, 20] on div "Fields" at bounding box center [370, 19] width 20 height 5
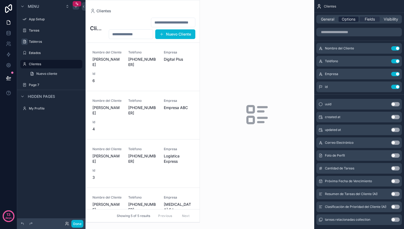
click at [349, 18] on span "Options" at bounding box center [349, 19] width 14 height 5
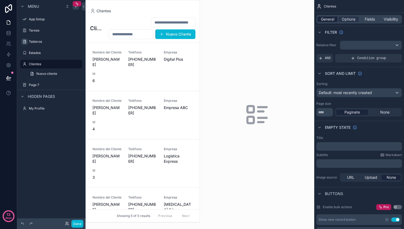
click at [325, 17] on span "General" at bounding box center [327, 19] width 13 height 5
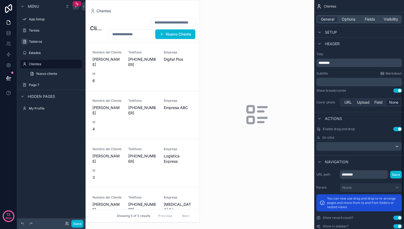
scroll to position [165, 0]
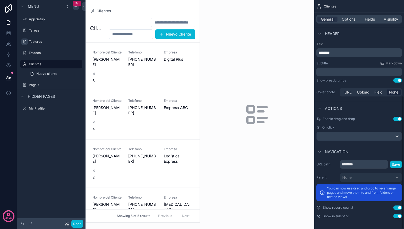
click at [401, 119] on button "Use setting" at bounding box center [398, 119] width 9 height 4
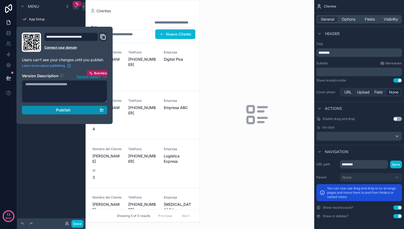
click at [66, 112] on span "Publish" at bounding box center [63, 110] width 14 height 5
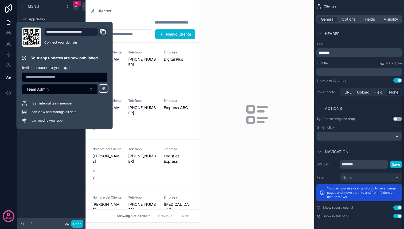
click at [126, 17] on div "Nuevo Cliente" at bounding box center [149, 28] width 91 height 22
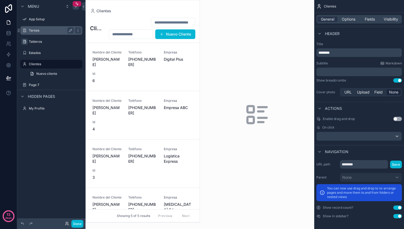
click at [42, 32] on label "Tareas" at bounding box center [50, 30] width 43 height 4
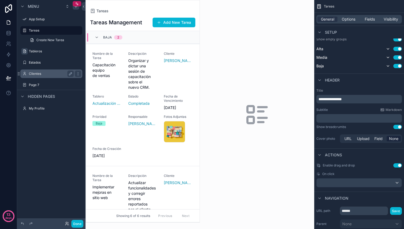
click at [37, 74] on label "Clientes" at bounding box center [50, 74] width 43 height 4
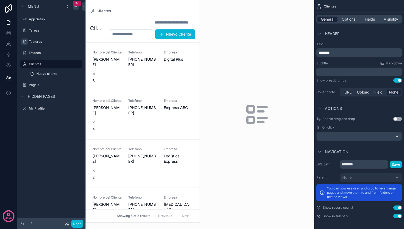
click at [330, 19] on span "General" at bounding box center [327, 19] width 13 height 5
click at [349, 19] on span "Options" at bounding box center [349, 19] width 14 height 5
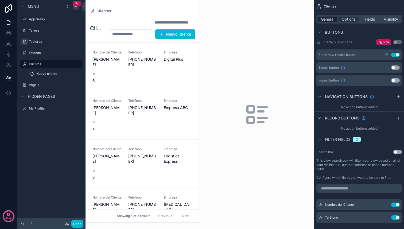
click at [330, 20] on span "General" at bounding box center [327, 19] width 13 height 5
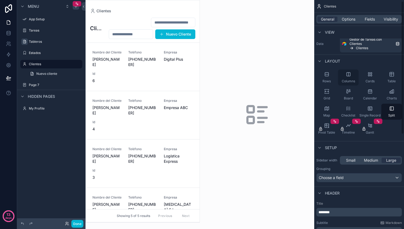
scroll to position [7, 0]
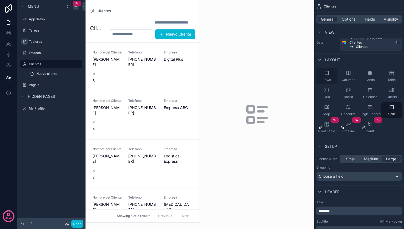
click at [329, 74] on icon "scrollable content" at bounding box center [326, 72] width 3 height 3
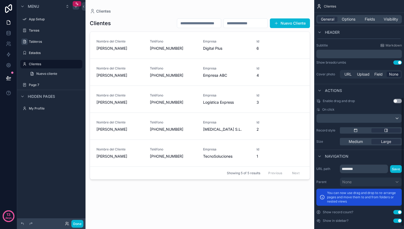
scroll to position [177, 0]
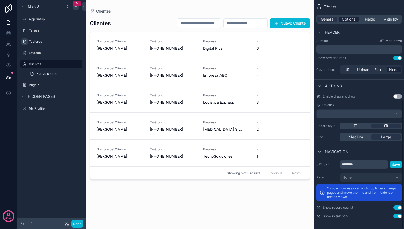
click at [345, 18] on span "Options" at bounding box center [349, 19] width 14 height 5
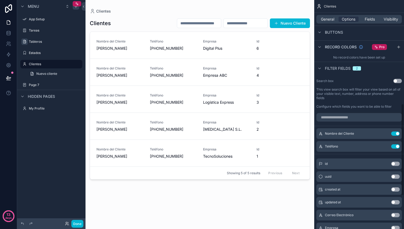
scroll to position [258, 0]
click at [386, 133] on icon "scrollable content" at bounding box center [385, 133] width 4 height 4
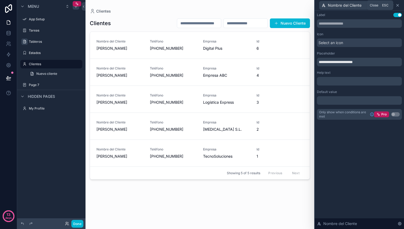
click at [399, 4] on icon at bounding box center [398, 5] width 4 height 4
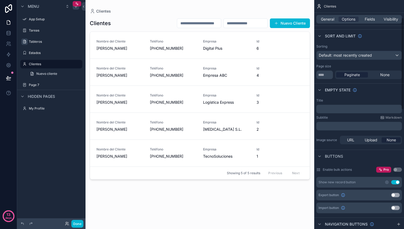
scroll to position [0, 0]
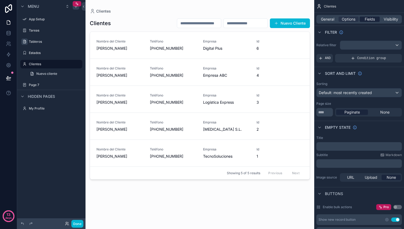
click at [370, 18] on span "Fields" at bounding box center [370, 19] width 10 height 5
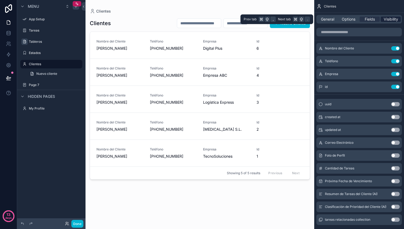
click at [390, 18] on span "Visibility" at bounding box center [391, 19] width 14 height 5
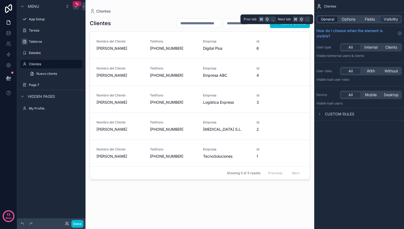
click at [334, 18] on span "General" at bounding box center [327, 19] width 13 height 5
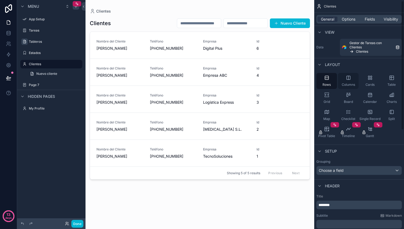
scroll to position [2, 0]
click at [348, 116] on div "Checklist" at bounding box center [348, 115] width 21 height 16
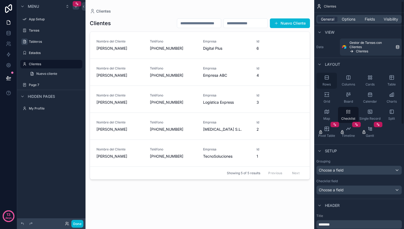
click at [328, 81] on div "Rows" at bounding box center [327, 81] width 21 height 16
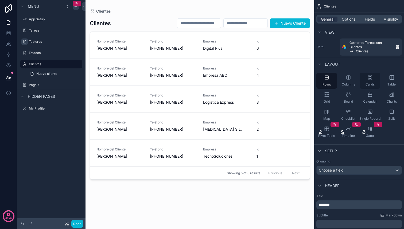
click at [369, 83] on span "Cards" at bounding box center [370, 84] width 9 height 4
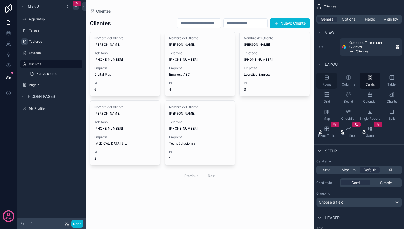
click at [330, 81] on div "Rows" at bounding box center [327, 81] width 21 height 16
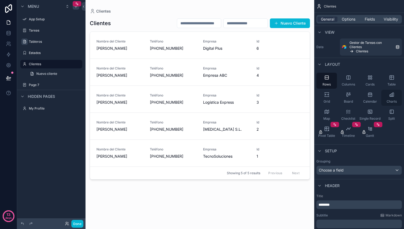
click at [391, 99] on div "Charts" at bounding box center [392, 98] width 21 height 16
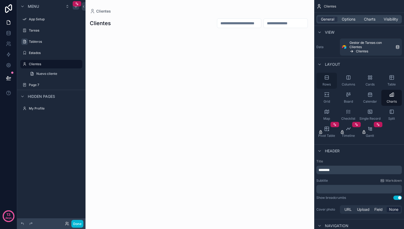
click at [329, 77] on div "Rows" at bounding box center [327, 81] width 21 height 16
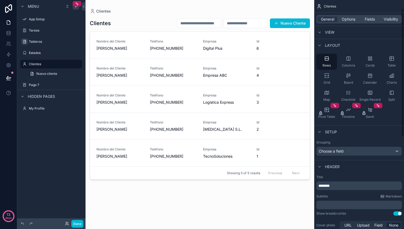
scroll to position [33, 0]
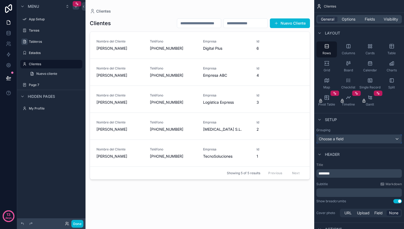
click at [351, 139] on div "Choose a field" at bounding box center [359, 139] width 85 height 9
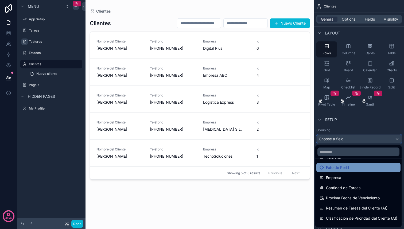
scroll to position [60, 0]
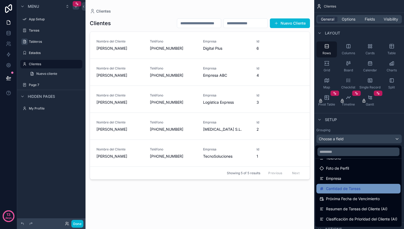
click at [343, 189] on span "Cantidad de Tareas" at bounding box center [343, 189] width 34 height 6
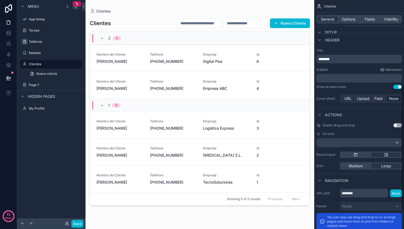
scroll to position [159, 0]
click at [396, 124] on button "Use setting" at bounding box center [398, 125] width 9 height 4
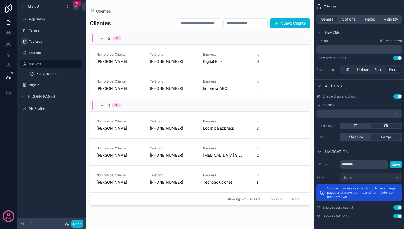
scroll to position [0, 0]
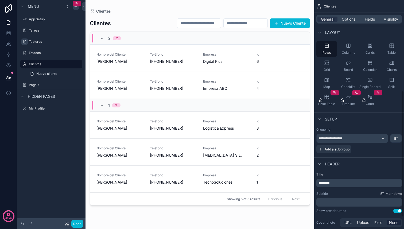
click at [400, 97] on div "**********" at bounding box center [359, 169] width 90 height 407
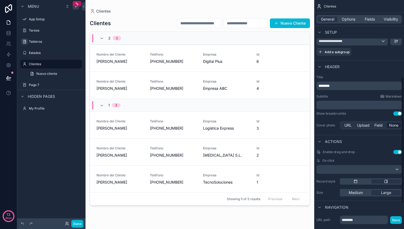
scroll to position [140, 0]
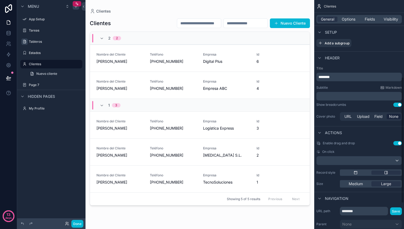
click at [398, 143] on button "Use setting" at bounding box center [398, 143] width 9 height 4
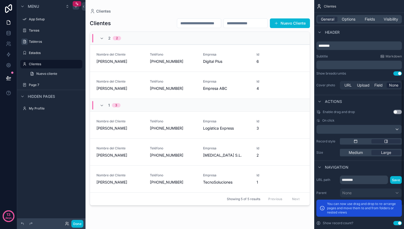
scroll to position [187, 0]
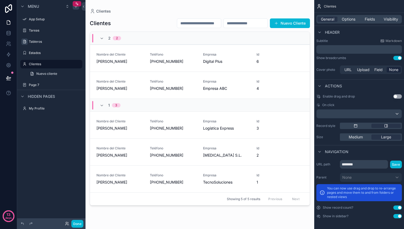
click at [396, 209] on button "Use setting" at bounding box center [398, 208] width 9 height 4
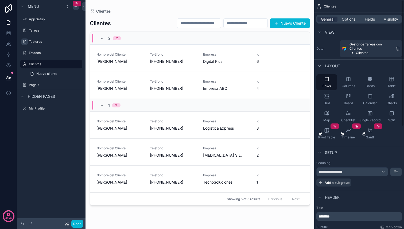
scroll to position [0, 0]
click at [350, 21] on span "Options" at bounding box center [349, 19] width 14 height 5
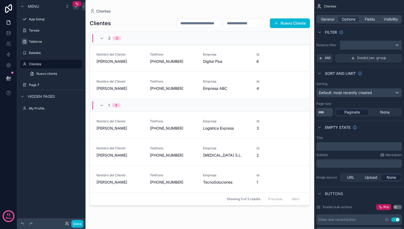
click at [369, 48] on div "scrollable content" at bounding box center [370, 45] width 61 height 9
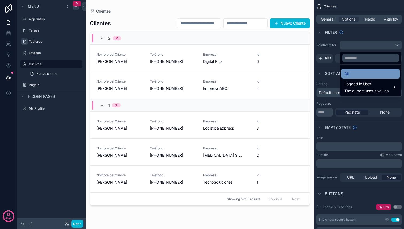
click at [358, 75] on div "All" at bounding box center [371, 74] width 52 height 6
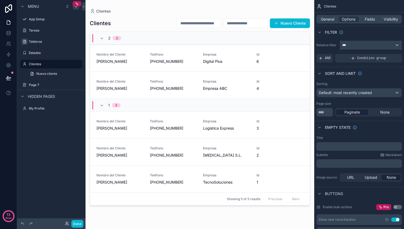
click at [351, 47] on div "***" at bounding box center [370, 45] width 61 height 9
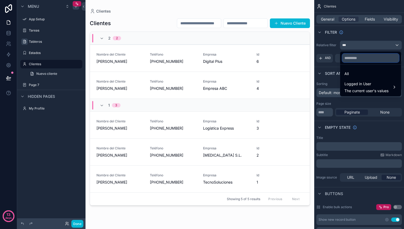
click at [353, 60] on input "text" at bounding box center [370, 58] width 57 height 9
click at [329, 44] on div "scrollable content" at bounding box center [202, 114] width 404 height 229
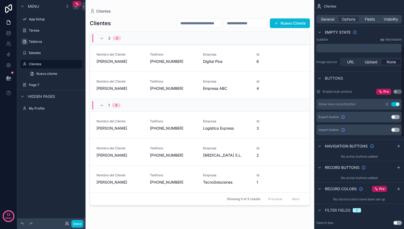
scroll to position [116, 0]
click at [321, 94] on div "Enable bulk actions Pro Use setting" at bounding box center [360, 91] width 86 height 6
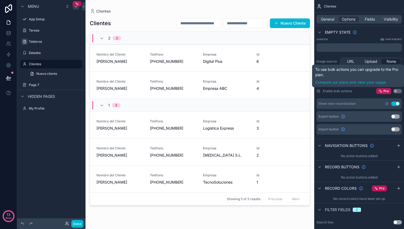
click at [397, 92] on button "Use setting" at bounding box center [398, 91] width 9 height 4
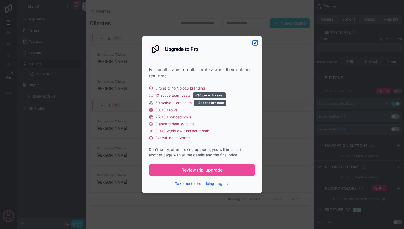
click at [255, 43] on icon "button" at bounding box center [255, 43] width 4 height 4
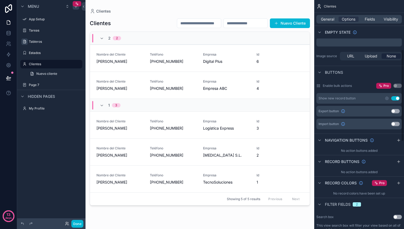
scroll to position [126, 0]
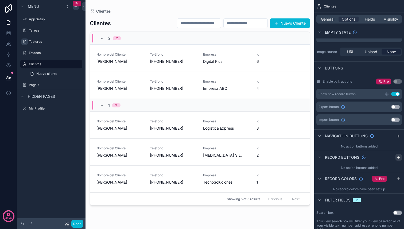
click at [399, 157] on icon "scrollable content" at bounding box center [399, 157] width 0 height 2
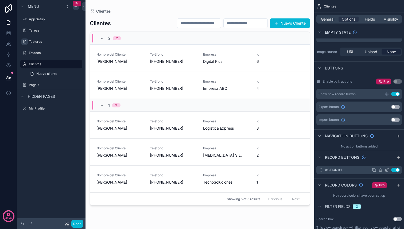
click at [387, 170] on icon "scrollable content" at bounding box center [387, 170] width 4 height 4
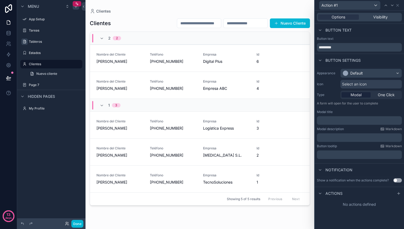
click at [343, 198] on div "Actions" at bounding box center [359, 193] width 89 height 13
click at [394, 197] on div "Actions" at bounding box center [359, 193] width 89 height 13
click at [399, 194] on icon at bounding box center [399, 193] width 4 height 4
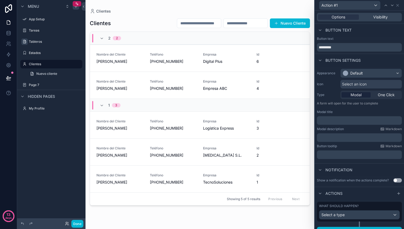
scroll to position [8, 0]
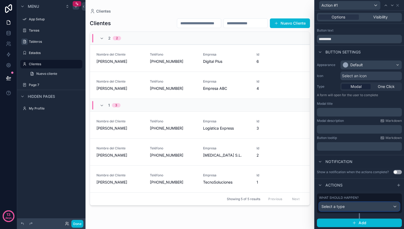
click at [355, 207] on div "Select a type" at bounding box center [359, 206] width 80 height 9
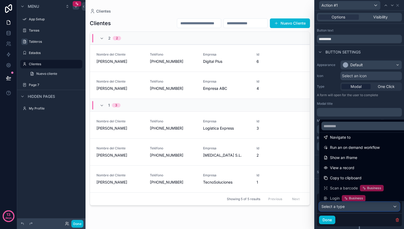
scroll to position [48, 0]
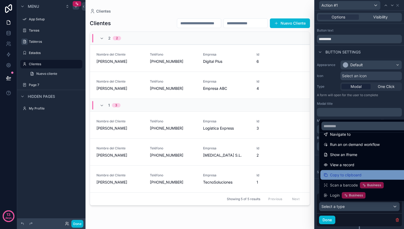
click at [342, 174] on span "Copy to clipboard" at bounding box center [346, 175] width 32 height 6
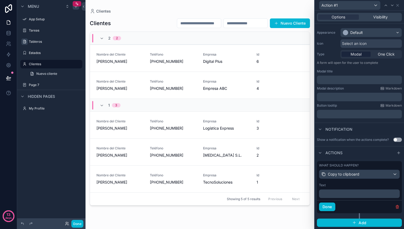
scroll to position [0, 0]
click at [329, 207] on button "Done" at bounding box center [327, 207] width 16 height 9
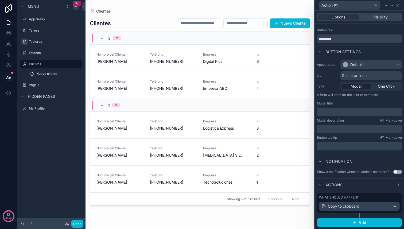
scroll to position [8, 0]
click at [288, 128] on div "Action #1" at bounding box center [297, 126] width 21 height 9
click at [299, 126] on span "Action #1" at bounding box center [297, 126] width 21 height 5
click at [354, 76] on span "Select an icon" at bounding box center [354, 75] width 25 height 5
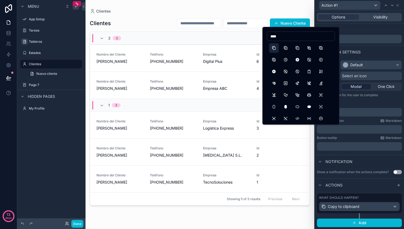
type input "****"
click at [275, 48] on button "Copy" at bounding box center [274, 48] width 10 height 10
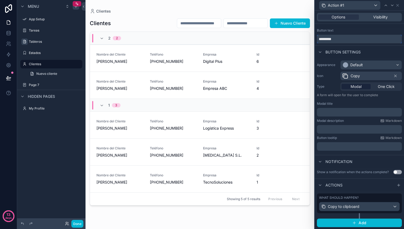
click at [340, 38] on input "*********" at bounding box center [359, 39] width 85 height 9
click at [302, 87] on span "scrollable content" at bounding box center [301, 86] width 11 height 5
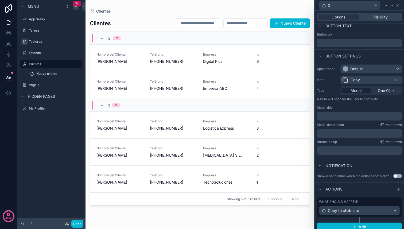
scroll to position [0, 0]
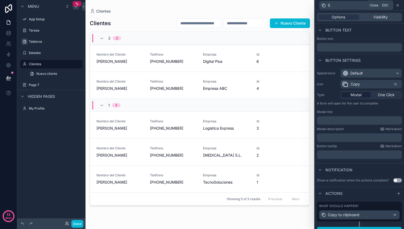
click at [398, 6] on icon at bounding box center [398, 5] width 2 height 2
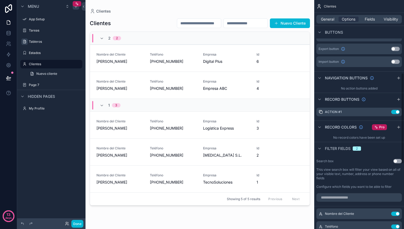
scroll to position [188, 0]
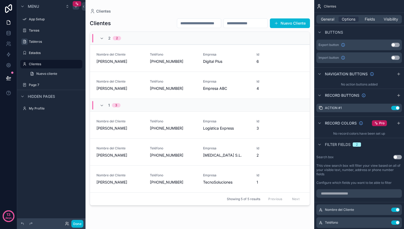
click at [398, 157] on button "Use setting" at bounding box center [398, 157] width 9 height 4
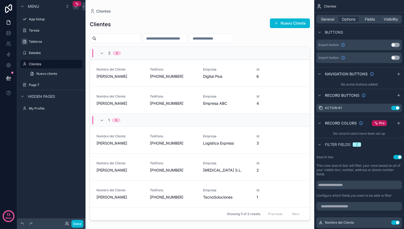
click at [133, 38] on input "scrollable content" at bounding box center [119, 38] width 44 height 7
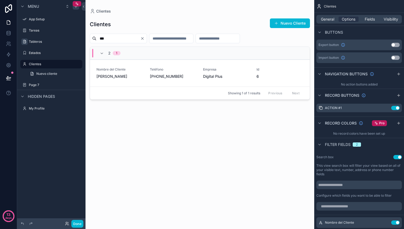
type input "***"
click at [168, 41] on input "scrollable content" at bounding box center [171, 38] width 44 height 7
click at [179, 40] on input "scrollable content" at bounding box center [171, 38] width 44 height 7
type input "***"
click at [144, 38] on icon "Clear" at bounding box center [142, 38] width 2 height 2
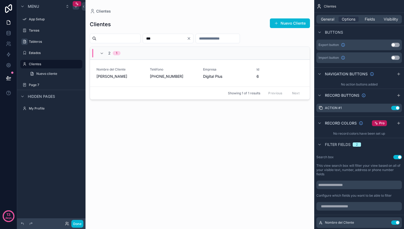
click at [177, 36] on input "***" at bounding box center [165, 38] width 44 height 7
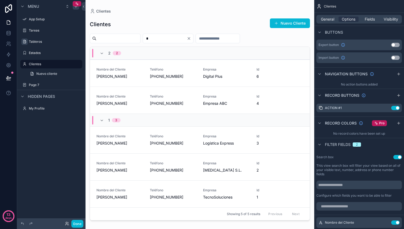
type input "*"
click at [32, 192] on div "Menu App Setup Tareas Tableros Estados Clientes Nuevo cliente Page 7 Hidden pag…" at bounding box center [51, 111] width 68 height 223
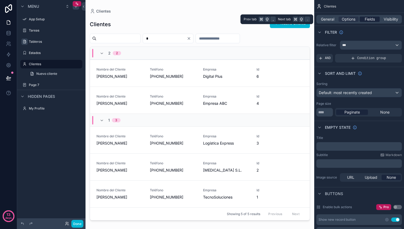
click at [369, 21] on span "Fields" at bounding box center [370, 19] width 10 height 5
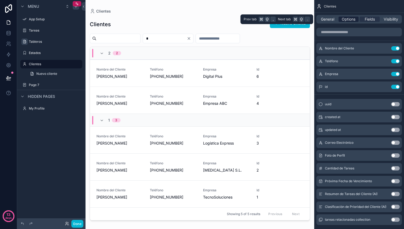
click at [352, 20] on span "Options" at bounding box center [349, 19] width 14 height 5
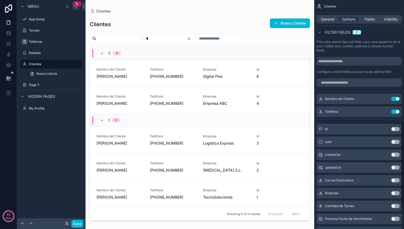
scroll to position [309, 0]
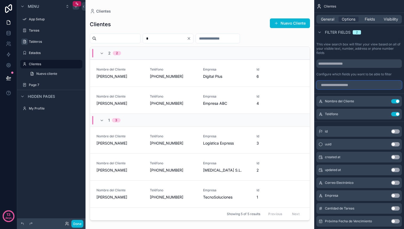
click at [334, 85] on input "scrollable content" at bounding box center [360, 85] width 86 height 9
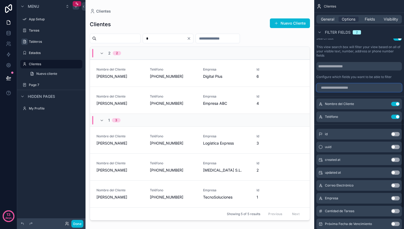
scroll to position [305, 0]
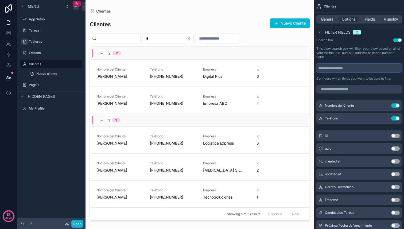
click at [339, 67] on input "scrollable content" at bounding box center [360, 68] width 86 height 9
type input "******"
click at [134, 23] on div "Clientes Nuevo Cliente" at bounding box center [200, 24] width 220 height 12
click at [191, 40] on icon "Clear" at bounding box center [189, 38] width 4 height 4
click at [384, 106] on icon "scrollable content" at bounding box center [385, 105] width 4 height 4
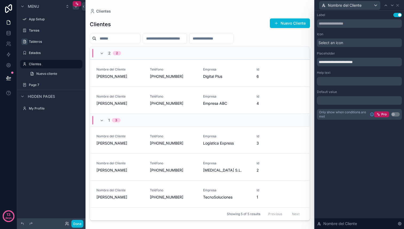
click at [337, 42] on span "Select an icon" at bounding box center [331, 42] width 25 height 5
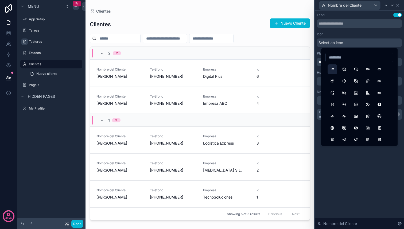
click at [333, 69] on button "123" at bounding box center [333, 69] width 10 height 10
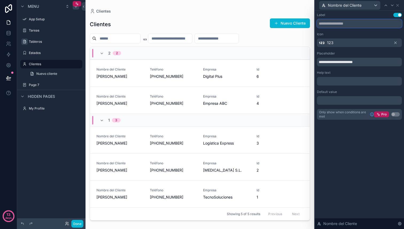
click at [337, 26] on input "text" at bounding box center [359, 23] width 85 height 9
drag, startPoint x: 367, startPoint y: 61, endPoint x: 314, endPoint y: 61, distance: 52.9
click at [314, 61] on div "**********" at bounding box center [359, 114] width 90 height 229
type input "**********"
click at [326, 79] on p "﻿" at bounding box center [360, 81] width 82 height 5
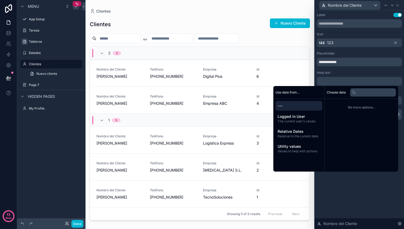
click at [365, 187] on div "**********" at bounding box center [359, 120] width 89 height 218
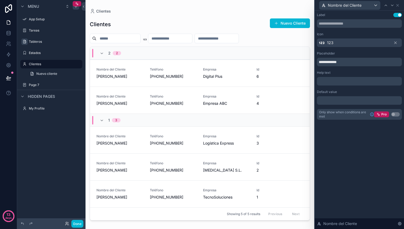
click at [399, 15] on button "Use setting" at bounding box center [398, 15] width 9 height 4
click at [398, 15] on button "Use setting" at bounding box center [398, 15] width 9 height 4
click at [399, 224] on icon at bounding box center [399, 223] width 1 height 1
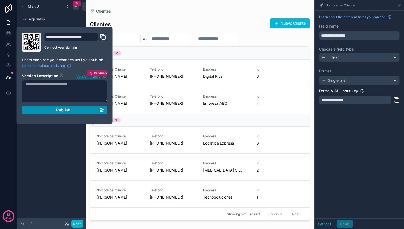
click at [59, 110] on span "Publish" at bounding box center [63, 110] width 14 height 5
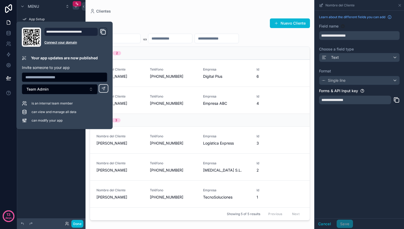
click at [150, 18] on div "Clientes Nuevo Cliente 2 2 Nombre del Cliente Ana Torres Teléfono +34 677 555 8…" at bounding box center [200, 118] width 220 height 209
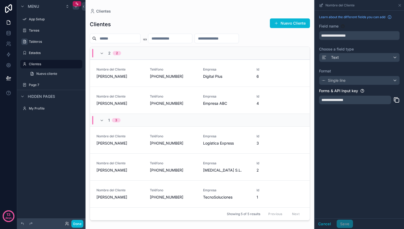
click at [126, 37] on input "scrollable content" at bounding box center [119, 38] width 44 height 7
type input "*******"
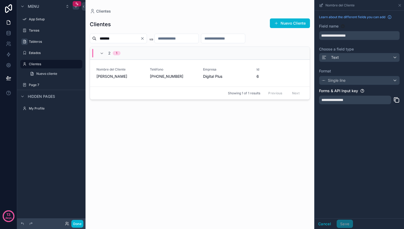
click at [145, 37] on icon "Clear" at bounding box center [142, 38] width 4 height 4
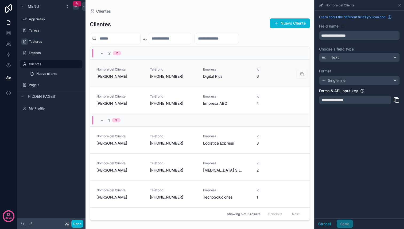
click at [148, 75] on div "Nombre del Cliente Ana Torres Teléfono +34 677 555 888 Empresa Digital Plus Id 6" at bounding box center [200, 73] width 207 height 12
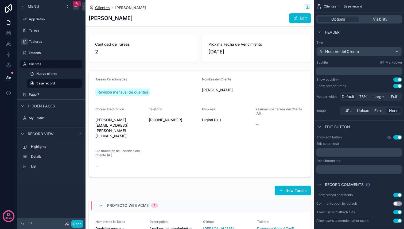
click at [102, 7] on span "Clientes" at bounding box center [102, 7] width 15 height 5
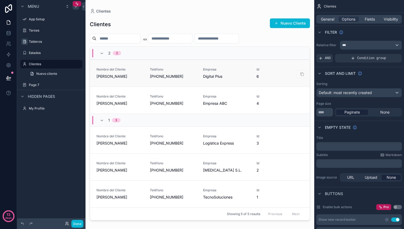
click at [135, 62] on link "Nombre del Cliente Ana Torres Teléfono +34 677 555 888 Empresa Digital Plus Id 6" at bounding box center [200, 73] width 220 height 27
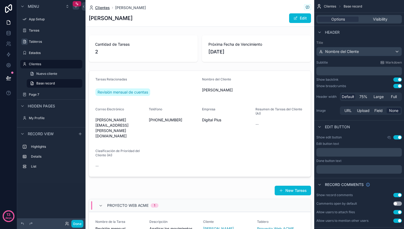
click at [107, 9] on span "Clientes" at bounding box center [102, 7] width 15 height 5
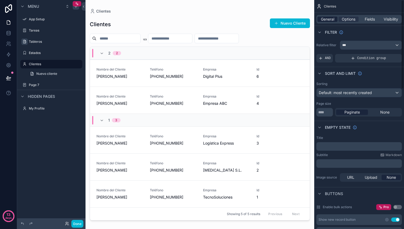
click at [325, 19] on span "General" at bounding box center [327, 19] width 13 height 5
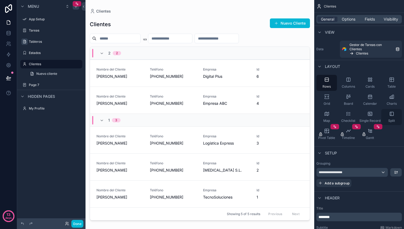
click at [392, 117] on div "Split" at bounding box center [392, 117] width 21 height 16
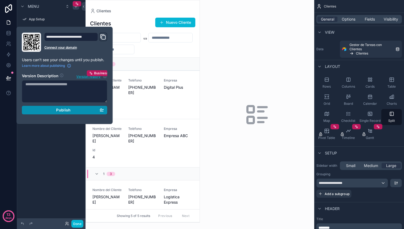
click at [68, 111] on span "Publish" at bounding box center [63, 110] width 14 height 5
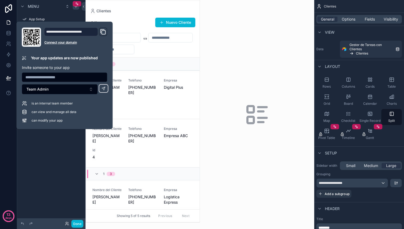
click at [255, 60] on div "scrollable content" at bounding box center [257, 114] width 114 height 229
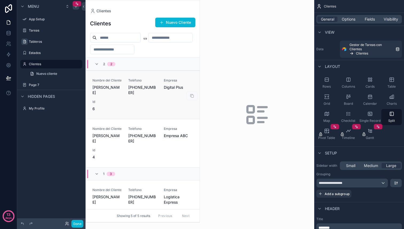
click at [154, 95] on span "[PHONE_NUMBER]" at bounding box center [142, 90] width 29 height 11
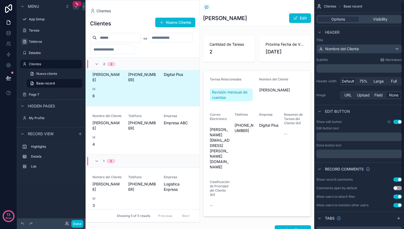
scroll to position [3, 0]
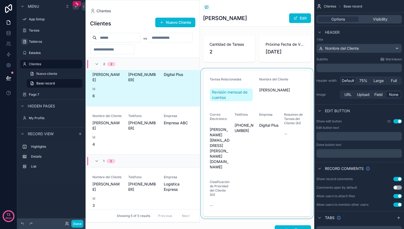
click at [276, 99] on div "scrollable content" at bounding box center [257, 143] width 114 height 150
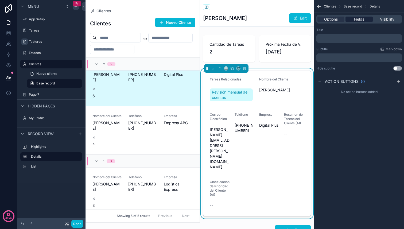
click at [359, 19] on span "Fields" at bounding box center [359, 19] width 10 height 5
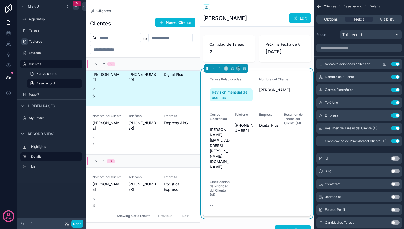
click at [386, 64] on icon "scrollable content" at bounding box center [385, 64] width 2 height 2
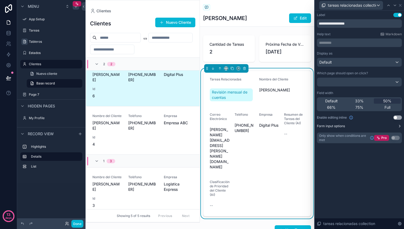
click at [380, 128] on button "Form input options" at bounding box center [359, 126] width 85 height 4
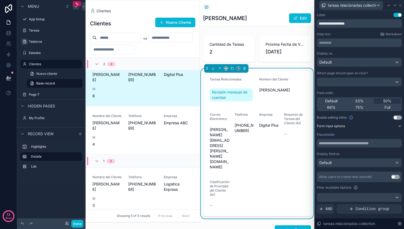
click at [373, 128] on button "Form input options" at bounding box center [359, 126] width 85 height 4
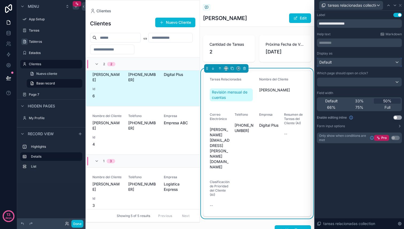
click at [362, 65] on div "Default" at bounding box center [359, 62] width 84 height 9
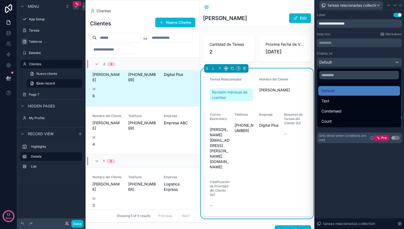
click at [365, 50] on div at bounding box center [359, 114] width 89 height 229
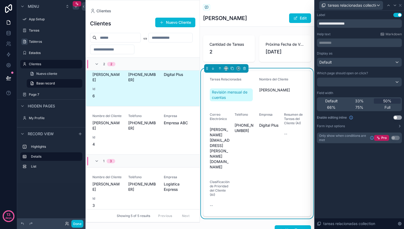
click at [398, 15] on button "Use setting" at bounding box center [398, 15] width 9 height 4
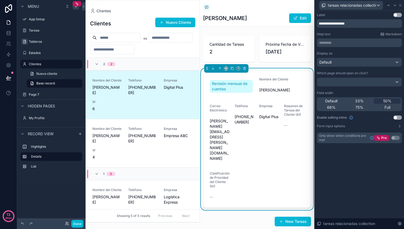
scroll to position [13, 0]
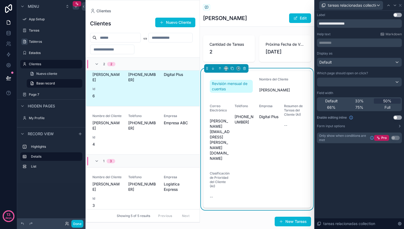
click at [398, 15] on button "Use setting" at bounding box center [398, 15] width 9 height 4
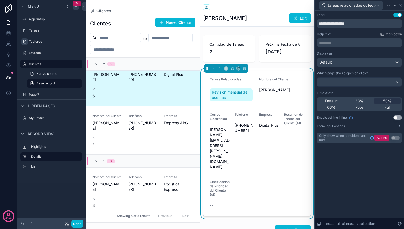
click at [397, 117] on button "Use setting" at bounding box center [398, 117] width 9 height 4
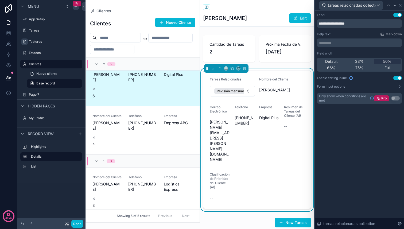
click at [359, 133] on div "**********" at bounding box center [359, 120] width 89 height 218
click at [399, 78] on button "Use setting" at bounding box center [398, 78] width 9 height 4
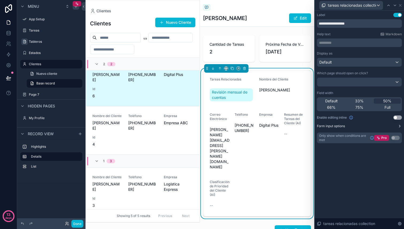
click at [376, 125] on button "Form input options" at bounding box center [359, 126] width 85 height 4
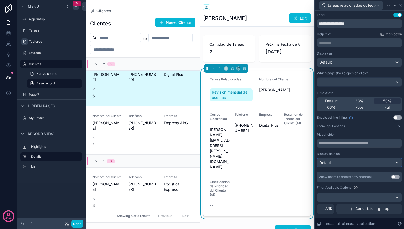
click at [357, 164] on div "Default" at bounding box center [359, 163] width 84 height 9
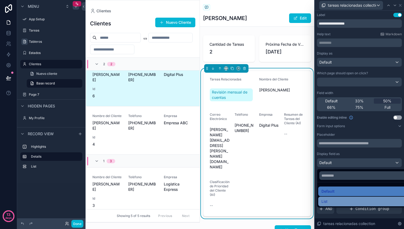
click at [351, 201] on div "List" at bounding box center [366, 201] width 88 height 6
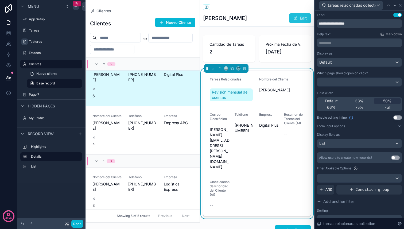
click at [297, 19] on span "scrollable content" at bounding box center [296, 18] width 4 height 4
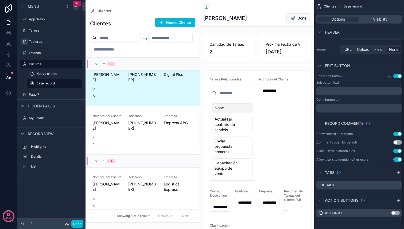
scroll to position [49, 0]
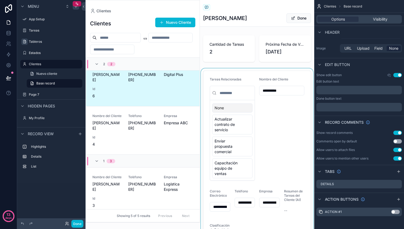
click at [231, 124] on div "scrollable content" at bounding box center [257, 165] width 114 height 194
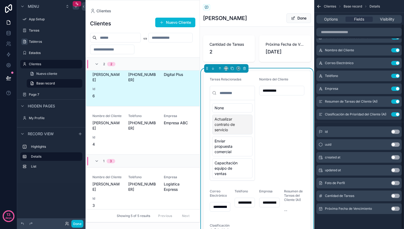
click at [234, 123] on span "Actualizar contrato de servicio" at bounding box center [229, 125] width 29 height 16
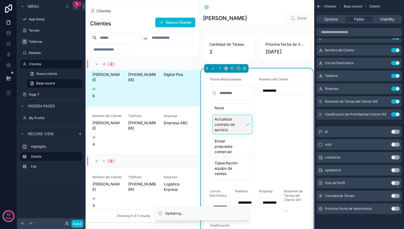
click at [240, 125] on span "Actualizar contrato de servicio" at bounding box center [229, 125] width 29 height 16
click at [276, 127] on div "**********" at bounding box center [281, 128] width 45 height 103
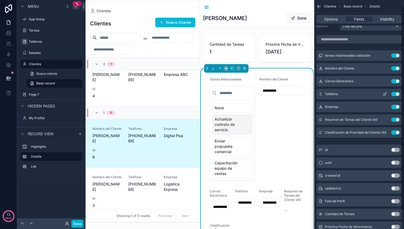
scroll to position [3, 0]
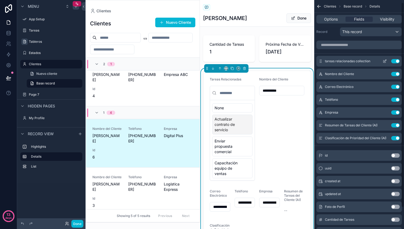
click at [385, 62] on icon "scrollable content" at bounding box center [385, 61] width 4 height 4
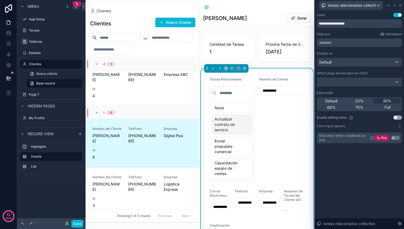
click at [363, 82] on div at bounding box center [359, 82] width 84 height 9
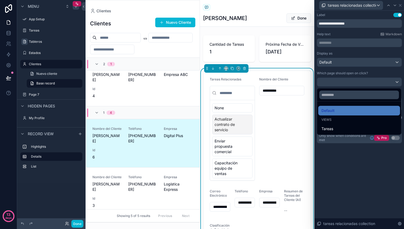
click at [363, 82] on div at bounding box center [359, 114] width 89 height 229
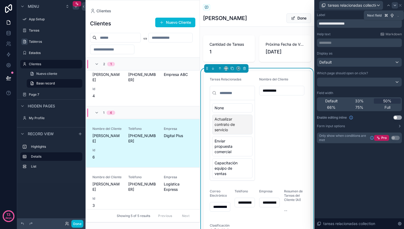
click at [394, 5] on icon at bounding box center [395, 5] width 2 height 1
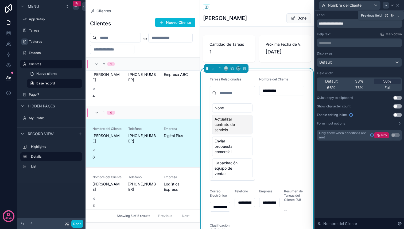
click at [386, 6] on icon at bounding box center [386, 5] width 4 height 4
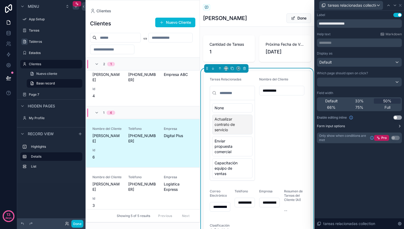
click at [395, 126] on button "Form input options" at bounding box center [359, 126] width 85 height 4
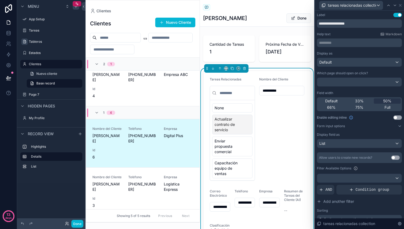
click at [395, 159] on button "Use setting" at bounding box center [395, 158] width 9 height 4
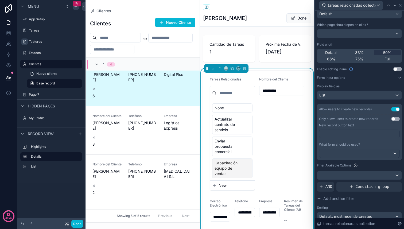
scroll to position [42, 0]
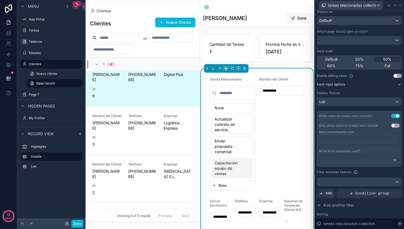
click at [364, 84] on button "Form input options" at bounding box center [359, 84] width 85 height 4
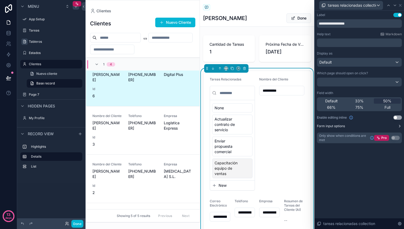
scroll to position [0, 0]
click at [400, 5] on icon at bounding box center [400, 5] width 2 height 2
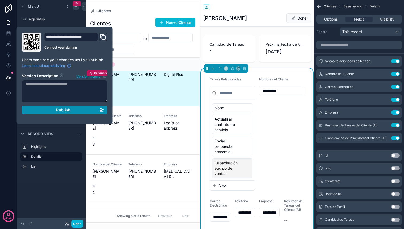
click at [73, 111] on div "Publish" at bounding box center [64, 110] width 79 height 5
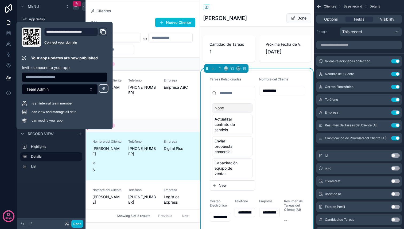
scroll to position [74, 0]
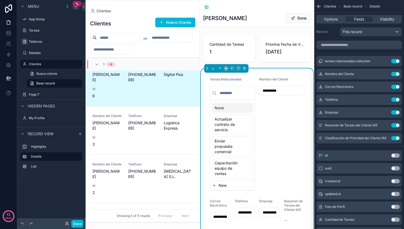
click at [284, 126] on div "**********" at bounding box center [281, 133] width 45 height 113
click at [367, 31] on div "This record" at bounding box center [370, 32] width 61 height 9
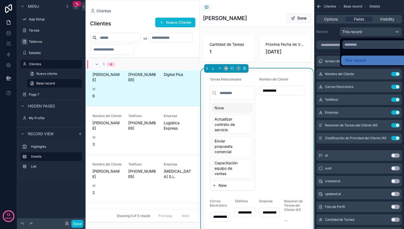
click at [367, 31] on div "scrollable content" at bounding box center [202, 114] width 404 height 229
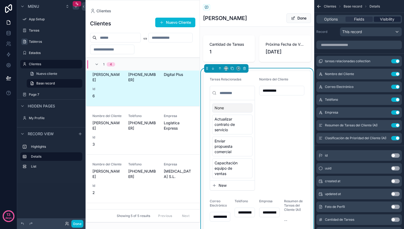
click at [389, 18] on span "Visibility" at bounding box center [387, 19] width 14 height 5
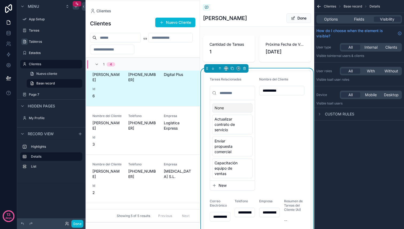
click at [328, 114] on span "Custom rules" at bounding box center [339, 113] width 29 height 5
click at [326, 113] on span "Custom rules" at bounding box center [339, 113] width 29 height 5
click at [358, 19] on span "Fields" at bounding box center [359, 19] width 10 height 5
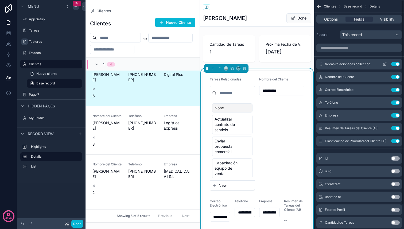
click at [397, 65] on button "Use setting" at bounding box center [395, 64] width 9 height 4
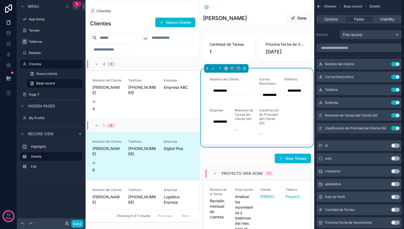
scroll to position [74, 0]
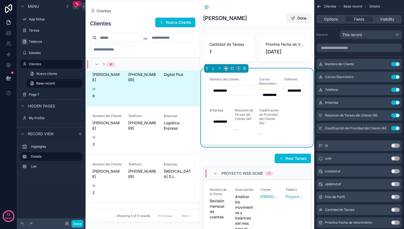
click at [303, 18] on button "Done" at bounding box center [299, 18] width 25 height 10
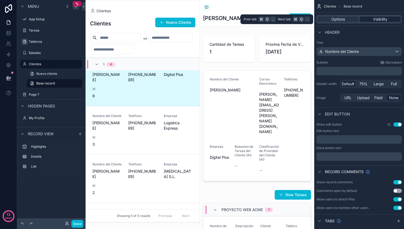
click at [379, 18] on span "Visibility" at bounding box center [380, 19] width 14 height 5
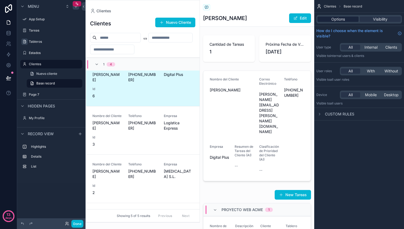
click at [344, 17] on span "Options" at bounding box center [339, 19] width 14 height 5
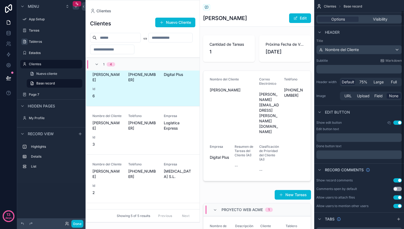
scroll to position [0, 0]
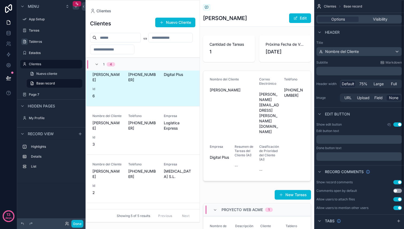
click at [331, 7] on span "Clientes" at bounding box center [330, 6] width 12 height 4
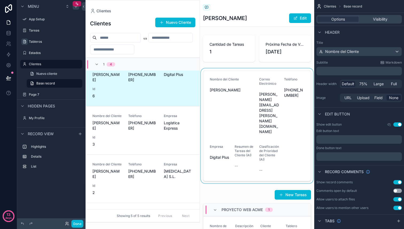
click at [285, 85] on div "scrollable content" at bounding box center [257, 125] width 114 height 115
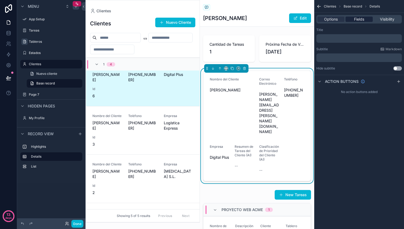
click at [361, 19] on span "Fields" at bounding box center [359, 19] width 10 height 5
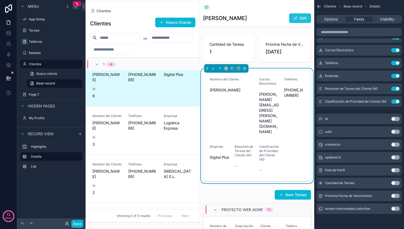
click at [299, 19] on button "Edit" at bounding box center [300, 18] width 22 height 10
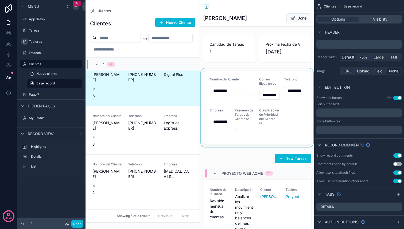
click at [243, 113] on div "scrollable content" at bounding box center [257, 107] width 114 height 79
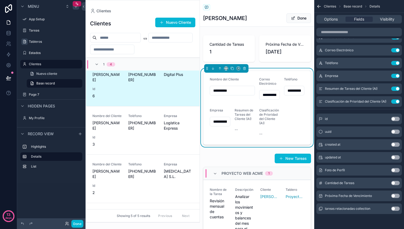
click at [265, 115] on span "Clasificación de Prioridad del Cliente (AI)" at bounding box center [269, 116] width 20 height 17
click at [241, 119] on span "Resumen de Tareas del Cliente (AI)" at bounding box center [244, 114] width 19 height 13
click at [268, 122] on label "Clasificación de Prioridad del Cliente (AI)" at bounding box center [269, 116] width 21 height 17
click at [328, 21] on span "Options" at bounding box center [331, 19] width 14 height 5
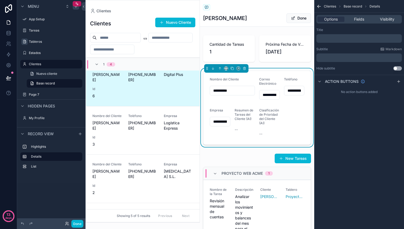
click at [295, 113] on form "**********" at bounding box center [256, 108] width 107 height 74
click at [375, 9] on div "Clientes Base record Details" at bounding box center [359, 6] width 90 height 13
click at [363, 17] on span "Fields" at bounding box center [359, 19] width 10 height 5
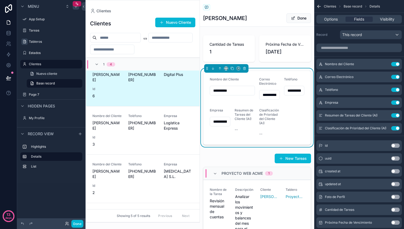
click at [330, 6] on span "Clientes" at bounding box center [330, 6] width 12 height 4
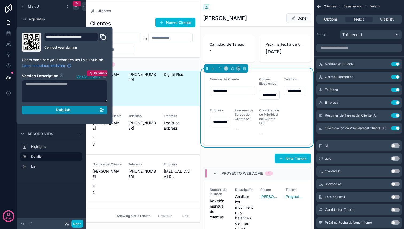
click at [83, 112] on div "Publish" at bounding box center [64, 110] width 79 height 5
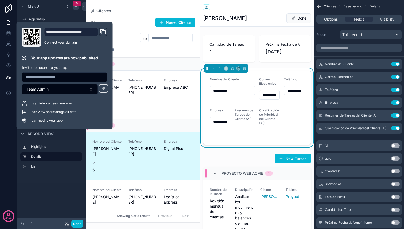
scroll to position [74, 0]
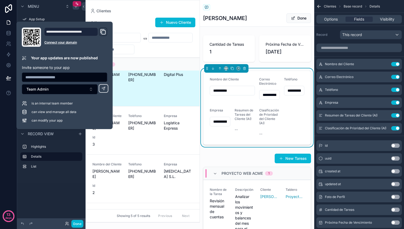
click at [57, 188] on div "Menu App Setup Tareas Tableros Estados Clientes Nuevo cliente Base record Page …" at bounding box center [51, 111] width 68 height 223
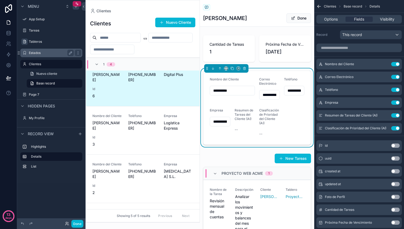
click at [44, 51] on label "Estados" at bounding box center [50, 53] width 43 height 4
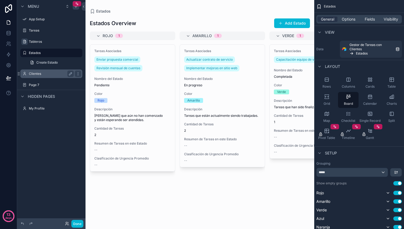
click at [38, 72] on label "Clientes" at bounding box center [50, 74] width 43 height 4
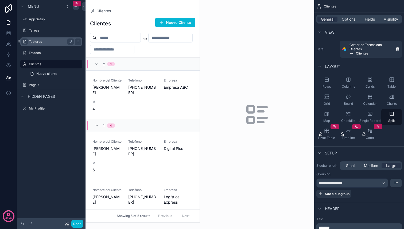
click at [42, 45] on div "Tableros" at bounding box center [51, 41] width 60 height 9
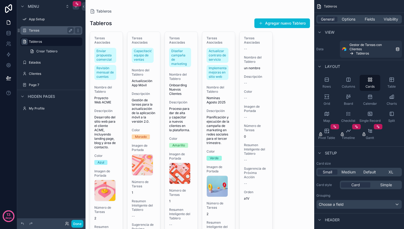
click at [43, 32] on label "Tareas" at bounding box center [50, 30] width 43 height 4
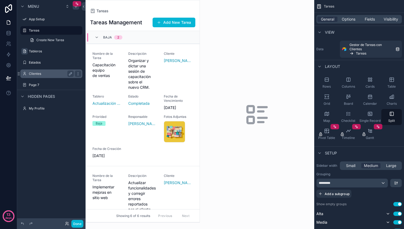
click at [37, 71] on div "Clientes" at bounding box center [51, 74] width 45 height 6
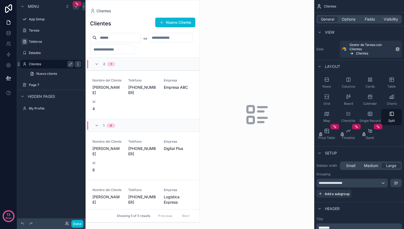
click at [78, 64] on icon "scrollable content" at bounding box center [78, 64] width 4 height 4
click at [59, 144] on div "Menu App Setup Tareas Tableros Estados Clientes Nuevo cliente Page 7 Hidden pag…" at bounding box center [51, 111] width 68 height 223
click at [71, 84] on icon "scrollable content" at bounding box center [70, 85] width 3 height 3
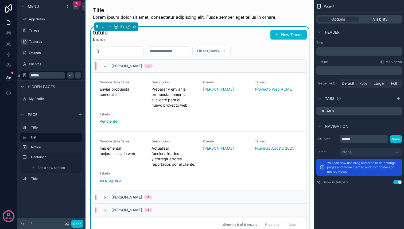
click at [366, 195] on div "Page 7 Options Visibility Header Title ﻿ Subtitle Markdown ﻿ Header width Defau…" at bounding box center [359, 114] width 90 height 229
click at [71, 65] on icon "scrollable content" at bounding box center [70, 64] width 4 height 4
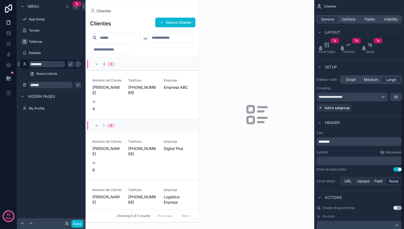
scroll to position [175, 0]
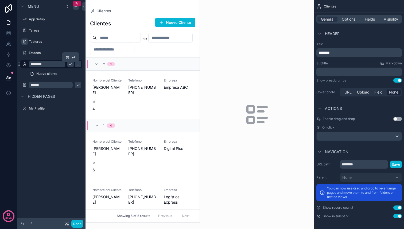
click at [70, 65] on icon "scrollable content" at bounding box center [70, 64] width 3 height 2
click at [79, 64] on icon "scrollable content" at bounding box center [78, 64] width 4 height 4
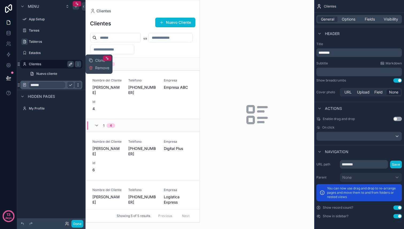
click at [78, 85] on icon "scrollable content" at bounding box center [78, 85] width 4 height 4
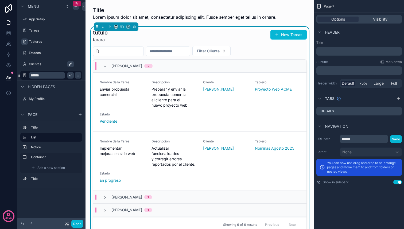
click at [20, 76] on icon "scrollable content" at bounding box center [19, 75] width 4 height 4
click at [53, 146] on label "Notice" at bounding box center [54, 147] width 47 height 4
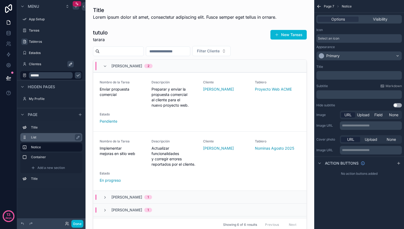
click at [48, 137] on label "List" at bounding box center [54, 137] width 47 height 4
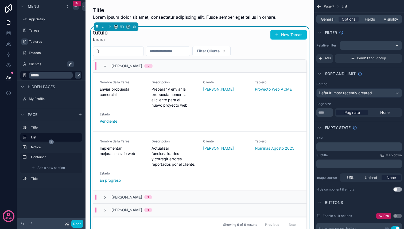
click at [53, 143] on icon "scrollable content" at bounding box center [51, 142] width 5 height 5
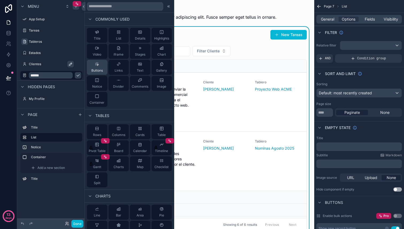
click at [100, 68] on div "Buttons" at bounding box center [96, 67] width 11 height 11
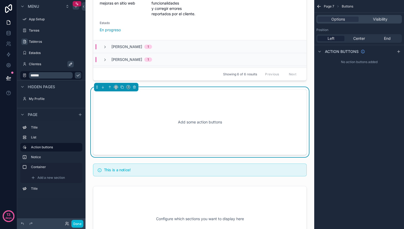
scroll to position [158, 0]
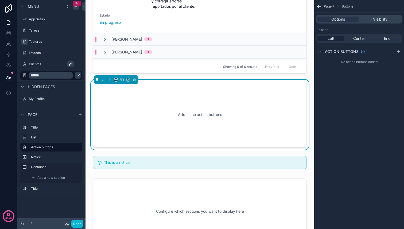
click at [186, 116] on div "Add some action buttons" at bounding box center [200, 115] width 196 height 48
click at [39, 167] on label "Container" at bounding box center [54, 167] width 47 height 4
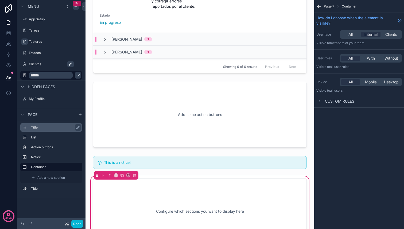
click at [42, 129] on label "Title" at bounding box center [54, 127] width 47 height 4
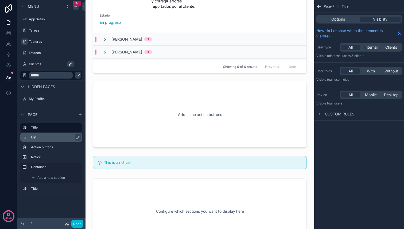
click at [38, 136] on label "List" at bounding box center [54, 137] width 47 height 4
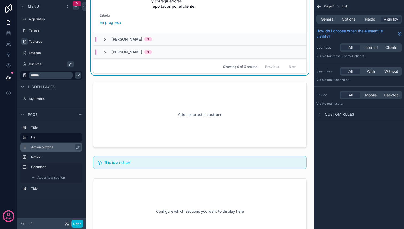
click at [41, 146] on label "Action buttons" at bounding box center [54, 147] width 47 height 4
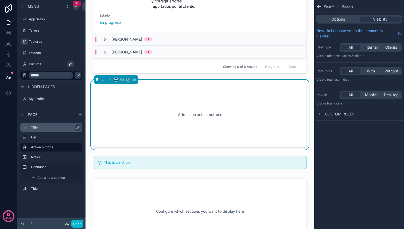
click at [47, 126] on label "Title" at bounding box center [54, 127] width 47 height 4
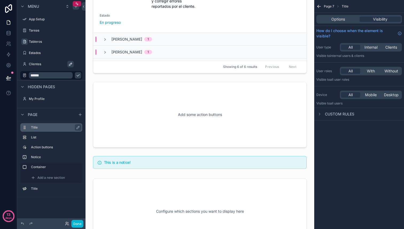
click at [47, 126] on label "Title" at bounding box center [54, 127] width 47 height 4
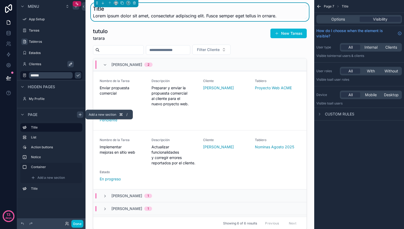
scroll to position [0, 0]
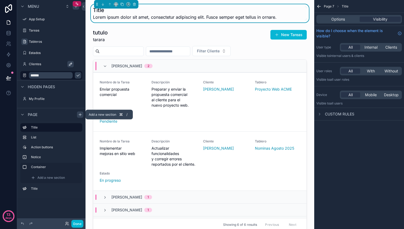
click at [80, 116] on icon "scrollable content" at bounding box center [80, 115] width 4 height 4
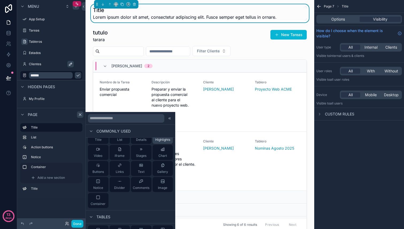
scroll to position [15, 0]
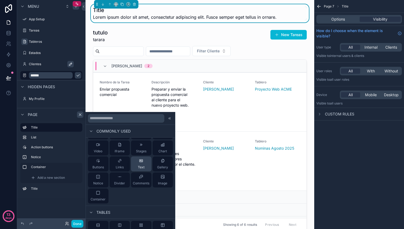
click at [141, 164] on div "Text" at bounding box center [141, 164] width 7 height 11
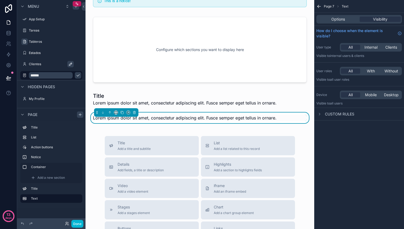
scroll to position [323, 0]
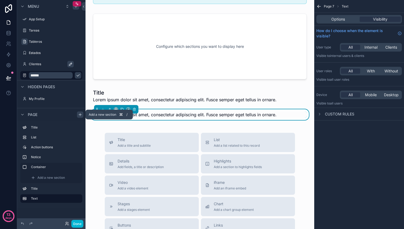
click at [80, 115] on icon "scrollable content" at bounding box center [80, 115] width 4 height 4
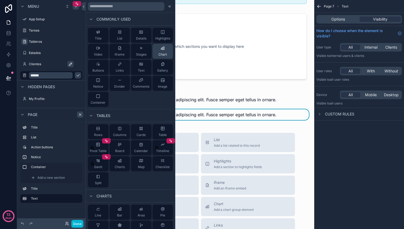
click at [163, 52] on div "Chart" at bounding box center [163, 51] width 9 height 11
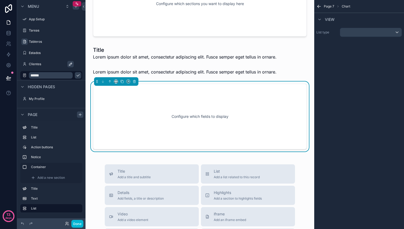
scroll to position [368, 0]
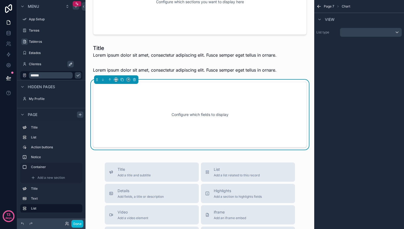
click at [80, 113] on icon "scrollable content" at bounding box center [80, 115] width 4 height 4
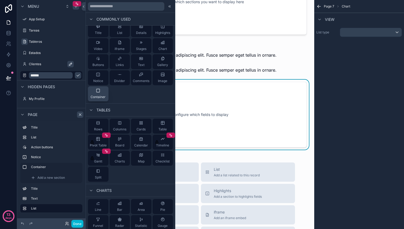
scroll to position [6, 0]
click at [102, 92] on div "Container" at bounding box center [98, 93] width 15 height 11
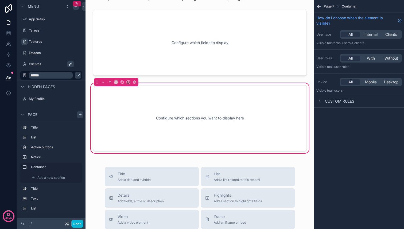
scroll to position [443, 0]
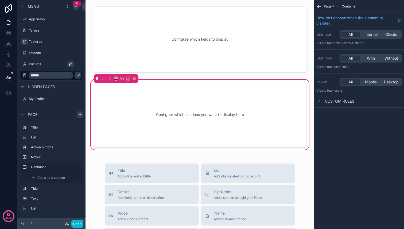
click at [161, 122] on div "Configure which sections you want to display here" at bounding box center [200, 115] width 196 height 48
click at [214, 119] on div "Configure which sections you want to display here" at bounding box center [200, 115] width 196 height 48
click at [212, 110] on div "Configure which sections you want to display here" at bounding box center [200, 115] width 196 height 48
click at [167, 171] on div "Title Add a title and subtitle" at bounding box center [152, 173] width 86 height 11
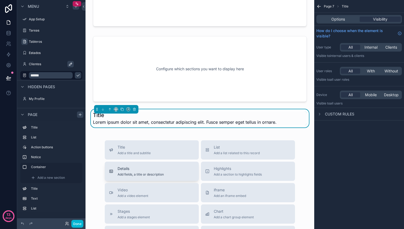
scroll to position [492, 0]
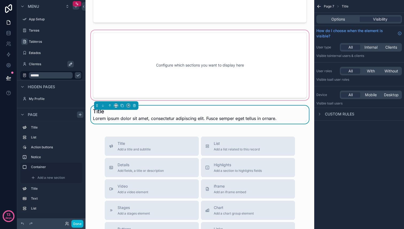
click at [226, 76] on div "scrollable content" at bounding box center [200, 65] width 220 height 72
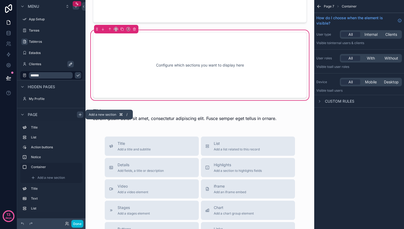
click at [80, 114] on icon "scrollable content" at bounding box center [80, 115] width 4 height 4
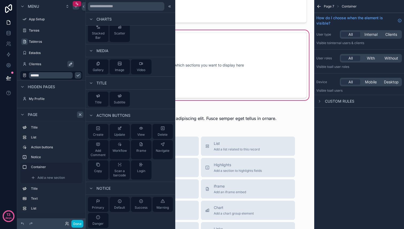
scroll to position [215, 0]
click at [142, 204] on div "Success" at bounding box center [141, 203] width 13 height 11
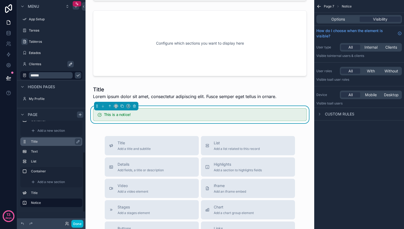
scroll to position [0, 0]
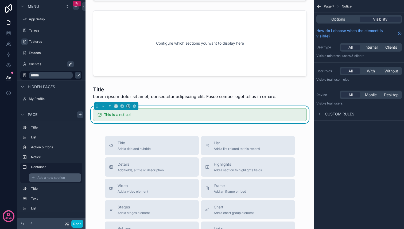
click at [58, 176] on span "Add a new section" at bounding box center [51, 178] width 28 height 4
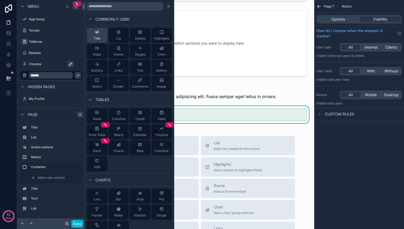
click at [99, 35] on div "Title" at bounding box center [97, 35] width 7 height 11
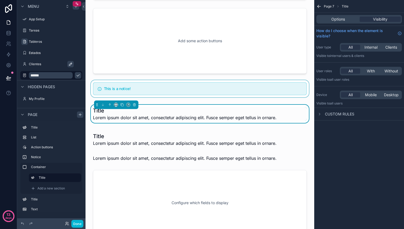
scroll to position [231, 0]
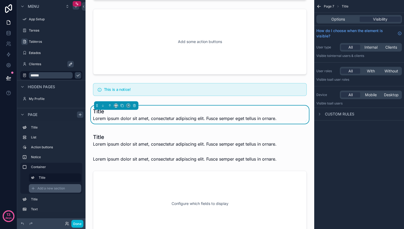
click at [53, 188] on span "Add a new section" at bounding box center [51, 188] width 28 height 4
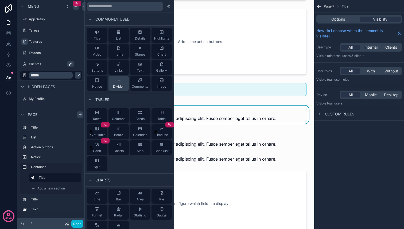
click at [120, 84] on div "Divider" at bounding box center [118, 83] width 11 height 11
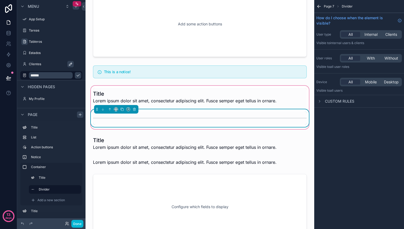
scroll to position [252, 0]
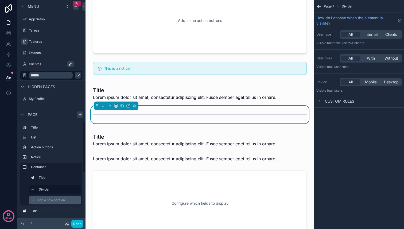
click at [48, 198] on span "Add a new section" at bounding box center [51, 200] width 28 height 4
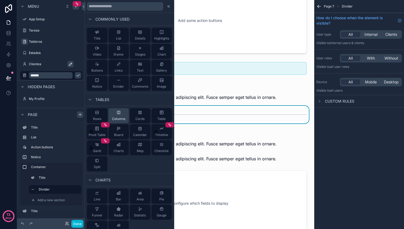
click at [118, 113] on icon at bounding box center [119, 112] width 4 height 4
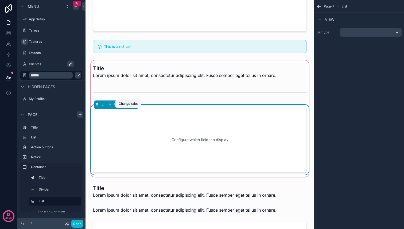
scroll to position [299, 0]
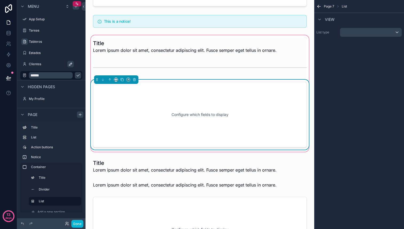
click at [132, 100] on div "Configure which fields to display" at bounding box center [200, 115] width 196 height 48
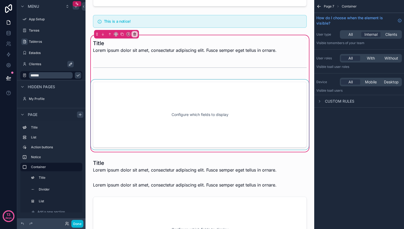
click at [214, 103] on div "scrollable content" at bounding box center [200, 115] width 220 height 70
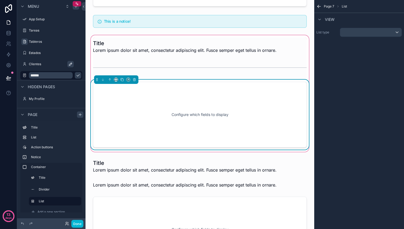
click at [351, 37] on div "List type" at bounding box center [359, 32] width 90 height 13
click at [355, 34] on div "scrollable content" at bounding box center [370, 32] width 61 height 9
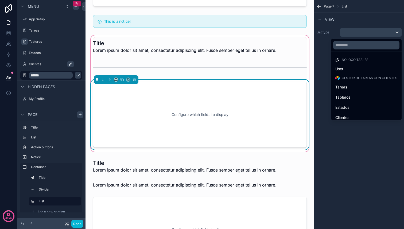
click at [350, 78] on span "Gestor de Tareas con Clientes" at bounding box center [370, 78] width 56 height 4
click at [345, 116] on span "Clientes" at bounding box center [343, 117] width 14 height 6
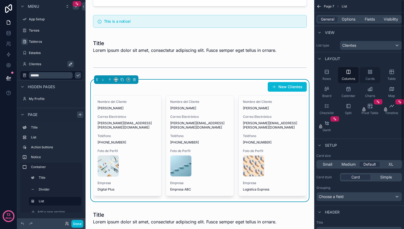
click at [367, 72] on div "Cards" at bounding box center [370, 75] width 21 height 16
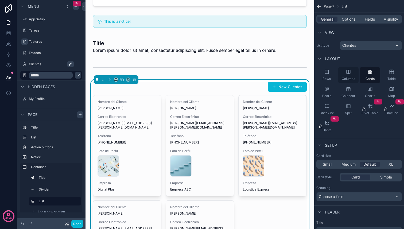
click at [354, 74] on div "Columns" at bounding box center [348, 75] width 21 height 16
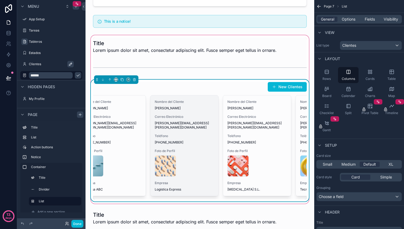
scroll to position [0, 0]
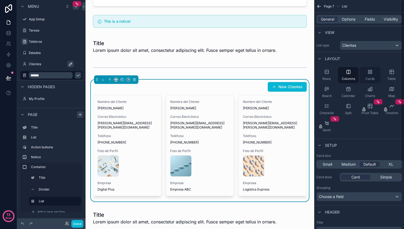
click at [370, 75] on div "Cards" at bounding box center [370, 75] width 21 height 16
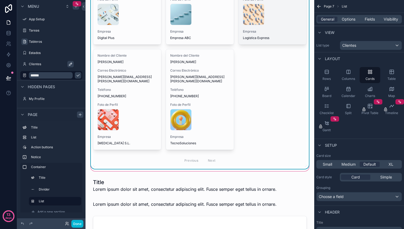
scroll to position [465, 0]
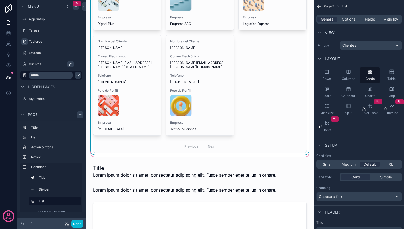
click at [215, 142] on div "Previous Next" at bounding box center [200, 146] width 39 height 8
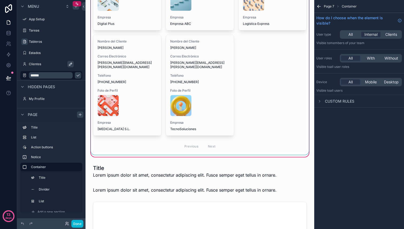
click at [277, 110] on div "scrollable content" at bounding box center [200, 34] width 220 height 241
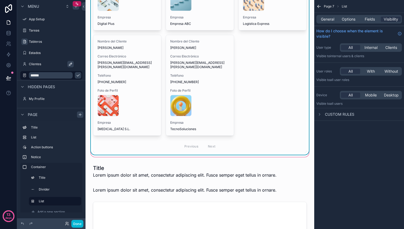
click at [286, 94] on div "Nombre del Cliente Ana Torres Correo Electrónico ana.torres@digitalplus0e52.com…" at bounding box center [200, 40] width 214 height 223
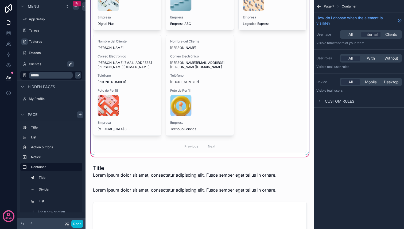
click at [280, 114] on div "scrollable content" at bounding box center [200, 34] width 220 height 241
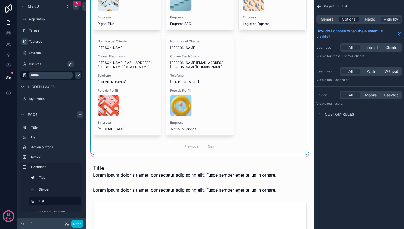
click at [353, 20] on span "Options" at bounding box center [349, 19] width 14 height 5
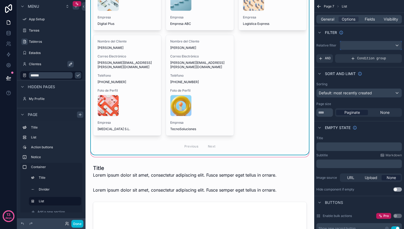
click at [355, 46] on div "scrollable content" at bounding box center [370, 45] width 61 height 9
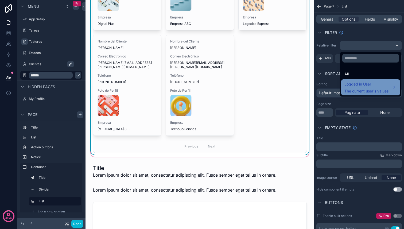
click at [356, 84] on span "Logged in User" at bounding box center [367, 84] width 44 height 6
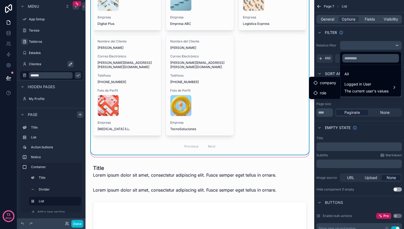
click at [290, 97] on div "Nombre del Cliente Ana Torres Correo Electrónico ana.torres@digitalplus0e52.com…" at bounding box center [200, 40] width 214 height 223
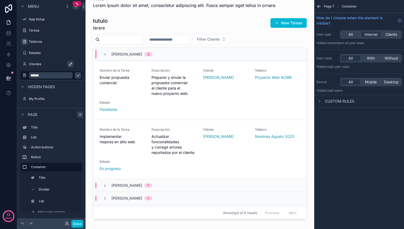
scroll to position [0, 0]
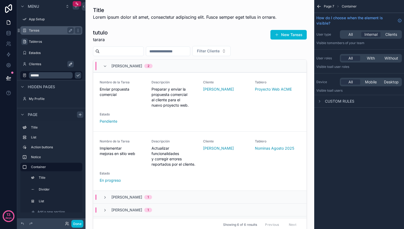
click at [19, 31] on icon "scrollable content" at bounding box center [19, 30] width 4 height 4
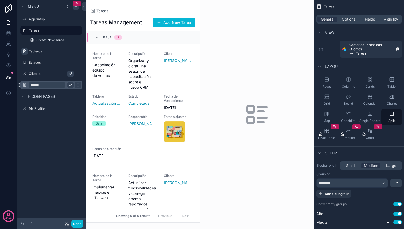
click at [18, 84] on icon "scrollable content" at bounding box center [18, 84] width 0 height 0
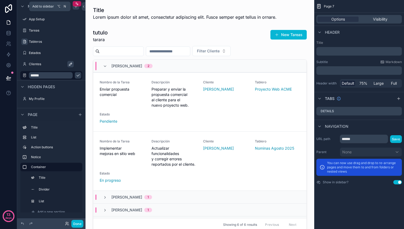
click at [76, 8] on icon "scrollable content" at bounding box center [76, 6] width 4 height 4
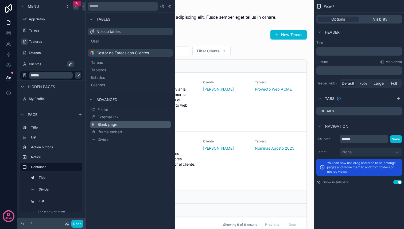
click at [113, 124] on span "Blank page" at bounding box center [108, 124] width 20 height 5
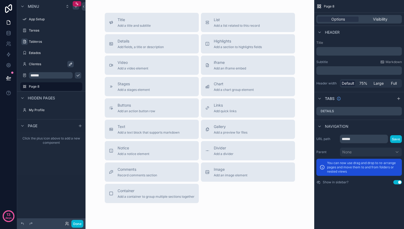
click at [67, 105] on div "scrollable content" at bounding box center [51, 104] width 68 height 1
click at [24, 76] on icon "scrollable content" at bounding box center [24, 75] width 4 height 4
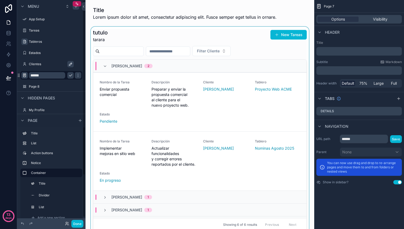
click at [124, 130] on div "scrollable content" at bounding box center [200, 130] width 220 height 207
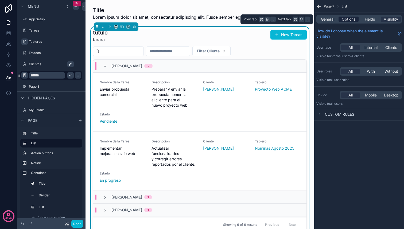
click at [349, 18] on span "Options" at bounding box center [349, 19] width 14 height 5
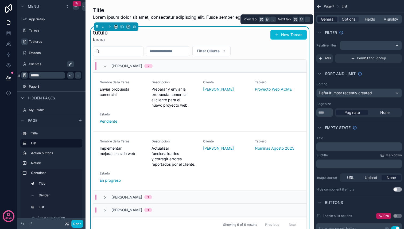
click at [329, 18] on span "General" at bounding box center [327, 19] width 13 height 5
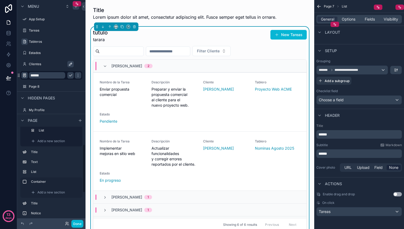
scroll to position [81, 0]
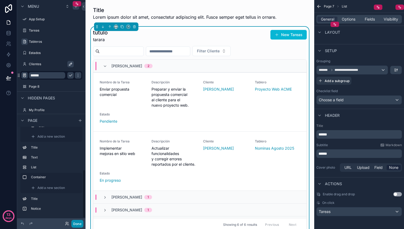
click at [77, 224] on button "Done" at bounding box center [77, 224] width 12 height 8
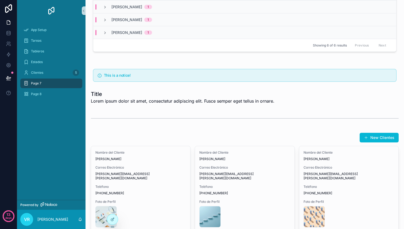
scroll to position [0, 0]
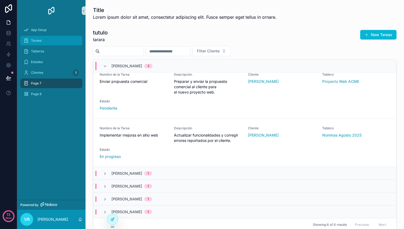
click at [40, 37] on div "Tareas" at bounding box center [52, 40] width 56 height 9
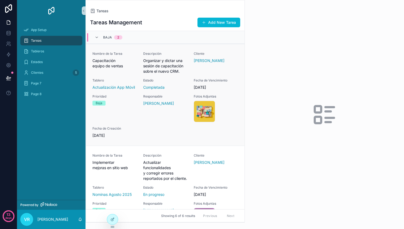
click at [116, 70] on div "Nombre de la Tarea Capacitación equipo de ventas" at bounding box center [115, 63] width 44 height 22
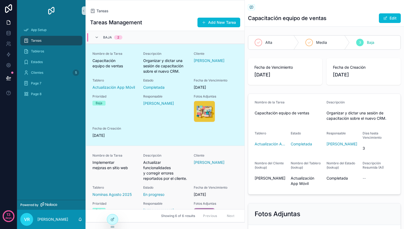
click at [120, 159] on div "Nombre de la Tarea Implementar mejoras en sitio web" at bounding box center [115, 161] width 44 height 17
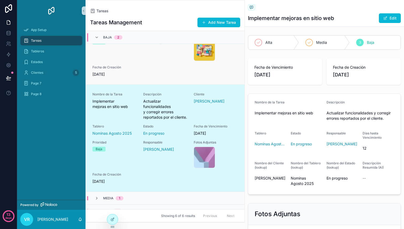
scroll to position [75, 0]
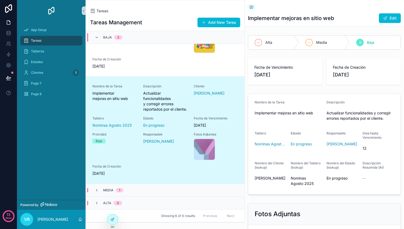
click at [72, 39] on div "Tareas" at bounding box center [52, 40] width 56 height 9
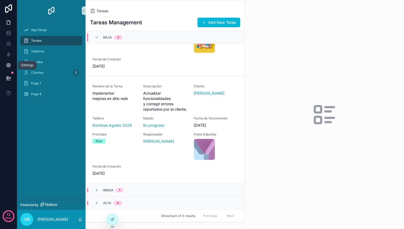
click at [8, 63] on icon at bounding box center [8, 65] width 5 height 5
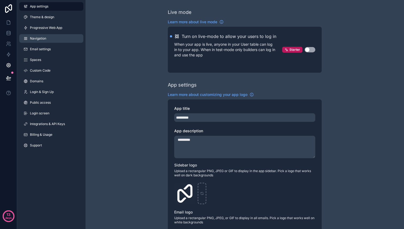
click at [37, 37] on span "Navigation" at bounding box center [38, 38] width 16 height 4
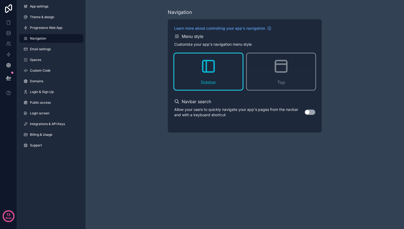
click at [309, 112] on button "Use setting" at bounding box center [310, 112] width 11 height 5
click at [176, 37] on icon "scrollable content" at bounding box center [176, 36] width 5 height 5
click at [38, 63] on link "Spaces" at bounding box center [51, 60] width 64 height 9
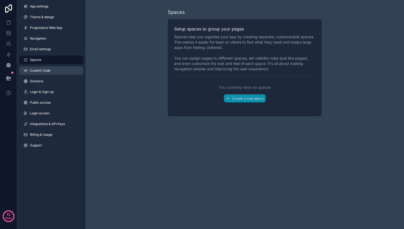
click at [36, 72] on span "Custom Code" at bounding box center [40, 70] width 21 height 4
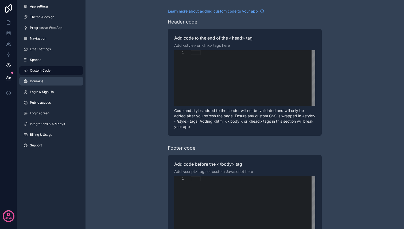
click at [37, 81] on span "Domains" at bounding box center [36, 81] width 13 height 4
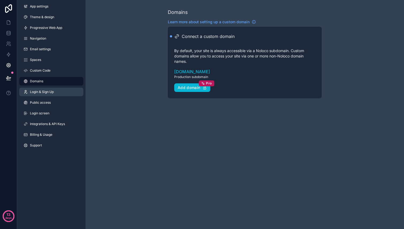
click at [41, 93] on span "Login & Sign Up" at bounding box center [42, 92] width 24 height 4
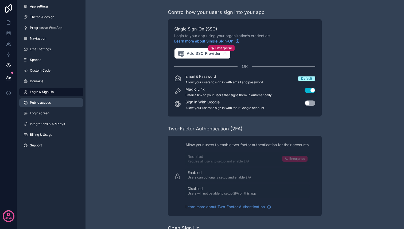
click at [41, 105] on link "Public access" at bounding box center [51, 102] width 64 height 9
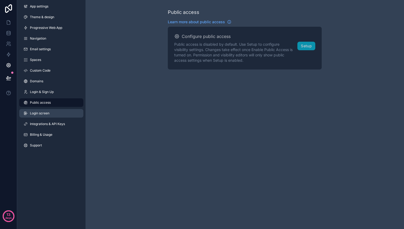
click at [40, 116] on link "Login screen" at bounding box center [51, 113] width 64 height 9
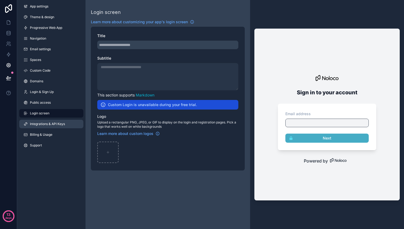
click at [44, 125] on span "Integrations & API Keys" at bounding box center [47, 124] width 35 height 4
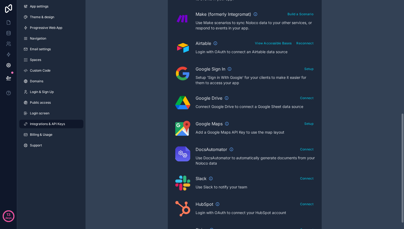
scroll to position [204, 0]
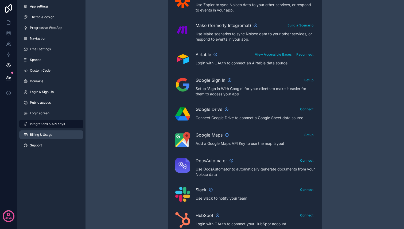
click at [34, 136] on span "Billing & Usage" at bounding box center [41, 135] width 22 height 4
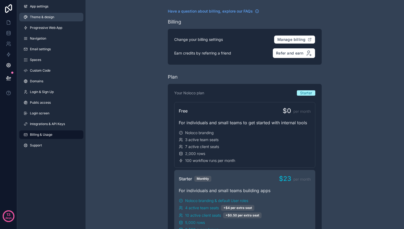
click at [35, 16] on span "Theme & design" at bounding box center [42, 17] width 24 height 4
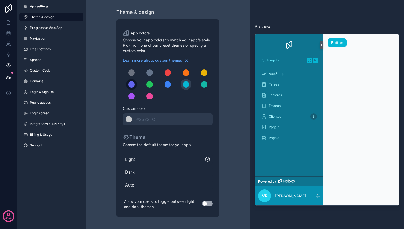
click at [133, 84] on div "scrollable content" at bounding box center [131, 84] width 6 height 6
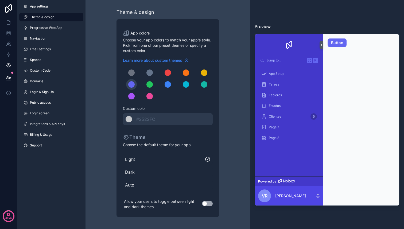
click at [164, 62] on span "Learn more about custom themes" at bounding box center [152, 60] width 59 height 5
click at [9, 21] on icon at bounding box center [9, 21] width 1 height 1
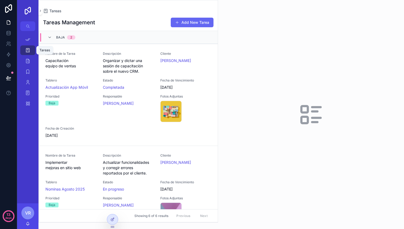
click at [28, 51] on icon "scrollable content" at bounding box center [27, 50] width 5 height 5
click at [30, 32] on div "App Setup Tareas Tableros Estados Clientes 5 Page 7 Page 8" at bounding box center [27, 73] width 21 height 84
click at [28, 39] on icon "scrollable content" at bounding box center [27, 39] width 5 height 5
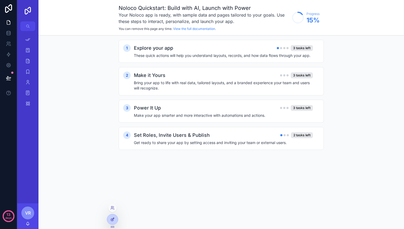
click at [114, 220] on icon at bounding box center [112, 219] width 4 height 4
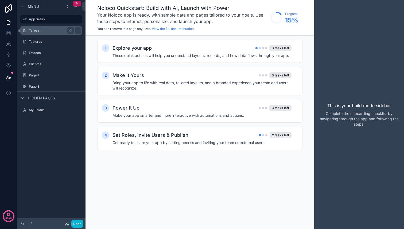
click at [30, 30] on label "Tareas" at bounding box center [50, 30] width 43 height 4
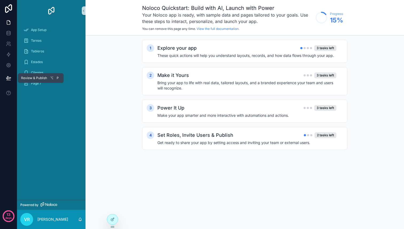
click at [10, 78] on icon at bounding box center [8, 77] width 5 height 3
click at [39, 78] on div "Clientes" at bounding box center [51, 72] width 68 height 11
click at [7, 78] on icon at bounding box center [8, 77] width 5 height 5
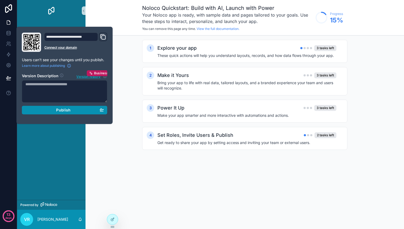
click at [61, 110] on span "Publish" at bounding box center [63, 110] width 14 height 5
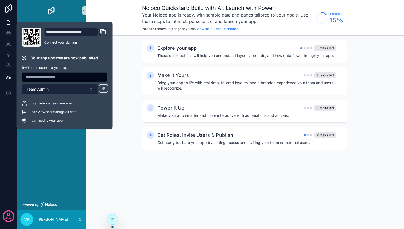
click at [74, 90] on button "Team Admin" at bounding box center [60, 89] width 76 height 10
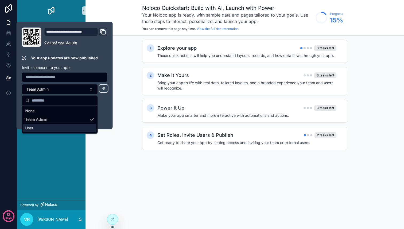
click at [80, 160] on div "App Setup Tareas Tableros Estados Clientes Page 7" at bounding box center [51, 110] width 68 height 179
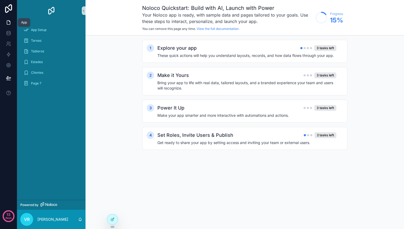
click at [7, 21] on icon at bounding box center [8, 22] width 5 height 5
click at [35, 43] on div "Tareas" at bounding box center [52, 40] width 56 height 9
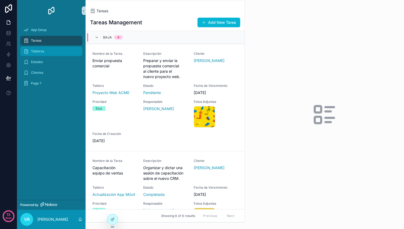
click at [41, 51] on span "Tableros" at bounding box center [37, 51] width 13 height 4
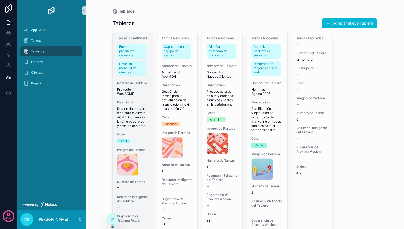
click at [132, 107] on span "Desarrollo del sitio web para el cliente ACME, incluyendo landing page, blog y …" at bounding box center [133, 117] width 32 height 21
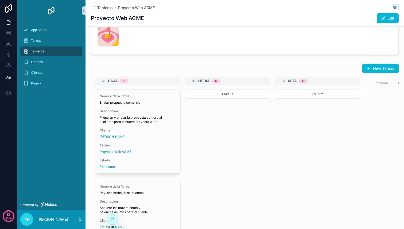
scroll to position [136, 0]
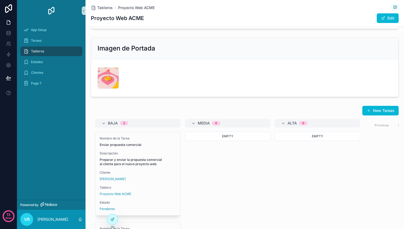
click at [377, 125] on div "Previous Next" at bounding box center [390, 125] width 39 height 8
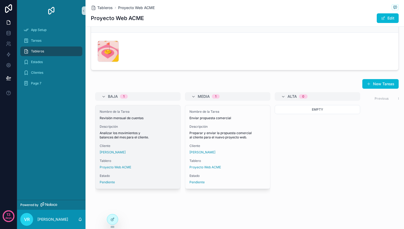
scroll to position [178, 0]
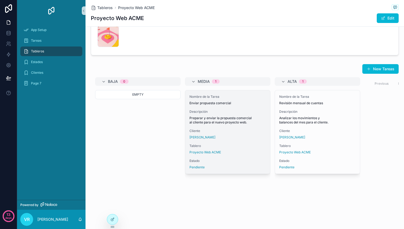
click at [225, 116] on span "Preparar y enviar la propuesta comercial al cliente para el nuevo proyecto web." at bounding box center [228, 120] width 76 height 9
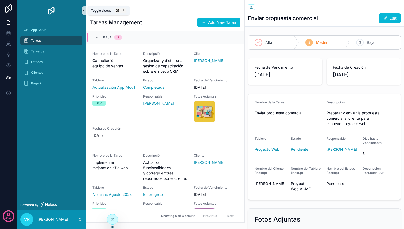
click at [84, 12] on icon "scrollable content" at bounding box center [84, 11] width 4 height 4
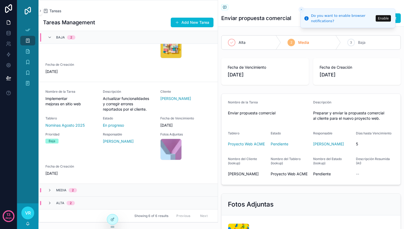
click at [302, 9] on icon "Close toast" at bounding box center [301, 9] width 3 height 3
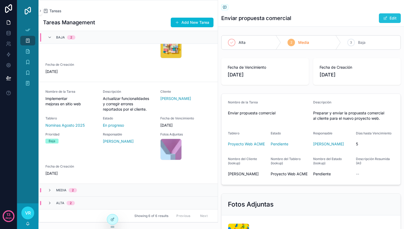
click at [392, 18] on button "Edit" at bounding box center [390, 18] width 22 height 10
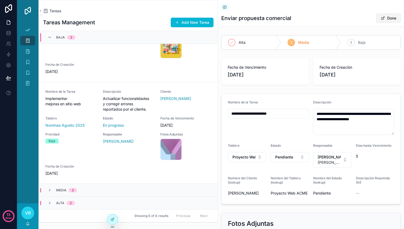
click at [387, 19] on button "Done" at bounding box center [388, 18] width 25 height 10
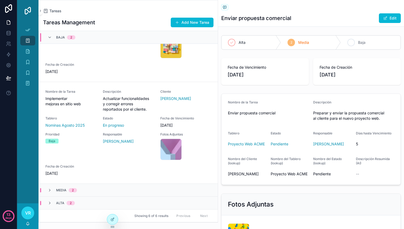
click at [352, 45] on div "3" at bounding box center [351, 42] width 7 height 7
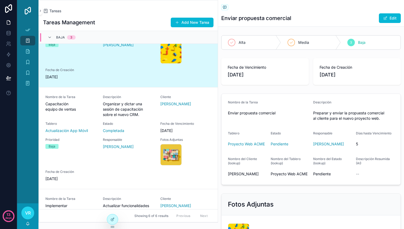
scroll to position [69, 0]
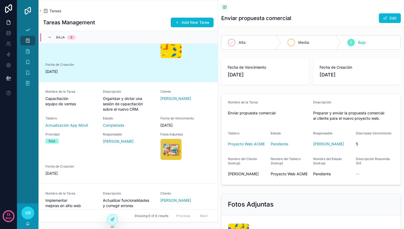
click at [290, 43] on icon "scrollable content" at bounding box center [291, 42] width 4 height 4
click at [231, 43] on icon "scrollable content" at bounding box center [232, 42] width 4 height 4
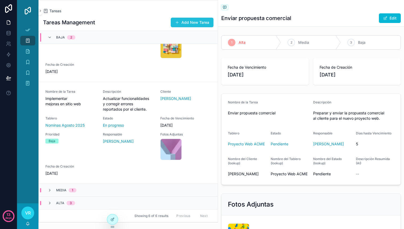
click at [198, 20] on button "Add New Tarea" at bounding box center [192, 23] width 43 height 10
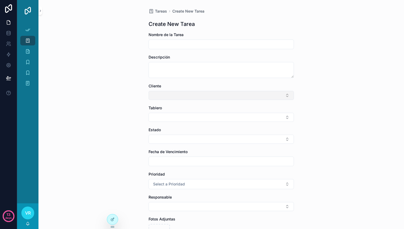
click at [175, 92] on button "Select Button" at bounding box center [221, 95] width 145 height 9
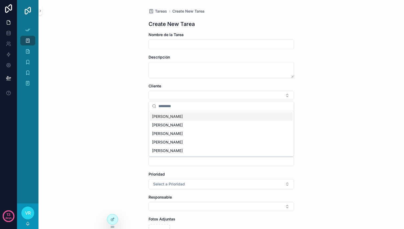
click at [165, 119] on span "[PERSON_NAME]" at bounding box center [167, 116] width 31 height 5
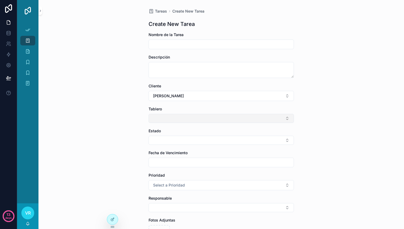
click at [178, 119] on button "Select Button" at bounding box center [221, 118] width 145 height 9
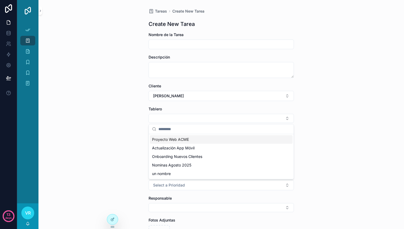
click at [142, 118] on div "Tareas Create New Tarea Create New Tarea Nombre de la Tarea Descripción Cliente…" at bounding box center [221, 114] width 366 height 229
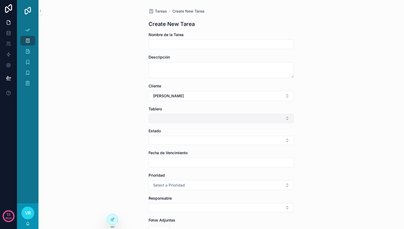
click at [183, 118] on button "Select Button" at bounding box center [221, 118] width 145 height 9
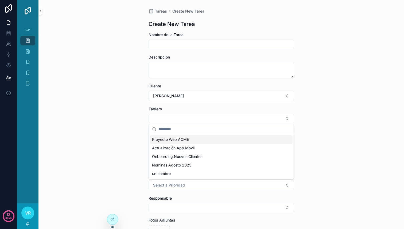
click at [172, 138] on span "Proyecto Web ACME" at bounding box center [170, 139] width 37 height 5
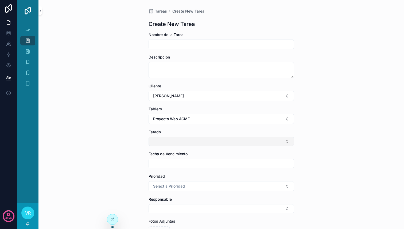
click at [202, 138] on button "Select Button" at bounding box center [221, 141] width 145 height 9
click at [321, 148] on div "Tareas Create New Tarea Create New Tarea Nombre de la Tarea Descripción Cliente…" at bounding box center [221, 114] width 366 height 229
click at [29, 74] on icon "scrollable content" at bounding box center [27, 72] width 5 height 5
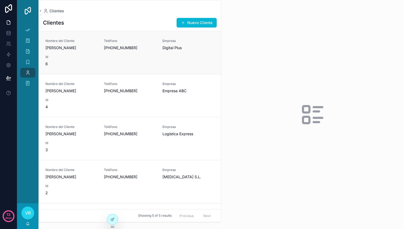
click at [92, 48] on span "[PERSON_NAME]" at bounding box center [71, 47] width 52 height 5
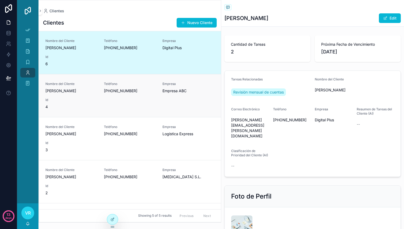
click at [114, 88] on span "[PHONE_NUMBER]" at bounding box center [130, 90] width 52 height 5
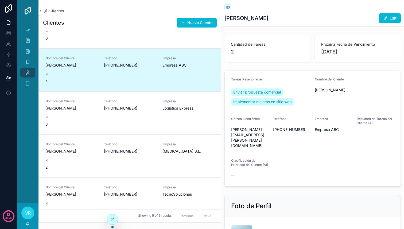
scroll to position [37, 0]
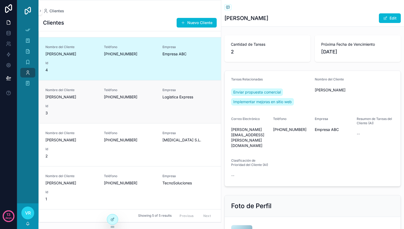
click at [113, 105] on div "Nombre del Cliente [PERSON_NAME] [PHONE_NUMBER] Empresa Logística Express Id 3" at bounding box center [129, 102] width 169 height 28
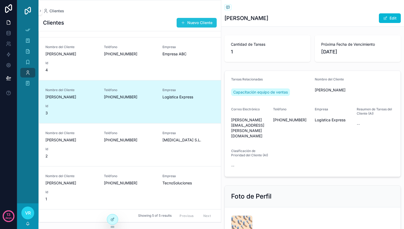
click at [195, 23] on button "Nuevo Cliente" at bounding box center [197, 23] width 40 height 10
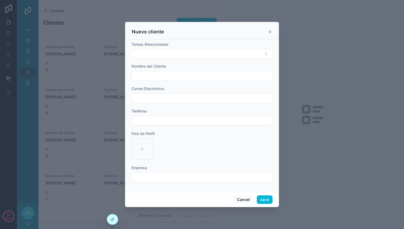
click at [267, 34] on div "Nuevo cliente" at bounding box center [202, 32] width 141 height 6
click at [269, 32] on icon "scrollable content" at bounding box center [270, 32] width 4 height 4
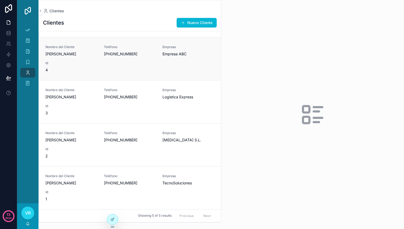
click at [111, 61] on div "Nombre del Cliente [PERSON_NAME] [PHONE_NUMBER] Empresa Empresa ABC Id 4" at bounding box center [129, 59] width 169 height 28
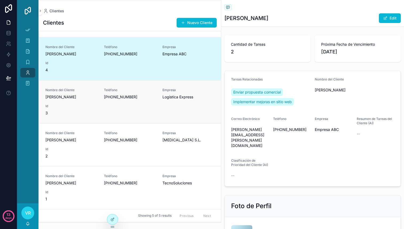
click at [116, 99] on div "Nombre del Cliente [PERSON_NAME] [PHONE_NUMBER] Empresa Logística Express Id 3" at bounding box center [129, 102] width 169 height 28
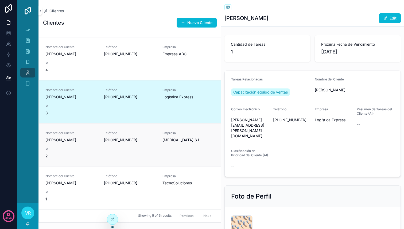
click at [142, 138] on span "[PHONE_NUMBER]" at bounding box center [130, 139] width 52 height 5
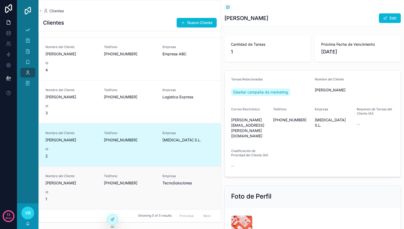
click at [130, 189] on div "Nombre del Cliente [PERSON_NAME] [PHONE_NUMBER] Empresa TecnoSoluciones Id 1" at bounding box center [129, 188] width 169 height 28
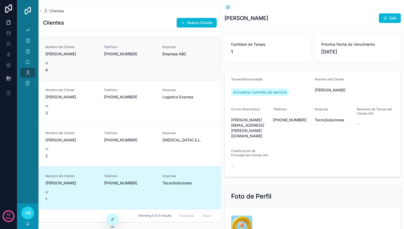
click at [60, 57] on div "Nombre del Cliente [PERSON_NAME] [PHONE_NUMBER] Empresa Empresa ABC Id 4" at bounding box center [129, 59] width 169 height 28
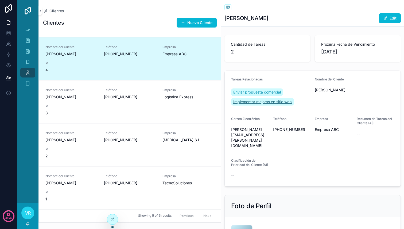
scroll to position [51, 0]
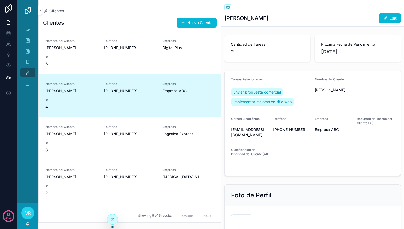
scroll to position [37, 0]
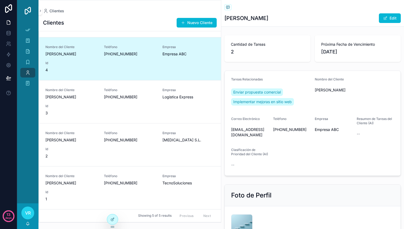
click at [157, 61] on div "Nombre del Cliente [PERSON_NAME] [PHONE_NUMBER] Empresa Empresa ABC Id 4" at bounding box center [129, 59] width 169 height 28
click at [386, 20] on span "scrollable content" at bounding box center [385, 18] width 4 height 4
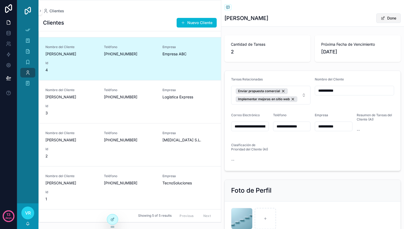
click at [388, 19] on button "Done" at bounding box center [388, 18] width 25 height 10
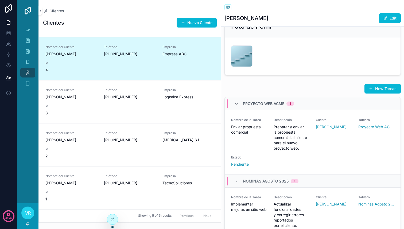
scroll to position [167, 0]
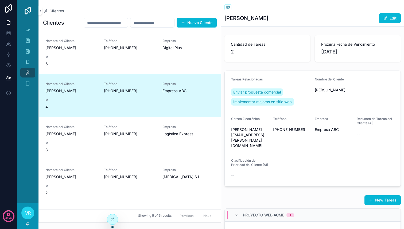
scroll to position [37, 0]
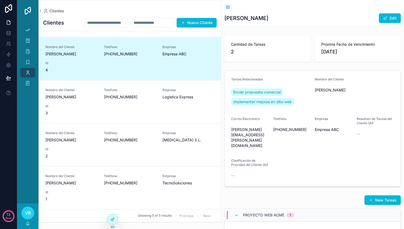
click at [105, 19] on input "scrollable content" at bounding box center [106, 22] width 44 height 7
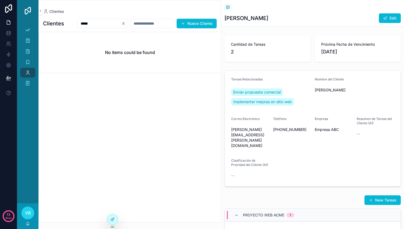
click at [121, 25] on input "*****" at bounding box center [100, 23] width 44 height 7
type input "*"
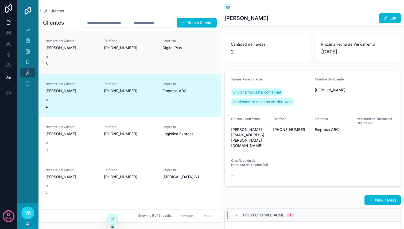
click at [70, 48] on span "[PERSON_NAME]" at bounding box center [71, 47] width 52 height 5
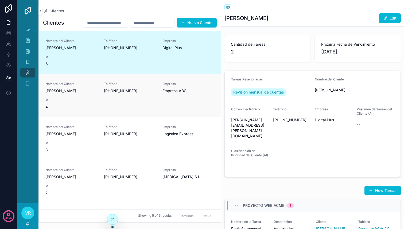
click at [95, 93] on span "[PERSON_NAME]" at bounding box center [71, 90] width 52 height 5
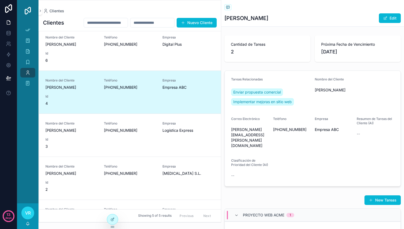
scroll to position [5, 0]
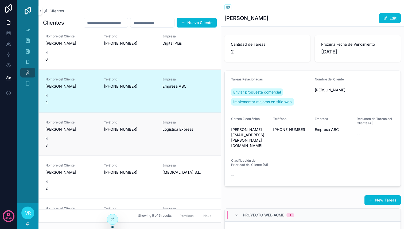
click at [104, 121] on span "Teléfono" at bounding box center [130, 122] width 52 height 4
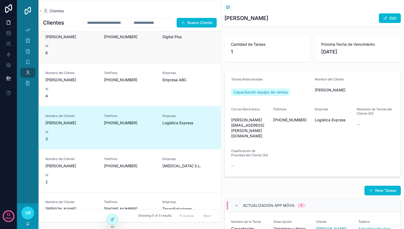
scroll to position [37, 0]
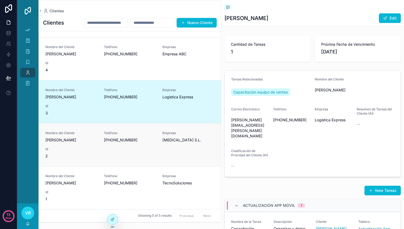
click at [96, 127] on link "Nombre del Cliente Laura Gómez Teléfono +34 633 987 654 Empresa Innovar S.L. Id…" at bounding box center [130, 144] width 182 height 43
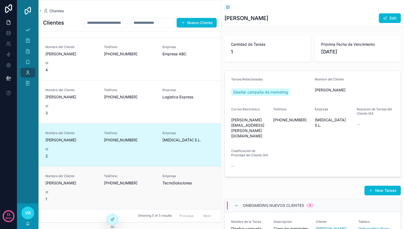
click at [91, 187] on div "Nombre del Cliente Juan Pérez Teléfono +34 699 123 456 Empresa TecnoSoluciones …" at bounding box center [129, 188] width 169 height 28
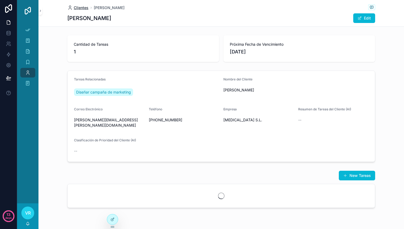
click at [80, 6] on span "Clientes" at bounding box center [81, 7] width 15 height 5
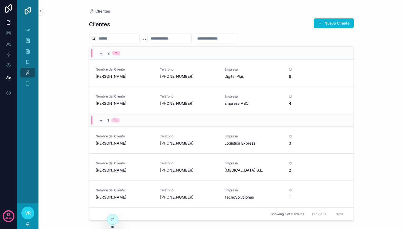
click at [175, 37] on input "scrollable content" at bounding box center [170, 38] width 44 height 7
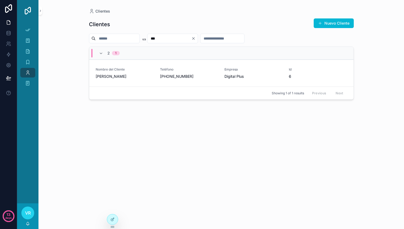
type input "***"
click at [196, 38] on icon "Clear" at bounding box center [193, 38] width 4 height 4
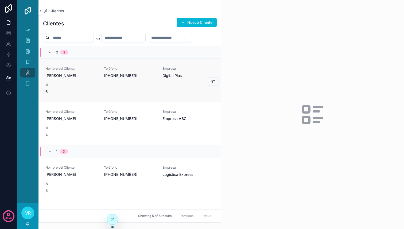
click at [64, 79] on div "Nombre del Cliente [PERSON_NAME] Teléfono [PHONE_NUMBER] Empresa Digital Plus I…" at bounding box center [129, 81] width 169 height 28
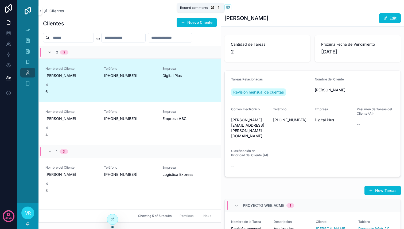
click at [227, 6] on icon "scrollable content" at bounding box center [228, 7] width 4 height 4
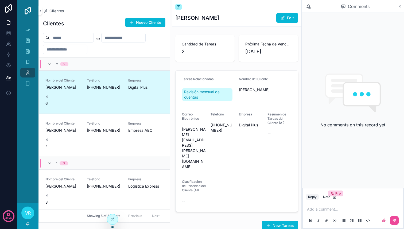
click at [400, 6] on icon "scrollable content" at bounding box center [400, 6] width 2 height 2
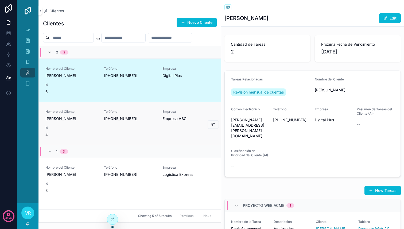
click at [136, 114] on span "Teléfono" at bounding box center [130, 112] width 52 height 4
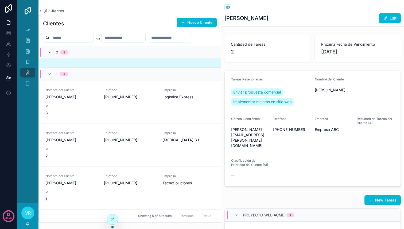
click at [49, 52] on icon "scrollable content" at bounding box center [50, 52] width 4 height 4
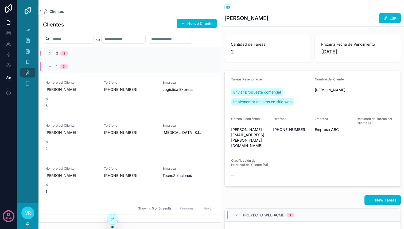
click at [48, 66] on icon "scrollable content" at bounding box center [50, 66] width 4 height 4
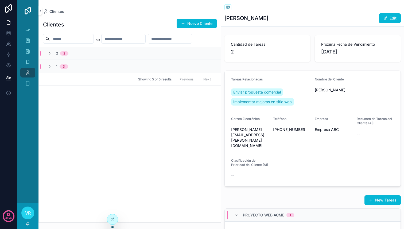
click at [70, 118] on div "Clientes Nuevo Cliente 2 2 1 3 Showing 5 of 5 results Previous Next" at bounding box center [130, 118] width 182 height 208
click at [51, 53] on icon "scrollable content" at bounding box center [50, 53] width 4 height 4
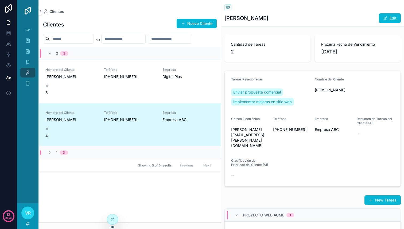
click at [51, 156] on div "1 3" at bounding box center [130, 152] width 182 height 13
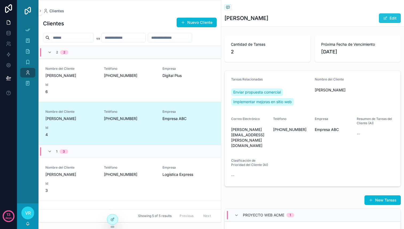
click at [394, 16] on button "Edit" at bounding box center [390, 18] width 22 height 10
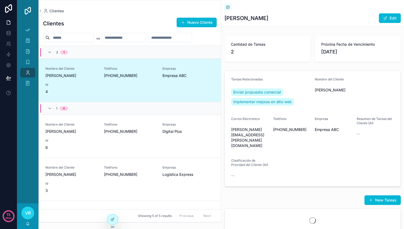
scroll to position [13, 0]
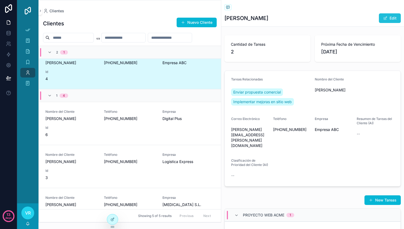
click at [392, 18] on button "Edit" at bounding box center [390, 18] width 22 height 10
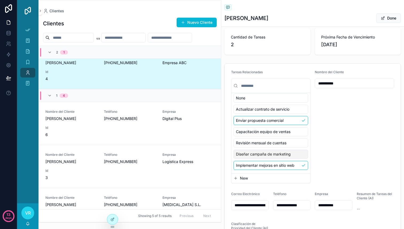
scroll to position [10, 0]
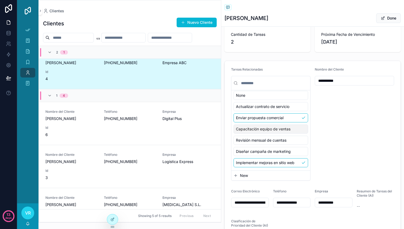
click at [293, 131] on div "Capacitación equipo de ventas" at bounding box center [271, 129] width 75 height 9
click at [340, 134] on div "**********" at bounding box center [354, 123] width 79 height 113
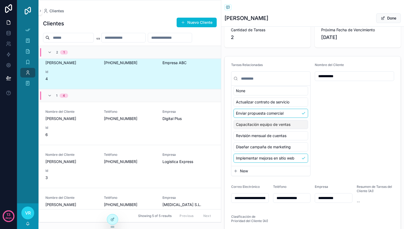
scroll to position [0, 0]
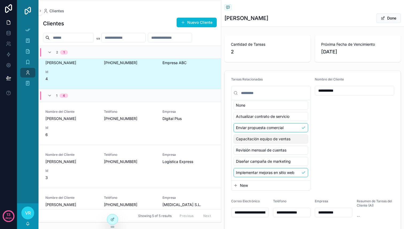
click at [333, 77] on form "**********" at bounding box center [313, 164] width 176 height 186
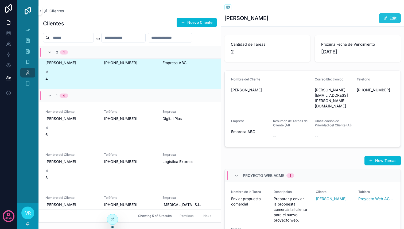
click at [388, 14] on button "Edit" at bounding box center [390, 18] width 22 height 10
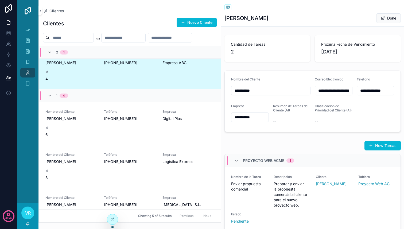
click at [332, 51] on span "[DATE]" at bounding box center [357, 51] width 73 height 7
click at [390, 18] on button "Done" at bounding box center [388, 18] width 25 height 10
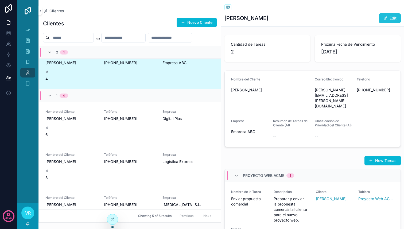
click at [390, 18] on button "Edit" at bounding box center [390, 18] width 22 height 10
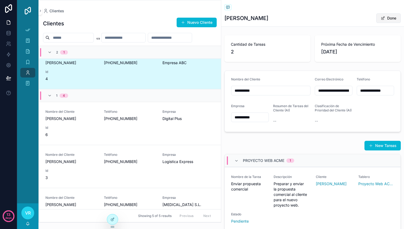
click at [390, 17] on button "Done" at bounding box center [388, 18] width 25 height 10
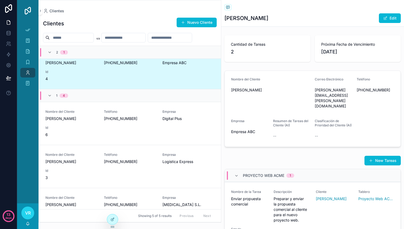
click at [283, 120] on div "Resumen de Tareas del Cliente (AI) --" at bounding box center [292, 129] width 38 height 21
click at [140, 120] on span "[PHONE_NUMBER]" at bounding box center [130, 118] width 52 height 5
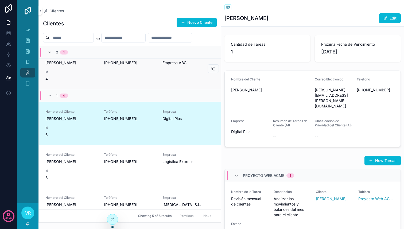
click at [136, 75] on div "Nombre del Cliente [PERSON_NAME] [PHONE_NUMBER] Empresa Empresa ABC Id 4" at bounding box center [129, 68] width 169 height 28
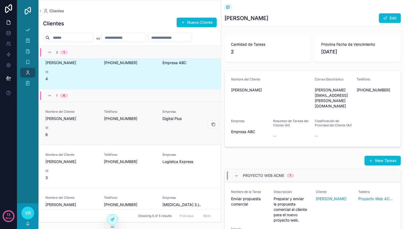
click at [146, 119] on span "[PHONE_NUMBER]" at bounding box center [130, 118] width 52 height 5
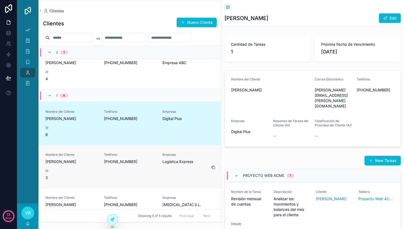
click at [146, 157] on div "Teléfono [PHONE_NUMBER]" at bounding box center [130, 159] width 52 height 12
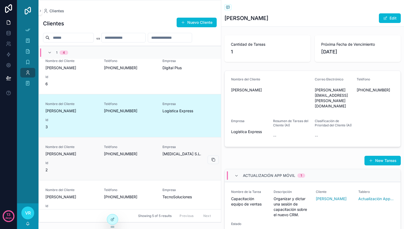
click at [153, 152] on span "+34 633 987 654" at bounding box center [130, 153] width 52 height 5
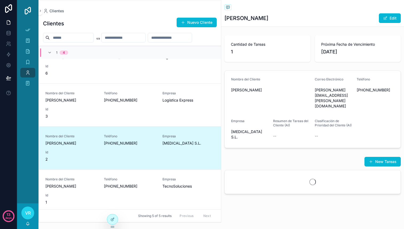
scroll to position [78, 0]
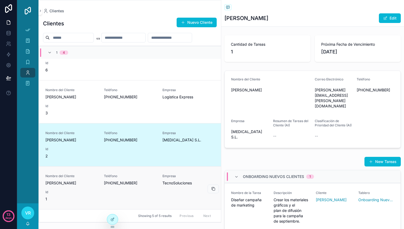
click at [145, 177] on span "Teléfono" at bounding box center [130, 176] width 52 height 4
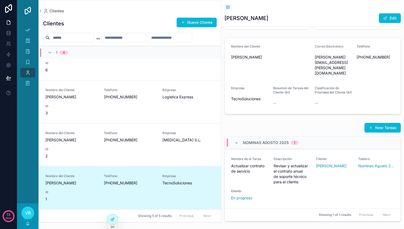
scroll to position [51, 0]
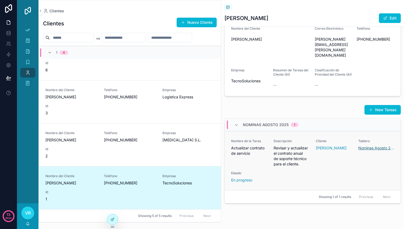
click at [364, 145] on span "Nominas Agosto 2025" at bounding box center [377, 147] width 36 height 5
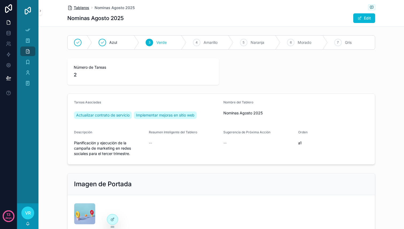
click at [81, 9] on span "Tableros" at bounding box center [82, 7] width 16 height 5
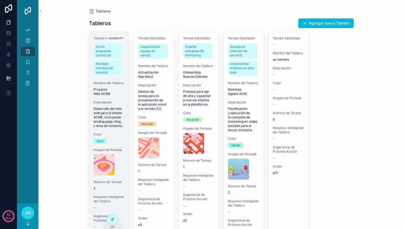
click at [109, 107] on span "Desarrollo del sitio web para el cliente ACME, incluyendo landing page, blog y …" at bounding box center [110, 117] width 32 height 21
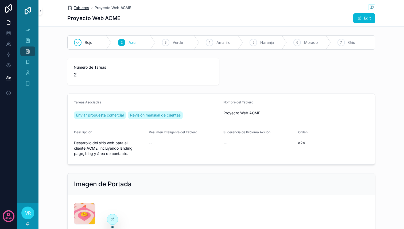
click at [79, 5] on span "Tableros" at bounding box center [82, 7] width 16 height 5
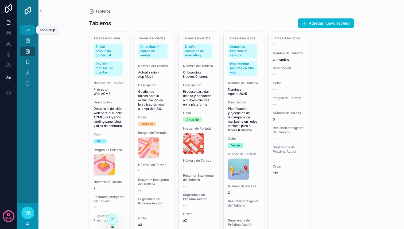
click at [29, 29] on icon "scrollable content" at bounding box center [27, 29] width 5 height 5
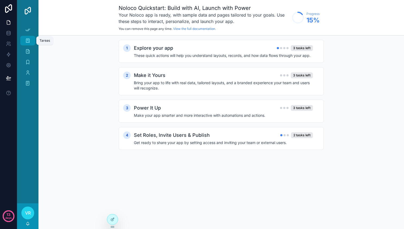
click at [30, 40] on div "Tareas" at bounding box center [28, 40] width 9 height 9
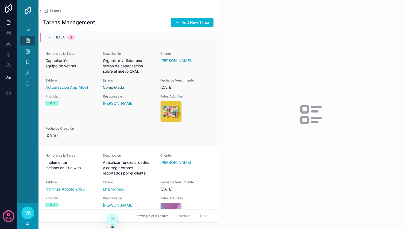
click at [121, 85] on span "Completada" at bounding box center [113, 87] width 21 height 5
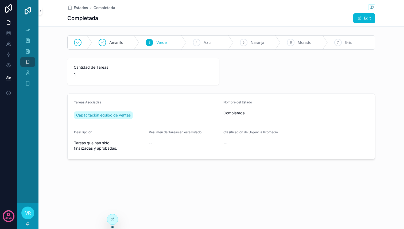
click at [77, 11] on div "Estados Completada Completada Edit" at bounding box center [221, 13] width 308 height 26
click at [80, 6] on span "Estados" at bounding box center [81, 7] width 14 height 5
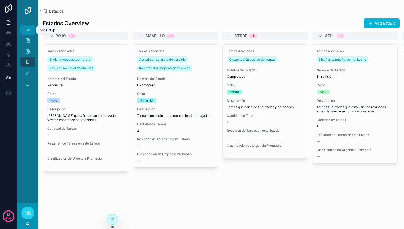
click at [29, 31] on icon "scrollable content" at bounding box center [27, 29] width 5 height 5
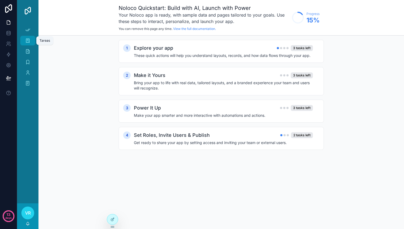
click at [32, 42] on div "Tareas" at bounding box center [28, 40] width 9 height 9
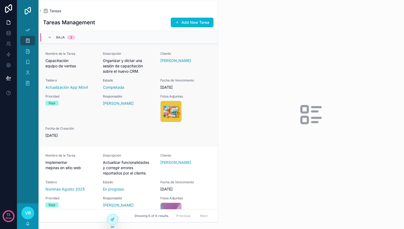
click at [85, 65] on span "Capacitación equipo de ventas" at bounding box center [70, 63] width 51 height 11
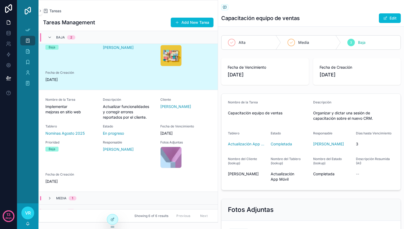
scroll to position [64, 0]
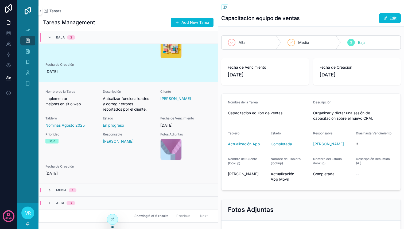
click at [94, 145] on div "Prioridad Baja" at bounding box center [70, 146] width 51 height 28
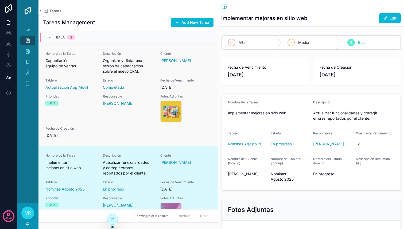
click at [100, 110] on div "Nombre de la Tarea Capacitación equipo de ventas Descripción Organizar y dictar…" at bounding box center [128, 95] width 166 height 87
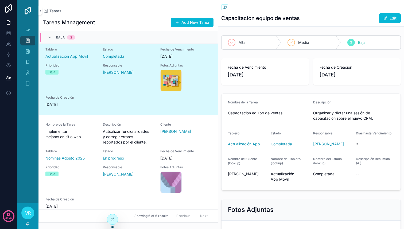
scroll to position [64, 0]
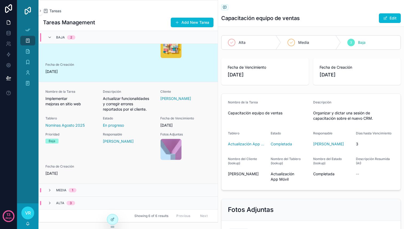
click at [108, 156] on div "Responsable Victor Rodriguez" at bounding box center [128, 146] width 51 height 28
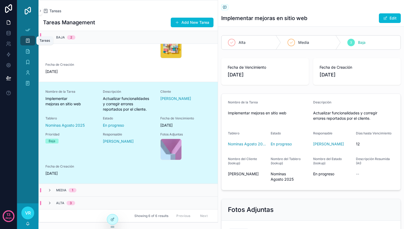
click at [26, 39] on icon "scrollable content" at bounding box center [27, 40] width 5 height 5
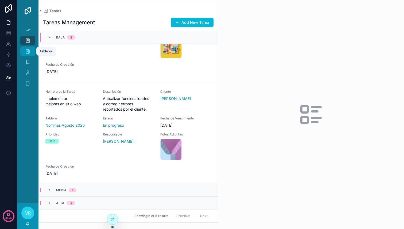
click at [26, 51] on icon "scrollable content" at bounding box center [27, 51] width 5 height 5
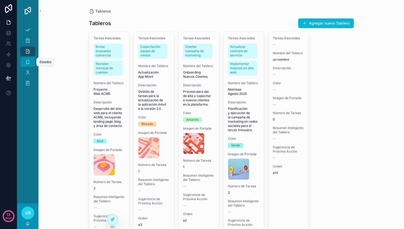
click at [25, 63] on icon "scrollable content" at bounding box center [27, 61] width 5 height 5
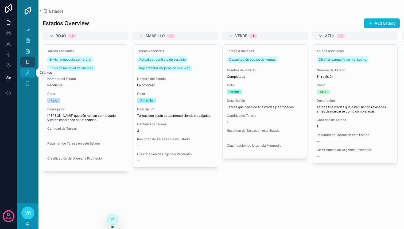
click at [25, 73] on icon "scrollable content" at bounding box center [27, 72] width 5 height 5
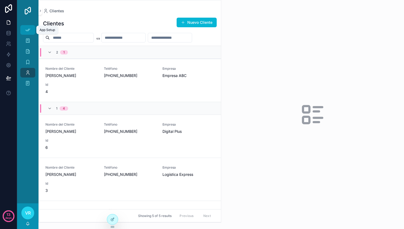
click at [28, 31] on icon "scrollable content" at bounding box center [27, 29] width 5 height 5
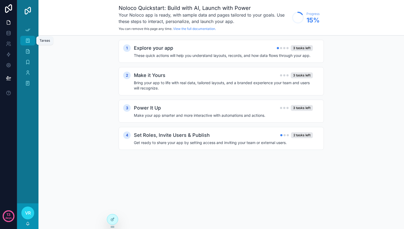
click at [25, 41] on icon "scrollable content" at bounding box center [27, 40] width 5 height 5
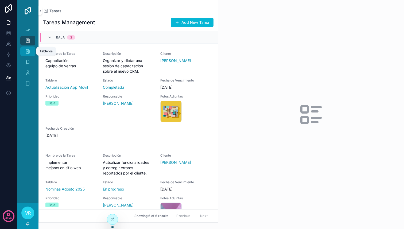
click at [28, 52] on icon "scrollable content" at bounding box center [27, 51] width 5 height 5
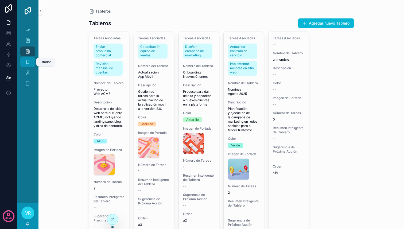
click at [29, 64] on icon "scrollable content" at bounding box center [27, 61] width 5 height 5
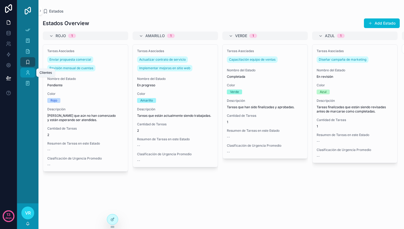
click at [29, 73] on icon "scrollable content" at bounding box center [27, 72] width 5 height 5
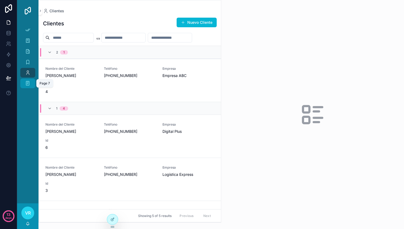
click at [29, 83] on icon "scrollable content" at bounding box center [27, 83] width 5 height 5
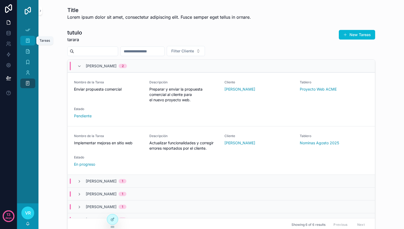
click at [30, 41] on icon "scrollable content" at bounding box center [27, 40] width 5 height 5
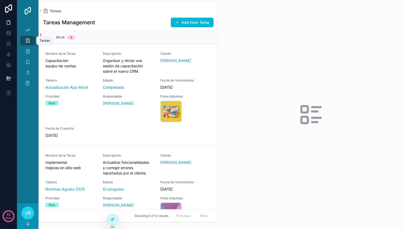
click at [30, 42] on icon "scrollable content" at bounding box center [27, 40] width 5 height 5
click at [29, 40] on icon "scrollable content" at bounding box center [27, 40] width 5 height 5
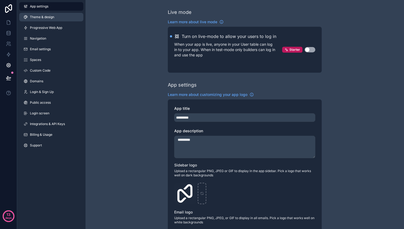
click at [43, 18] on span "Theme & design" at bounding box center [42, 17] width 24 height 4
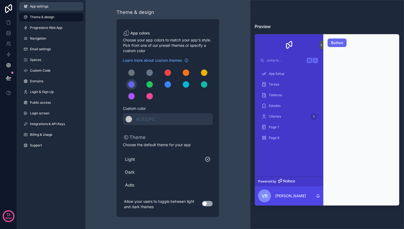
click at [53, 5] on link "App settings" at bounding box center [51, 6] width 64 height 9
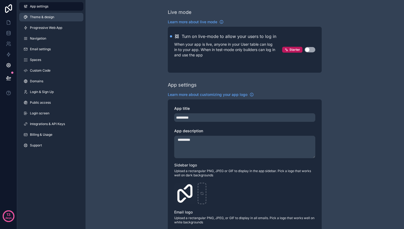
click at [49, 18] on span "Theme & design" at bounding box center [42, 17] width 24 height 4
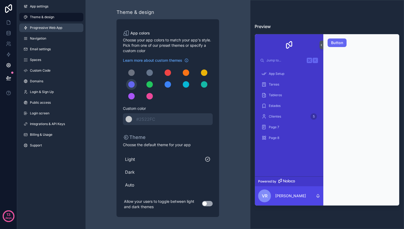
click at [48, 27] on span "Progressive Web App" at bounding box center [46, 28] width 32 height 4
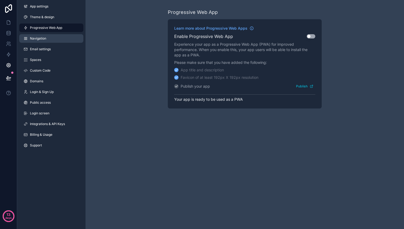
click at [43, 38] on span "Navigation" at bounding box center [38, 38] width 16 height 4
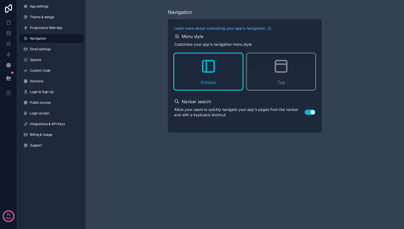
click at [311, 111] on button "Use setting" at bounding box center [310, 112] width 11 height 5
click at [243, 73] on div "Sidebar Top" at bounding box center [244, 71] width 141 height 36
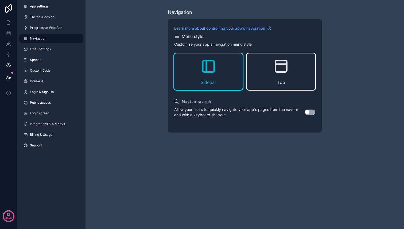
click at [261, 72] on div "Top" at bounding box center [281, 71] width 68 height 36
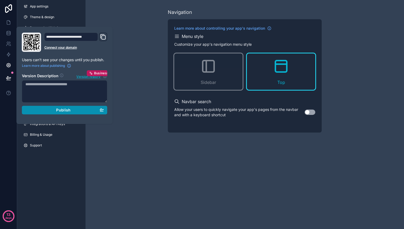
click at [71, 113] on button "Publish" at bounding box center [65, 110] width 86 height 9
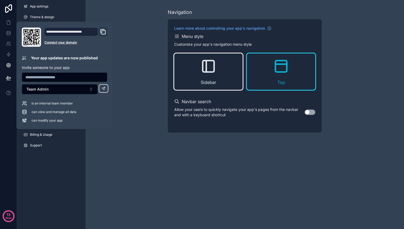
click at [208, 60] on icon "scrollable content" at bounding box center [208, 66] width 17 height 17
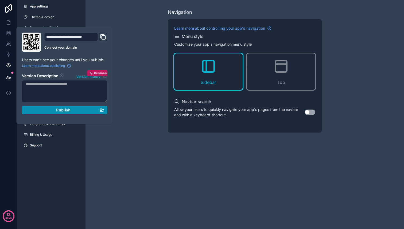
click at [83, 108] on div "Publish" at bounding box center [64, 110] width 79 height 5
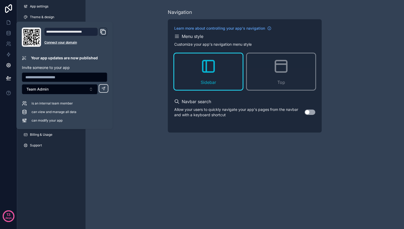
click at [309, 112] on button "Use setting" at bounding box center [310, 112] width 11 height 5
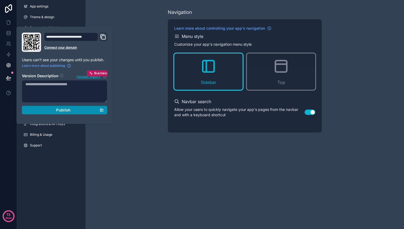
click at [82, 111] on div "Publish" at bounding box center [64, 110] width 79 height 5
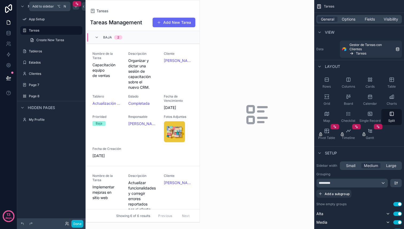
click at [75, 7] on icon "scrollable content" at bounding box center [76, 6] width 4 height 4
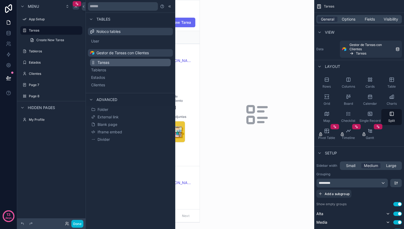
click at [103, 64] on span "Tareas" at bounding box center [104, 62] width 12 height 5
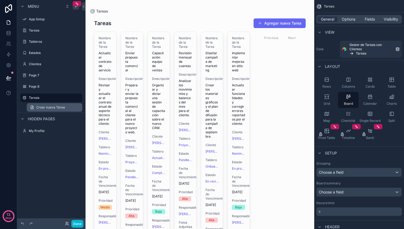
click at [47, 107] on span "Crear nueva Tarea" at bounding box center [50, 107] width 29 height 4
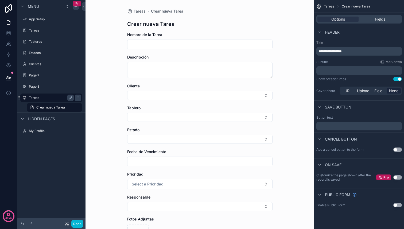
click at [51, 96] on label "Tareas" at bounding box center [50, 98] width 43 height 4
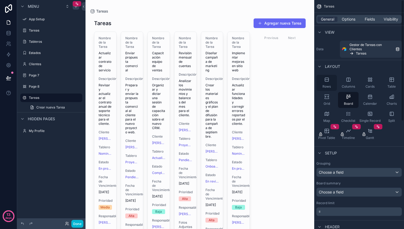
click at [326, 77] on icon "scrollable content" at bounding box center [326, 79] width 5 height 5
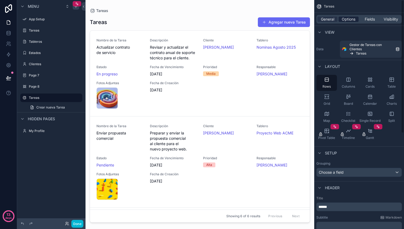
click at [346, 19] on span "Options" at bounding box center [349, 19] width 14 height 5
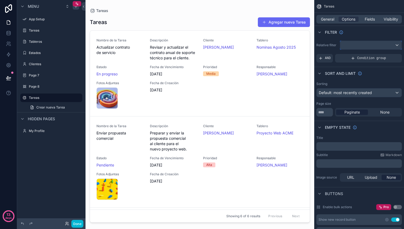
click at [355, 47] on div "scrollable content" at bounding box center [370, 45] width 61 height 9
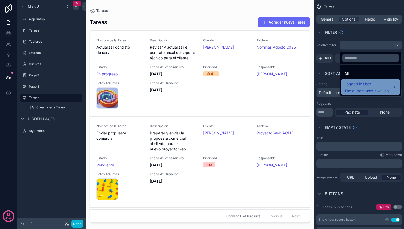
click at [360, 85] on span "Logged in User" at bounding box center [367, 84] width 44 height 6
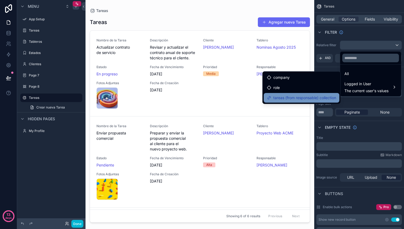
click at [288, 98] on span "tareas (from responsable) collection" at bounding box center [305, 98] width 63 height 6
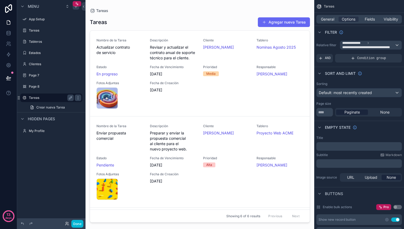
click at [36, 99] on label "Tareas" at bounding box center [50, 98] width 43 height 4
click at [71, 97] on icon "scrollable content" at bounding box center [70, 98] width 3 height 3
click at [37, 97] on input "******" at bounding box center [47, 98] width 36 height 6
click at [31, 97] on input "******" at bounding box center [47, 98] width 36 height 6
type input "**********"
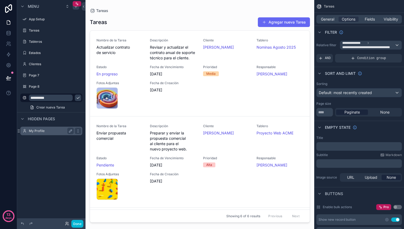
click at [74, 132] on div "scrollable content" at bounding box center [77, 131] width 7 height 9
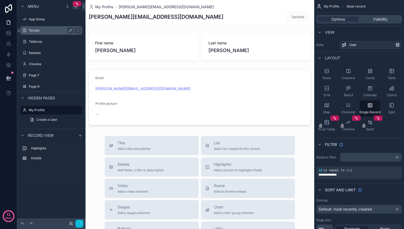
click at [49, 30] on label "Tareas" at bounding box center [50, 30] width 43 height 4
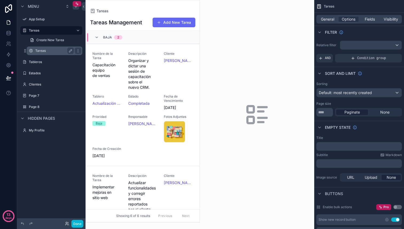
click at [39, 50] on label "Tareas" at bounding box center [53, 51] width 36 height 4
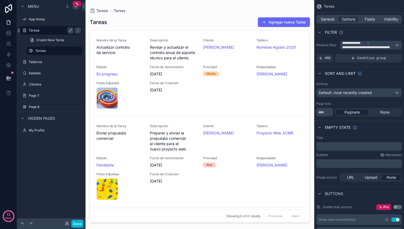
click at [44, 29] on label "Tareas" at bounding box center [50, 30] width 43 height 4
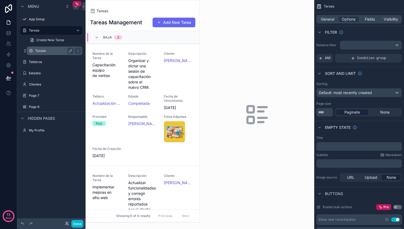
click at [43, 49] on label "Tareas" at bounding box center [53, 51] width 36 height 4
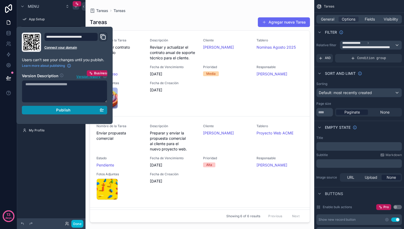
click at [78, 108] on div "Publish" at bounding box center [64, 110] width 79 height 5
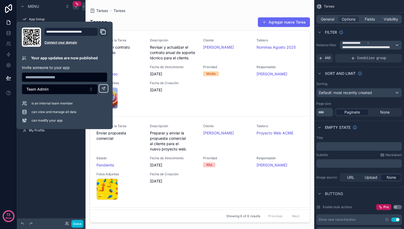
click at [58, 152] on div "Menu App Setup Tareas Create New Tarea Tareas Tableros Estados Clientes Page 7 …" at bounding box center [51, 111] width 68 height 223
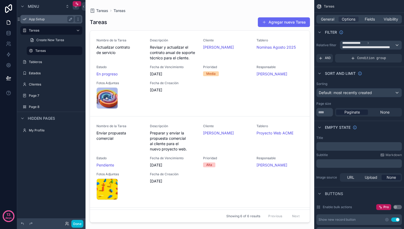
click at [58, 21] on label "App Setup" at bounding box center [50, 19] width 43 height 4
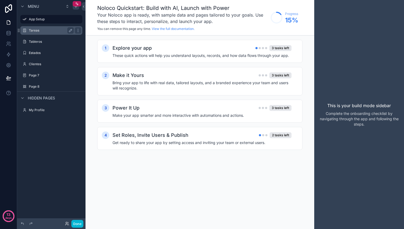
click at [50, 29] on label "Tareas" at bounding box center [50, 30] width 43 height 4
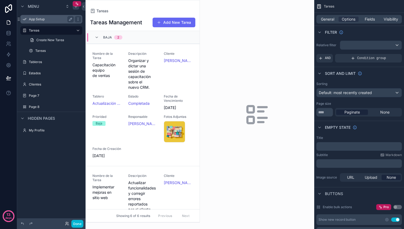
click at [49, 19] on label "App Setup" at bounding box center [50, 19] width 43 height 4
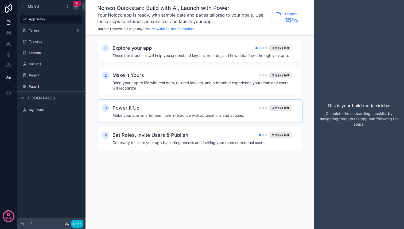
click at [180, 114] on h4 "Make your app smarter and more interactive with automations and actions." at bounding box center [202, 115] width 179 height 5
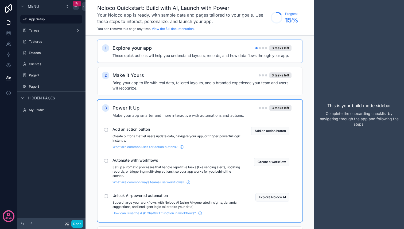
click at [188, 53] on h4 "These quick actions will help you understand layouts, records, and how data flo…" at bounding box center [202, 55] width 179 height 5
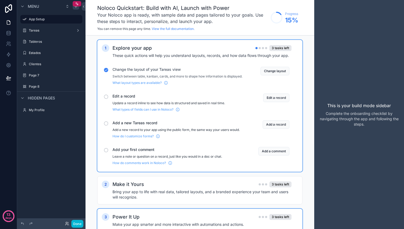
click at [107, 99] on div "scrollable content" at bounding box center [106, 97] width 4 height 4
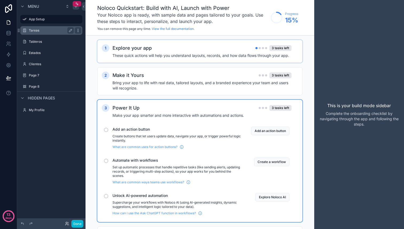
click at [78, 30] on icon "scrollable content" at bounding box center [78, 30] width 0 height 0
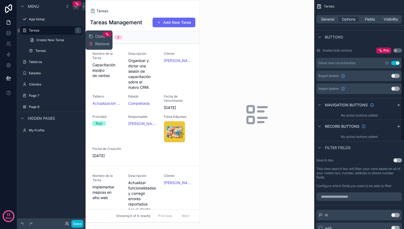
scroll to position [155, 0]
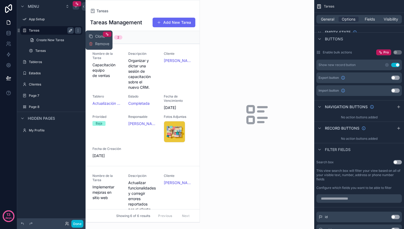
click at [72, 30] on icon "scrollable content" at bounding box center [70, 30] width 3 height 3
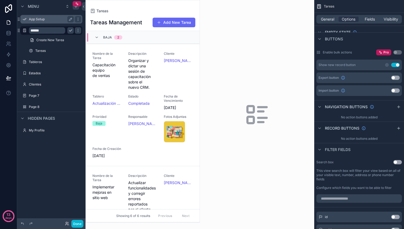
click at [55, 21] on label "App Setup" at bounding box center [50, 19] width 43 height 4
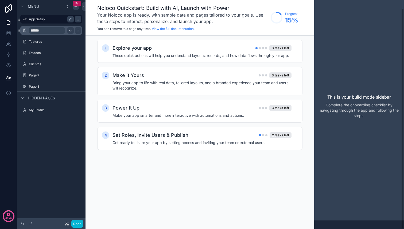
click at [79, 20] on icon "scrollable content" at bounding box center [78, 19] width 4 height 4
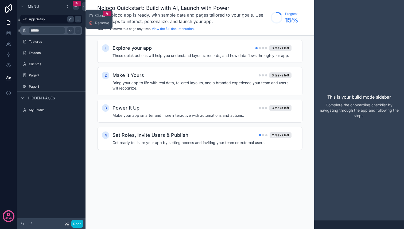
click at [56, 20] on label "App Setup" at bounding box center [50, 19] width 43 height 4
click at [79, 22] on div "scrollable content" at bounding box center [78, 19] width 6 height 6
click at [55, 170] on div "Menu App Setup ****** Tableros Estados Clientes Page 7 Page 8 Hidden pages My P…" at bounding box center [51, 111] width 68 height 223
click at [24, 31] on icon "scrollable content" at bounding box center [24, 30] width 4 height 4
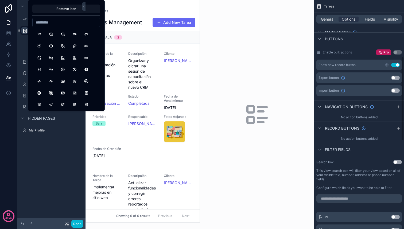
click at [24, 31] on icon "scrollable content" at bounding box center [24, 30] width 5 height 5
click at [13, 51] on link at bounding box center [8, 54] width 17 height 11
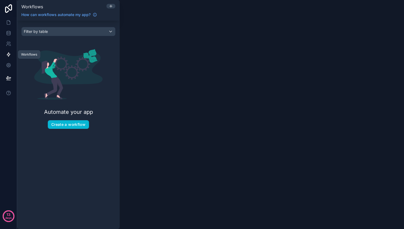
click at [9, 52] on icon at bounding box center [8, 54] width 5 height 5
click at [8, 23] on icon at bounding box center [8, 22] width 5 height 5
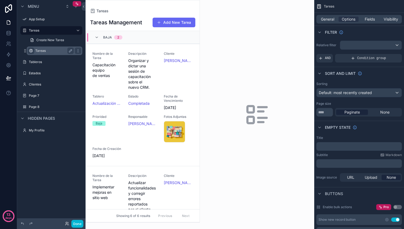
click at [34, 50] on div "scrollable content" at bounding box center [31, 51] width 6 height 6
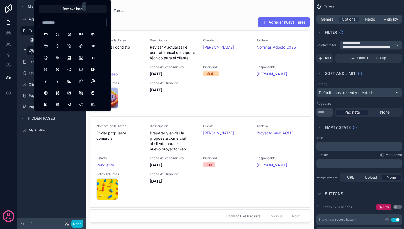
click at [60, 172] on div "Menu App Setup Tareas Create New Tarea ****** Tableros Estados Clientes Page 7 …" at bounding box center [51, 111] width 68 height 223
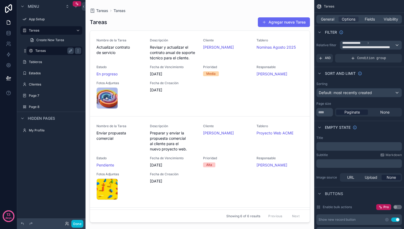
click at [47, 52] on label "Tareas" at bounding box center [53, 51] width 36 height 4
click at [70, 52] on icon "scrollable content" at bounding box center [70, 51] width 4 height 4
click at [37, 51] on input "******" at bounding box center [50, 51] width 30 height 6
type input "**********"
click at [79, 52] on icon "scrollable content" at bounding box center [78, 51] width 4 height 4
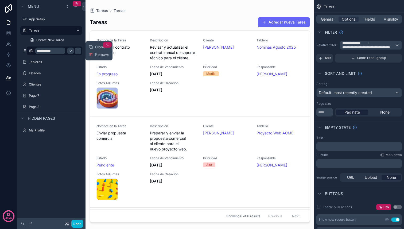
click at [74, 52] on button "scrollable content" at bounding box center [70, 51] width 6 height 6
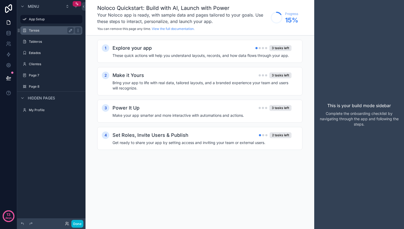
click at [45, 32] on label "Tareas" at bounding box center [50, 30] width 43 height 4
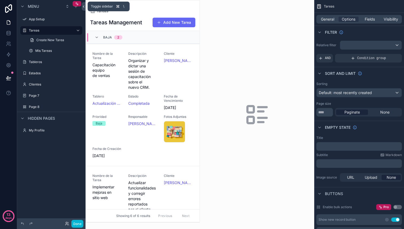
click at [83, 8] on icon at bounding box center [84, 7] width 4 height 4
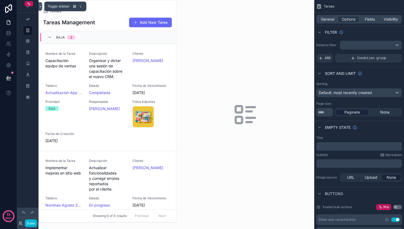
click at [41, 9] on button at bounding box center [40, 6] width 4 height 9
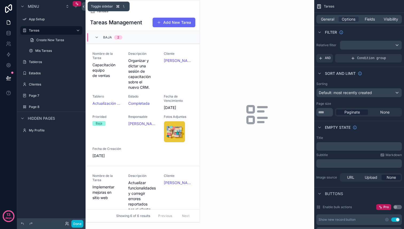
click at [83, 9] on button at bounding box center [84, 6] width 4 height 9
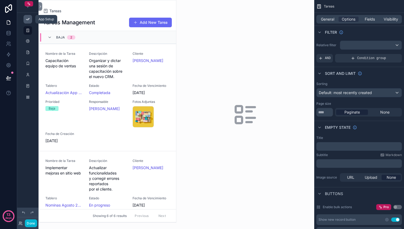
click at [28, 20] on icon "scrollable content" at bounding box center [28, 19] width 4 height 4
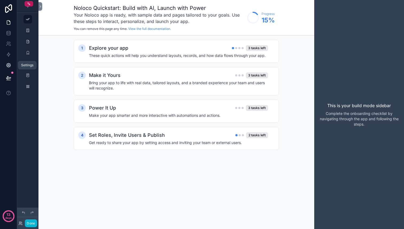
click at [8, 63] on icon at bounding box center [8, 65] width 4 height 4
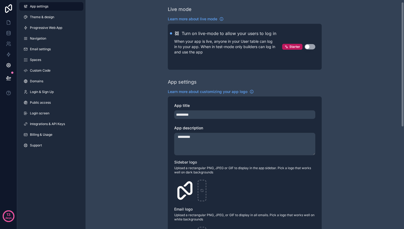
scroll to position [3, 0]
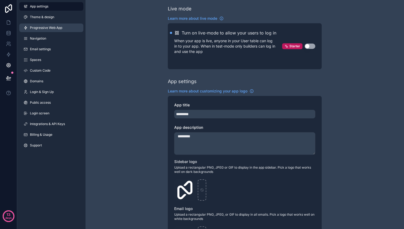
click at [46, 27] on span "Progressive Web App" at bounding box center [46, 28] width 32 height 4
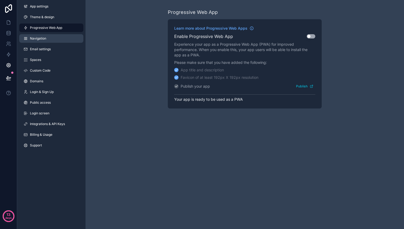
click at [39, 40] on span "Navigation" at bounding box center [38, 38] width 16 height 4
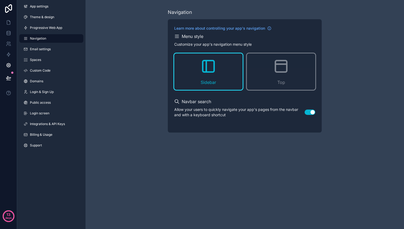
click at [206, 72] on icon "scrollable content" at bounding box center [206, 66] width 0 height 11
click at [310, 113] on button "Use setting" at bounding box center [310, 112] width 11 height 5
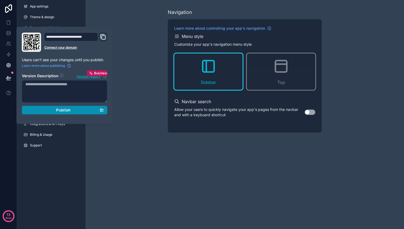
click at [71, 110] on div "Publish" at bounding box center [64, 110] width 79 height 5
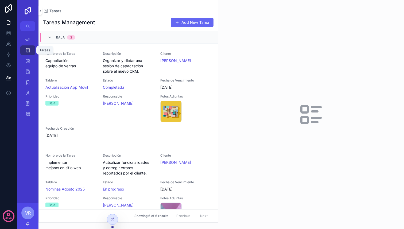
click at [29, 49] on icon "scrollable content" at bounding box center [27, 50] width 5 height 5
click at [29, 60] on icon "scrollable content" at bounding box center [27, 60] width 5 height 5
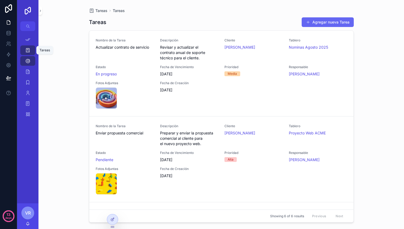
click at [28, 49] on icon "scrollable content" at bounding box center [27, 50] width 5 height 5
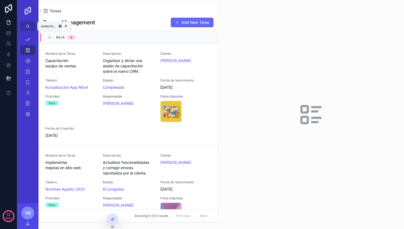
click at [26, 27] on icon "scrollable content" at bounding box center [28, 26] width 4 height 4
click at [26, 27] on div "Tareas Tareas Create New Tarea Tareas Tareas Tableros Tableros Crear Tablero [G…" at bounding box center [202, 114] width 404 height 229
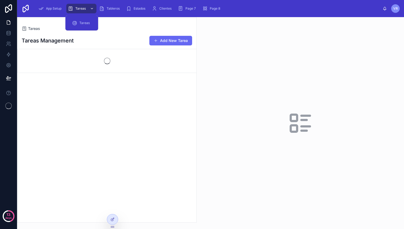
click at [89, 8] on div "scrollable content" at bounding box center [91, 8] width 7 height 9
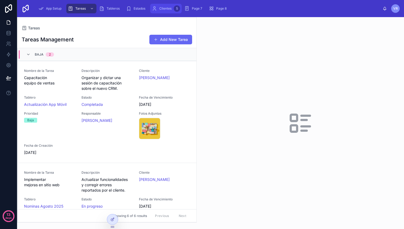
click at [167, 10] on span "Clientes" at bounding box center [165, 8] width 12 height 4
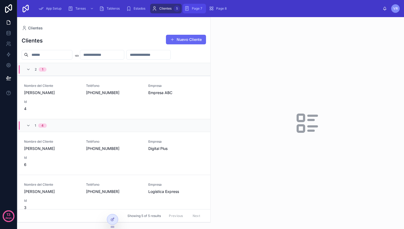
click at [198, 10] on span "Page 7" at bounding box center [197, 8] width 10 height 4
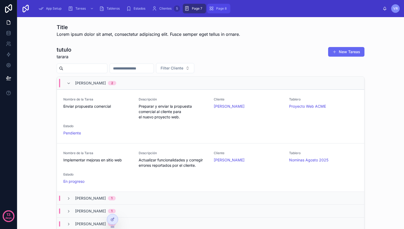
click at [220, 10] on span "Page 8" at bounding box center [221, 8] width 10 height 4
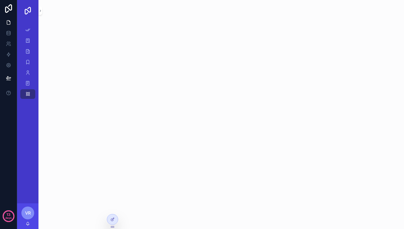
click at [32, 211] on div "VR" at bounding box center [27, 213] width 13 height 13
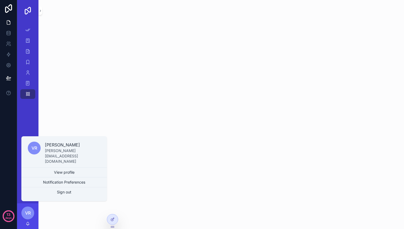
click at [29, 127] on div "App Setup Tareas Tableros Estados Clientes 5 Page 7 Page 8" at bounding box center [27, 112] width 21 height 182
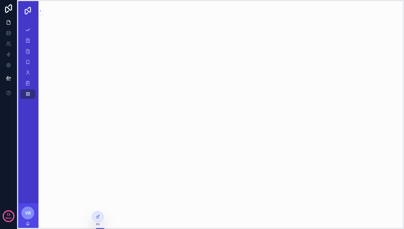
drag, startPoint x: 113, startPoint y: 226, endPoint x: 96, endPoint y: 223, distance: 17.1
click at [96, 223] on icon at bounding box center [98, 224] width 4 height 4
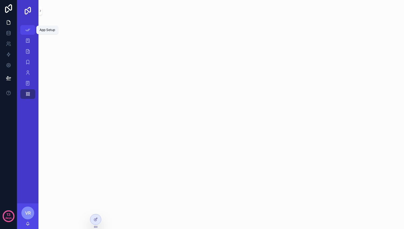
click at [30, 31] on div "App Setup" at bounding box center [28, 30] width 9 height 9
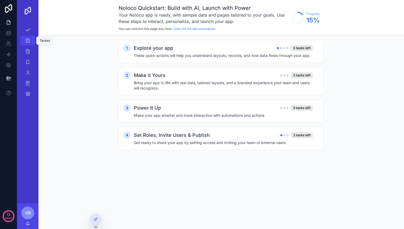
click at [29, 41] on icon "scrollable content" at bounding box center [27, 40] width 5 height 5
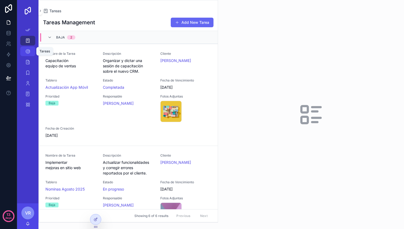
click at [29, 50] on icon "scrollable content" at bounding box center [27, 51] width 5 height 5
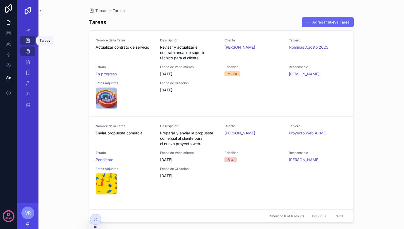
click at [28, 43] on icon "scrollable content" at bounding box center [27, 40] width 5 height 5
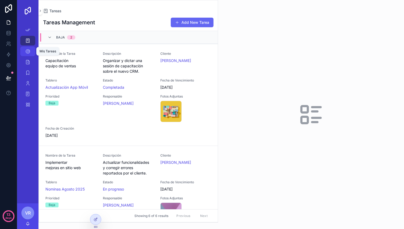
click at [28, 52] on icon "scrollable content" at bounding box center [27, 51] width 5 height 5
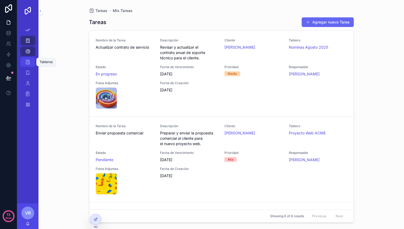
click at [29, 63] on icon "scrollable content" at bounding box center [27, 61] width 5 height 5
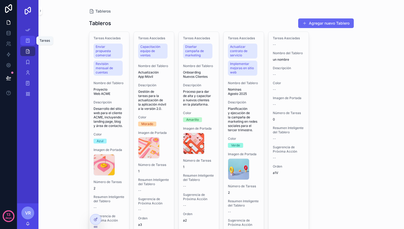
click at [28, 41] on icon "scrollable content" at bounding box center [27, 40] width 5 height 5
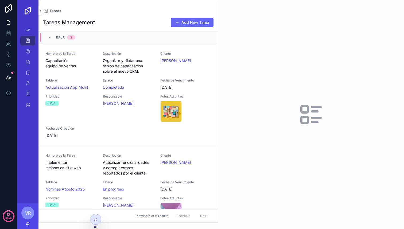
click at [29, 214] on span "VR" at bounding box center [28, 213] width 6 height 6
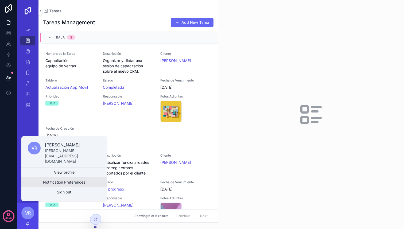
click at [52, 182] on button "Notification Preferences" at bounding box center [64, 183] width 86 height 10
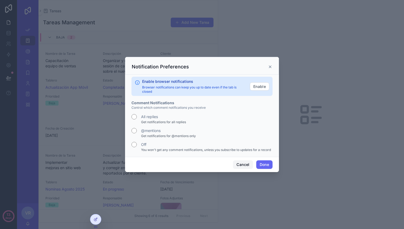
click at [242, 165] on button "Cancel" at bounding box center [243, 164] width 20 height 9
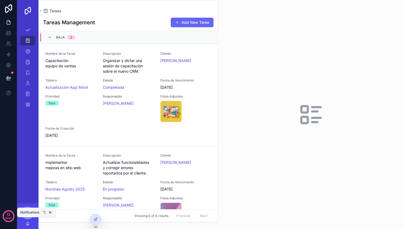
click at [30, 226] on icon "scrollable content" at bounding box center [28, 224] width 4 height 4
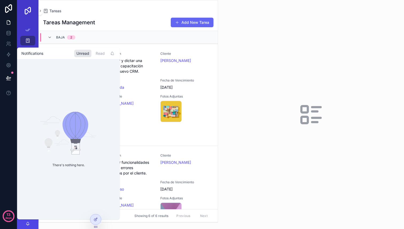
click at [322, 150] on div "scrollable content" at bounding box center [311, 114] width 186 height 229
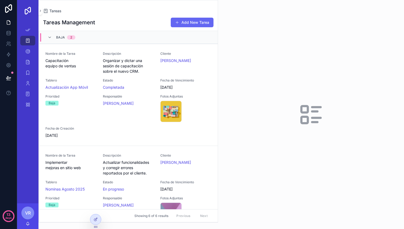
click at [24, 11] on img "scrollable content" at bounding box center [28, 10] width 9 height 9
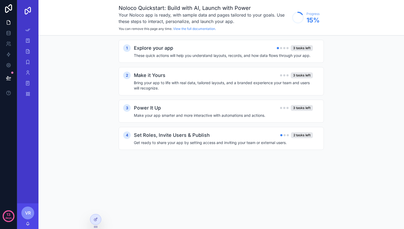
click at [29, 11] on img "scrollable content" at bounding box center [28, 10] width 9 height 9
click at [29, 44] on div "Tareas" at bounding box center [28, 40] width 9 height 9
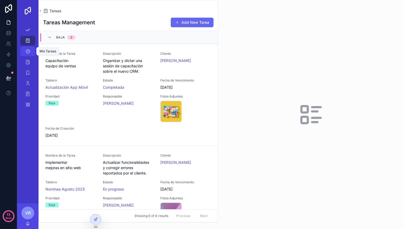
click at [29, 50] on icon "scrollable content" at bounding box center [27, 51] width 5 height 5
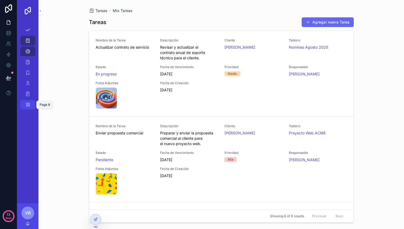
click at [27, 106] on icon "scrollable content" at bounding box center [27, 104] width 5 height 5
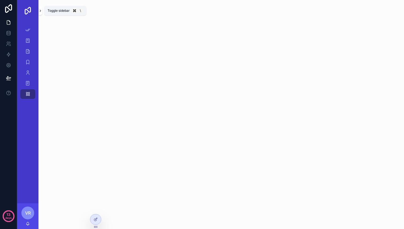
click at [40, 10] on icon "scrollable content" at bounding box center [40, 11] width 4 height 4
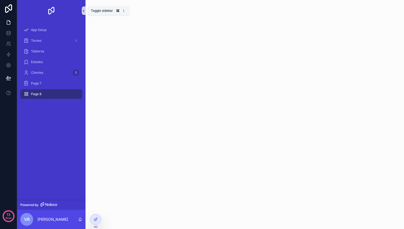
click at [82, 10] on icon "scrollable content" at bounding box center [84, 11] width 4 height 4
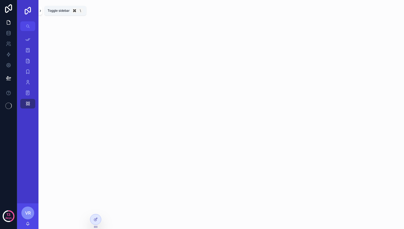
click at [41, 10] on icon "scrollable content" at bounding box center [40, 11] width 4 height 4
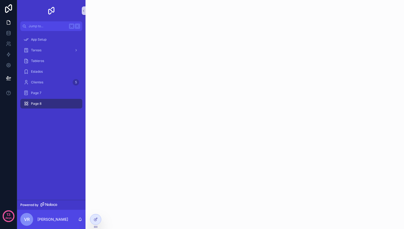
click at [50, 139] on div "App Setup Tareas Tableros Estados Clientes 5 Page 7 Page 8" at bounding box center [51, 115] width 68 height 169
click at [45, 49] on div "Tareas" at bounding box center [52, 50] width 56 height 9
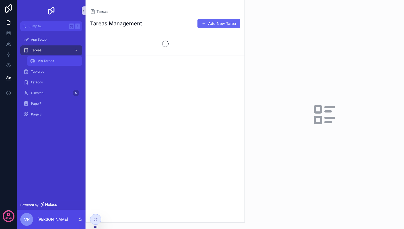
click at [42, 61] on span "Mis Tareas" at bounding box center [45, 61] width 17 height 4
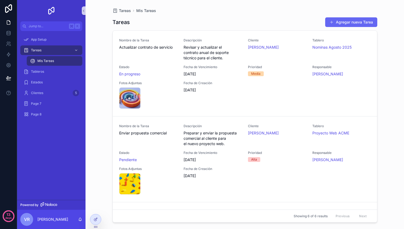
click at [53, 60] on span "Mis Tareas" at bounding box center [45, 61] width 17 height 4
click at [54, 59] on div "Mis Tareas" at bounding box center [54, 61] width 49 height 9
click at [44, 74] on div "Tableros" at bounding box center [52, 71] width 56 height 9
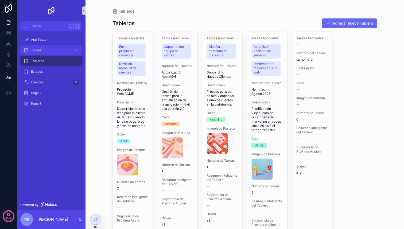
click at [57, 49] on div "Tareas" at bounding box center [52, 50] width 56 height 9
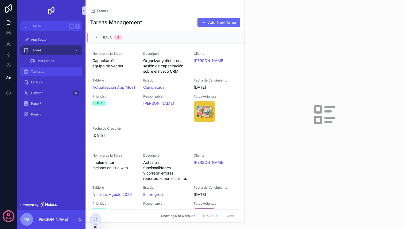
click at [47, 70] on div "Tableros" at bounding box center [52, 71] width 56 height 9
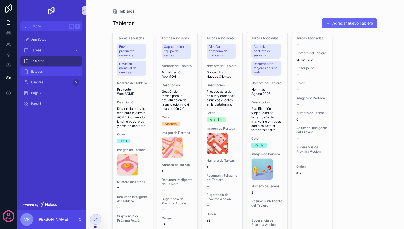
click at [48, 70] on div "Estados" at bounding box center [52, 71] width 56 height 9
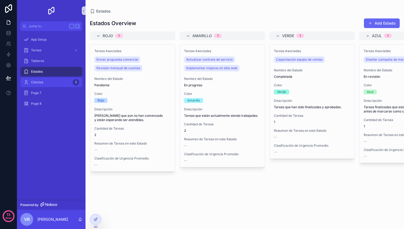
click at [46, 81] on div "Clientes 5" at bounding box center [52, 82] width 56 height 9
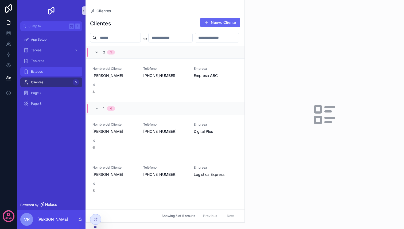
click at [51, 74] on div "Estados" at bounding box center [52, 71] width 56 height 9
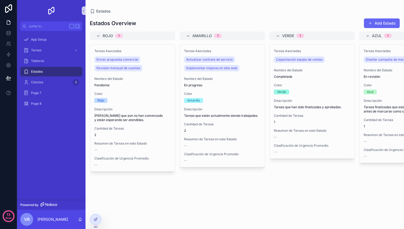
click at [52, 66] on div "Estados" at bounding box center [51, 71] width 68 height 11
click at [54, 50] on div "Tareas" at bounding box center [52, 50] width 56 height 9
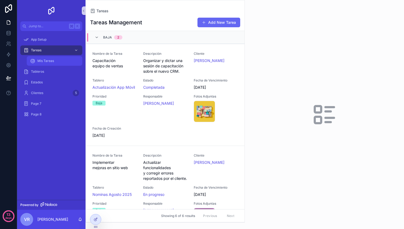
click at [49, 64] on div "Mis Tareas" at bounding box center [54, 61] width 49 height 9
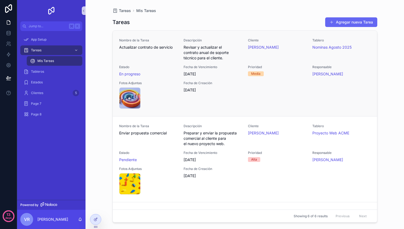
click at [123, 56] on div "Nombre de la Tarea Actualizar contrato de servicio" at bounding box center [148, 49] width 58 height 22
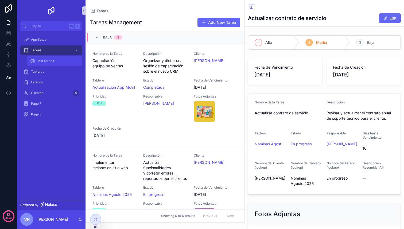
click at [49, 60] on span "Mis Tareas" at bounding box center [45, 61] width 17 height 4
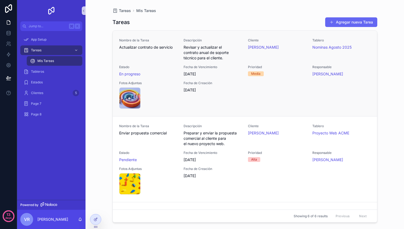
click at [180, 78] on div "Nombre de la Tarea Actualizar contrato de servicio Descripción Revisar y actual…" at bounding box center [245, 73] width 252 height 71
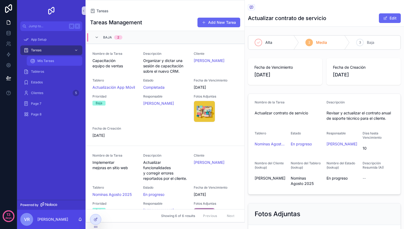
click at [46, 61] on span "Mis Tareas" at bounding box center [45, 61] width 17 height 4
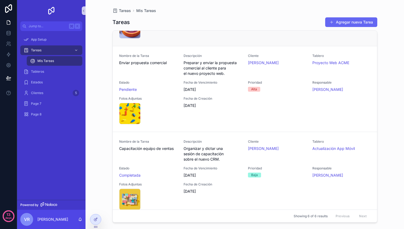
scroll to position [93, 0]
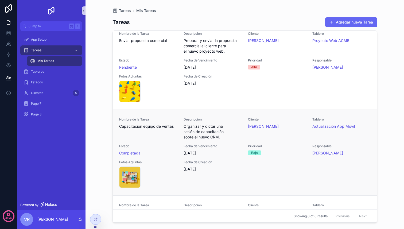
click at [140, 119] on span "Nombre de la Tarea" at bounding box center [148, 119] width 58 height 4
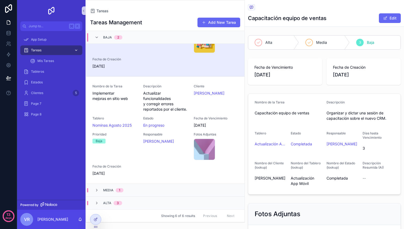
click at [57, 52] on div "Tareas" at bounding box center [52, 50] width 56 height 9
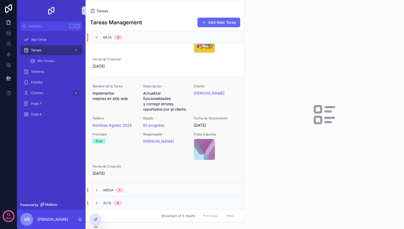
click at [168, 84] on div "Descripción Actualizar funcionalidades y corregir errores reportados por el cli…" at bounding box center [165, 98] width 44 height 28
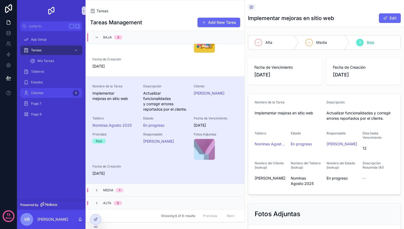
click at [37, 92] on span "Clientes" at bounding box center [37, 93] width 12 height 4
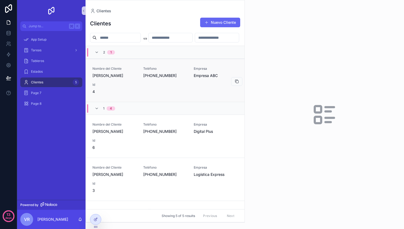
click at [137, 85] on div "Nombre del Cliente [PERSON_NAME] [PHONE_NUMBER] Empresa Empresa ABC Id 4" at bounding box center [166, 81] width 146 height 28
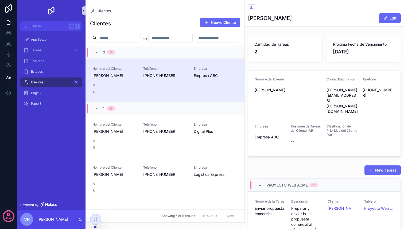
click at [85, 10] on icon "scrollable content" at bounding box center [84, 11] width 4 height 4
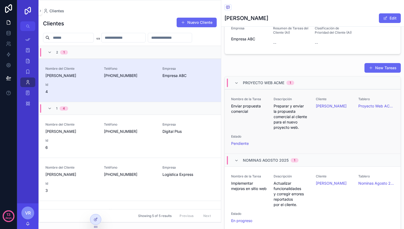
scroll to position [29, 0]
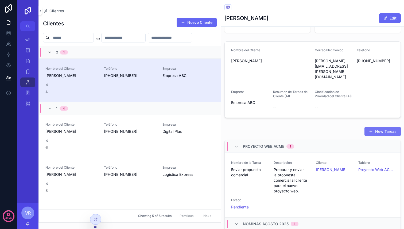
click at [383, 127] on button "New Tareas" at bounding box center [383, 132] width 36 height 10
